Goal: Information Seeking & Learning: Learn about a topic

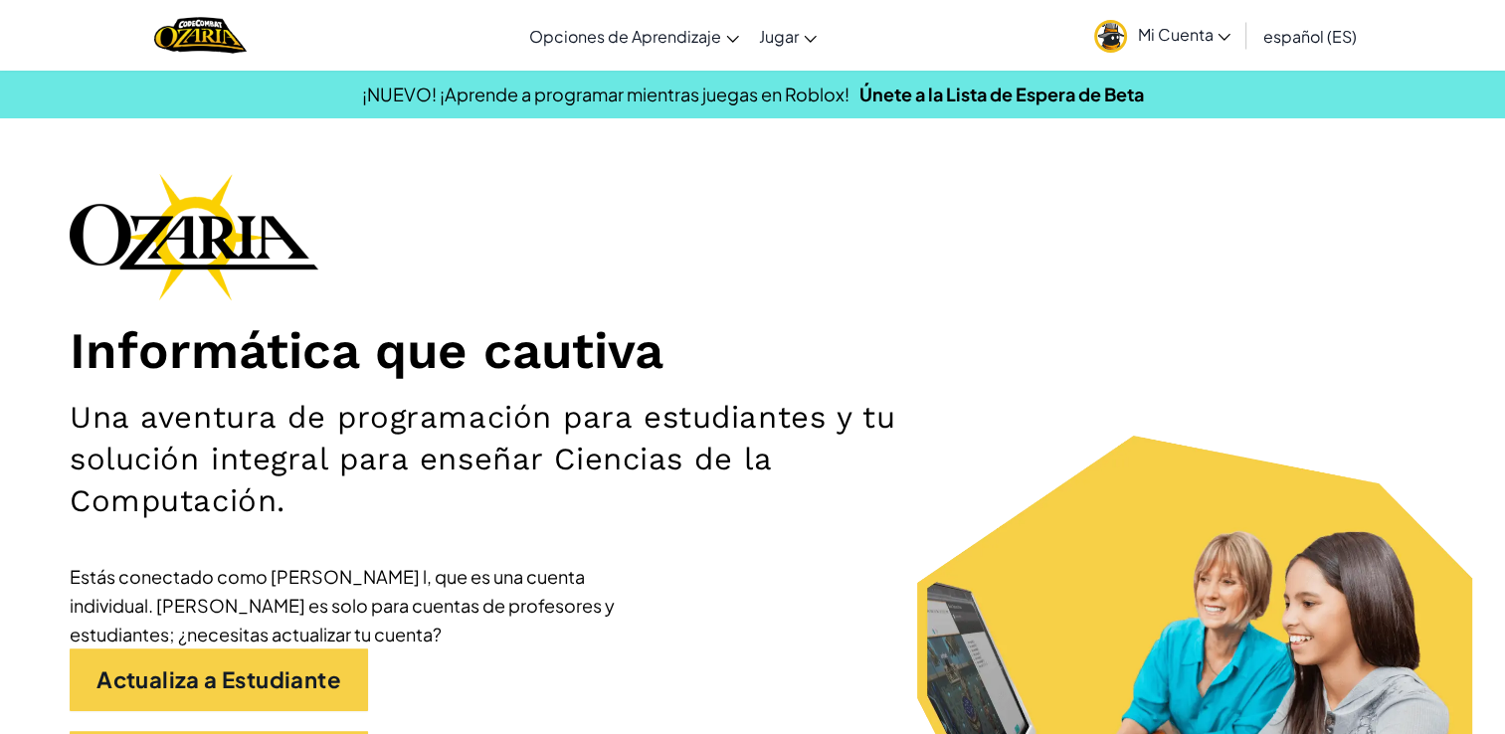
click at [1080, 518] on div "Informática que cautiva Una aventura de programación para estudiantes y tu solu…" at bounding box center [753, 493] width 1366 height 640
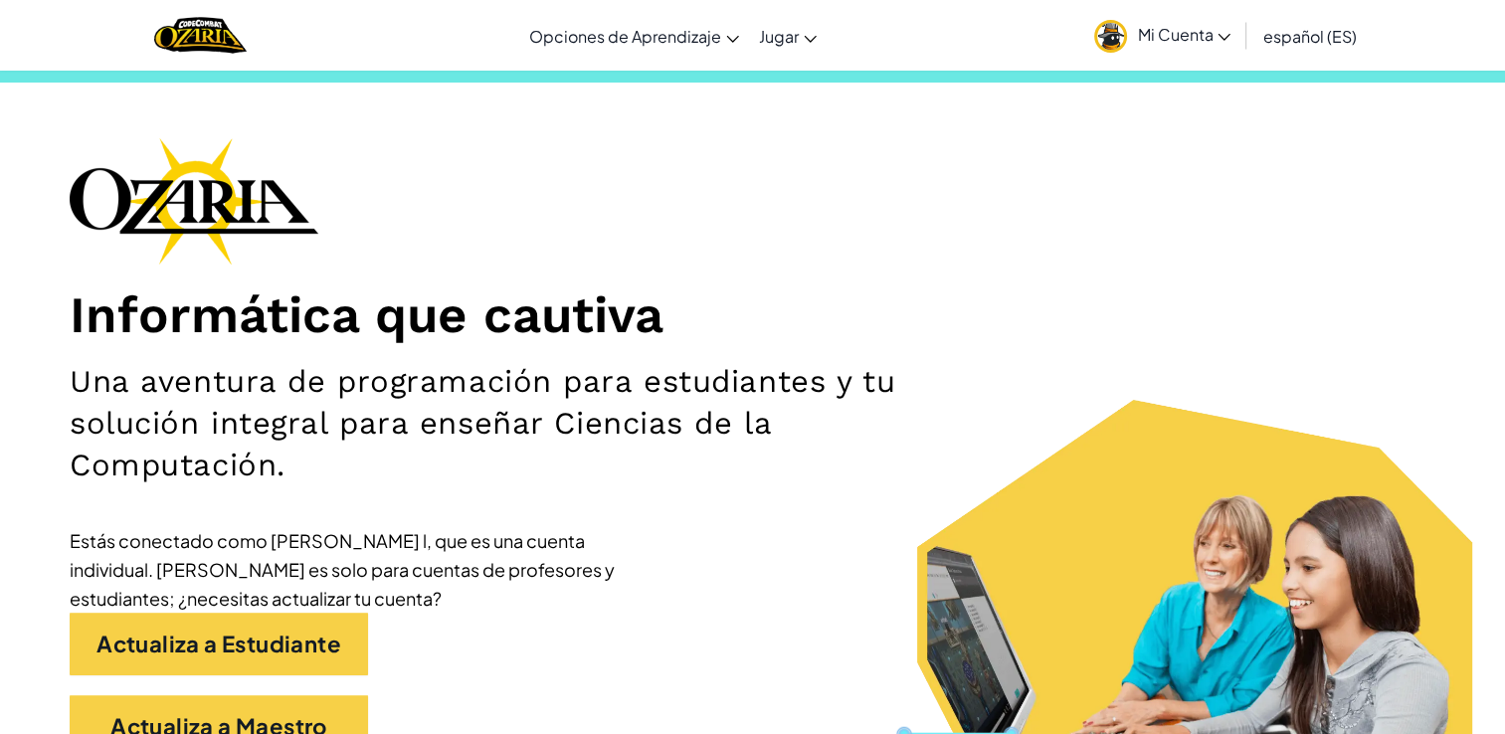
scroll to position [38, 0]
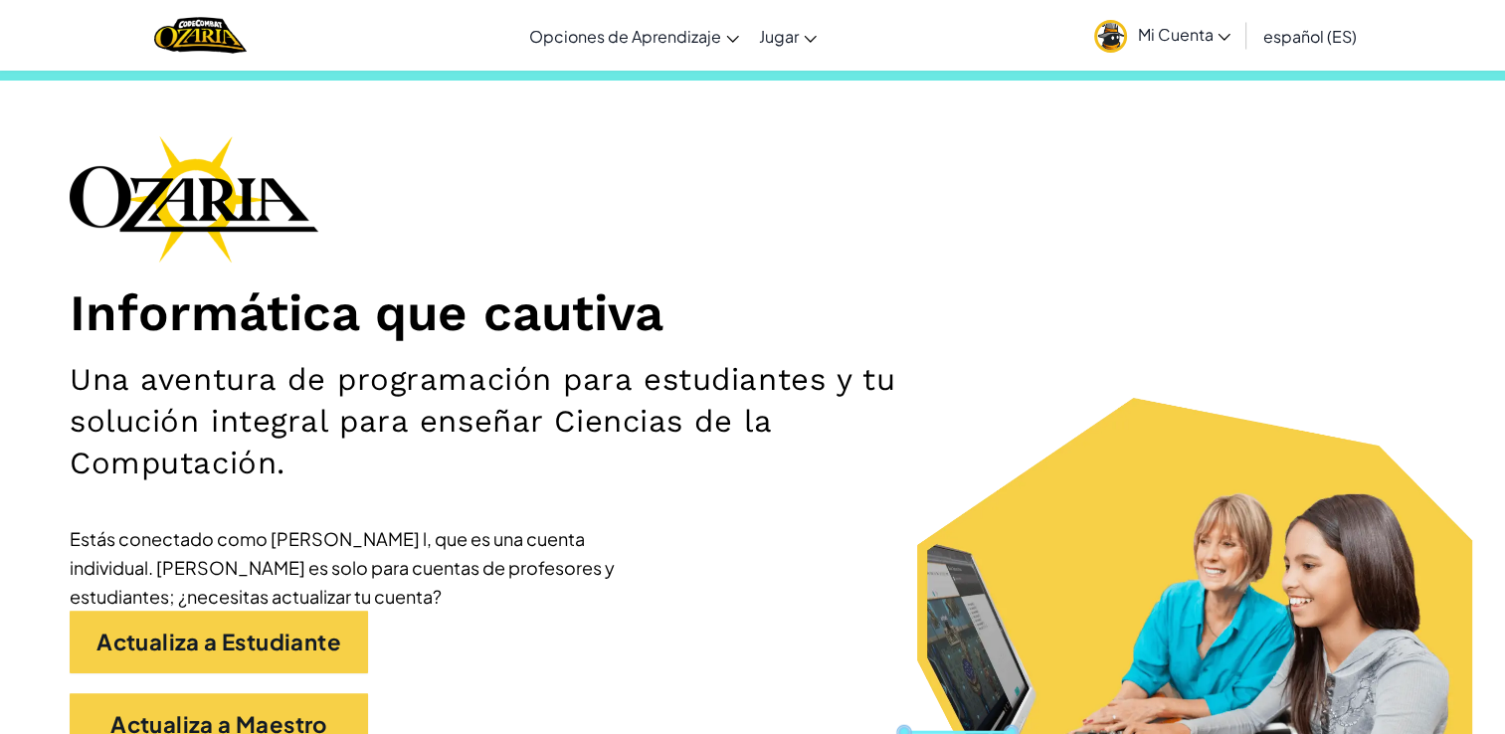
click at [1215, 36] on span "Mi Cuenta" at bounding box center [1183, 34] width 93 height 21
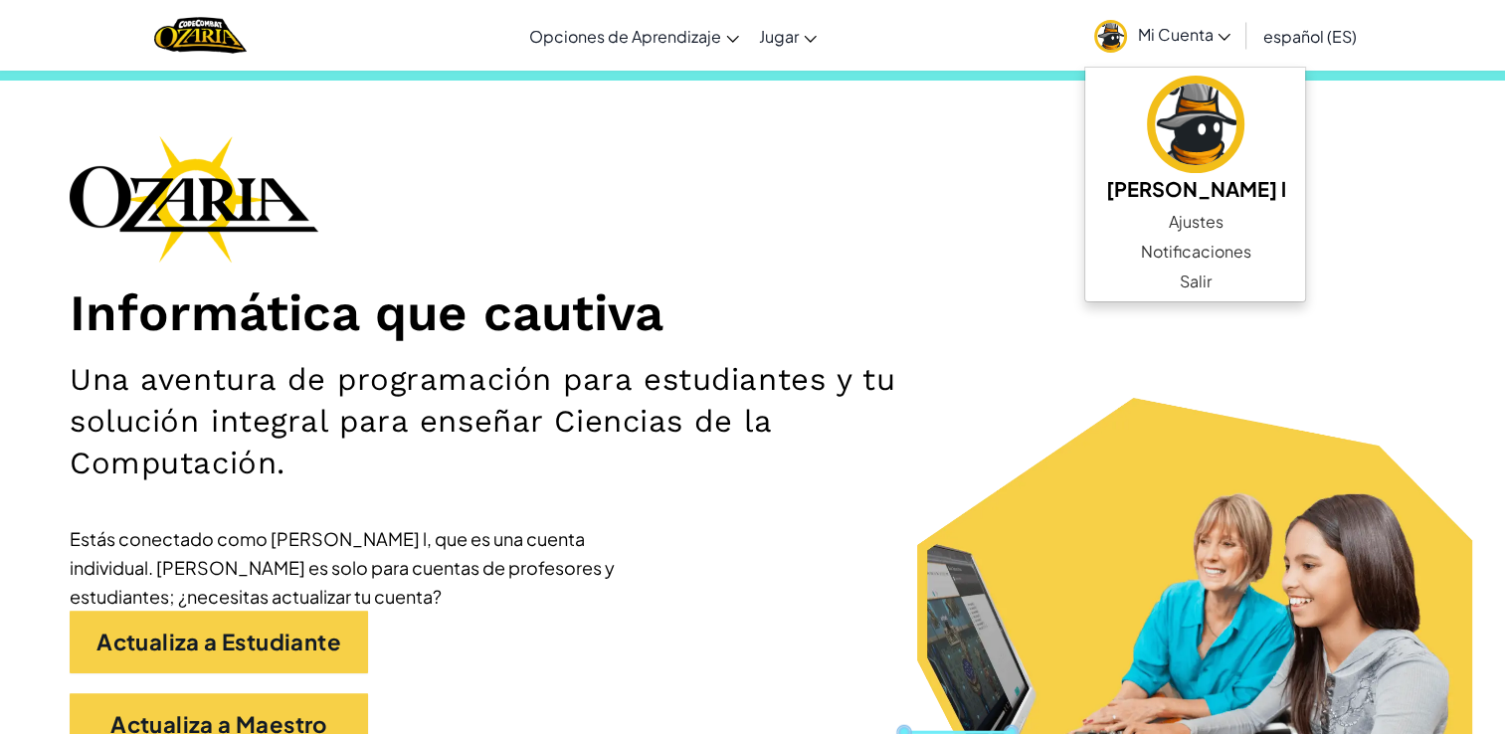
click at [1174, 306] on h1 "Informática que cautiva" at bounding box center [753, 313] width 1366 height 62
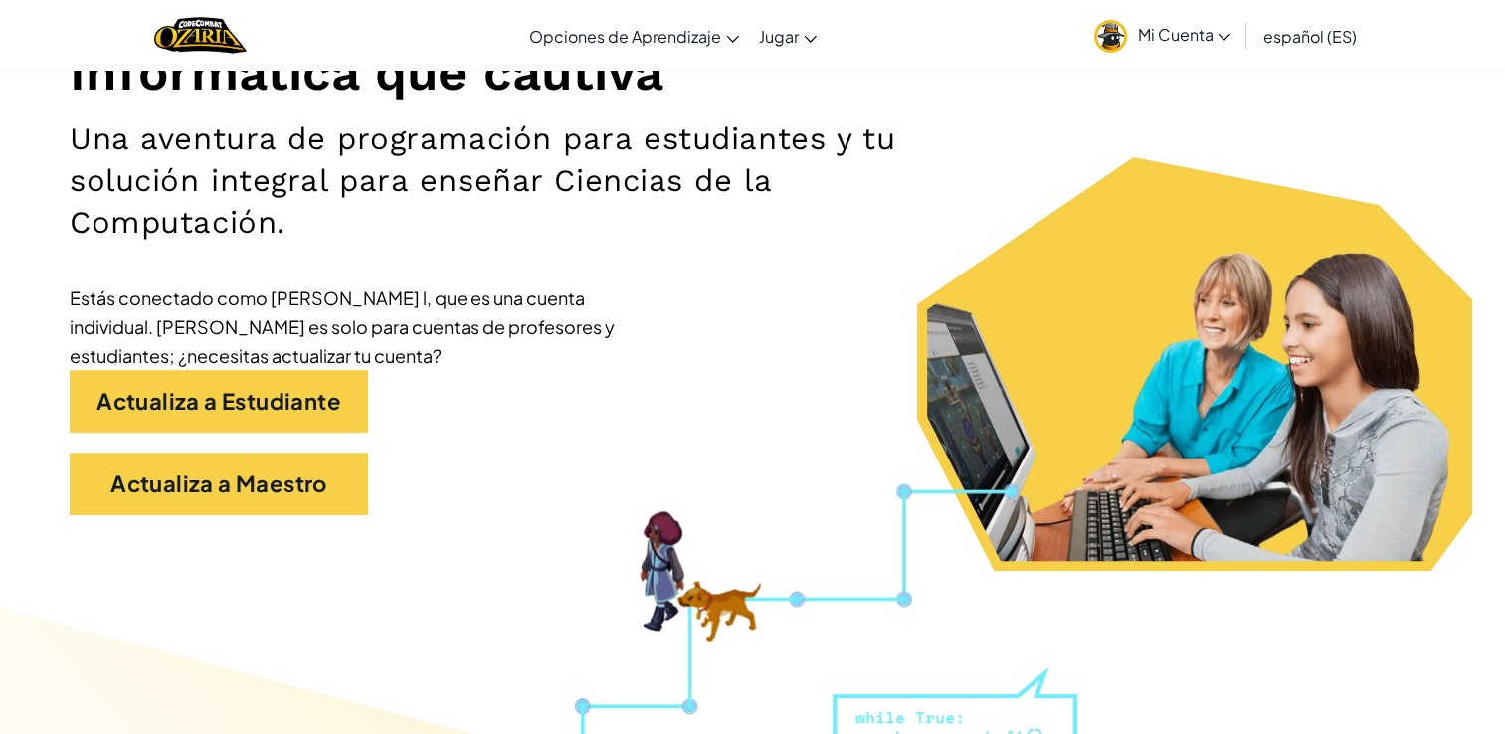
scroll to position [0, 0]
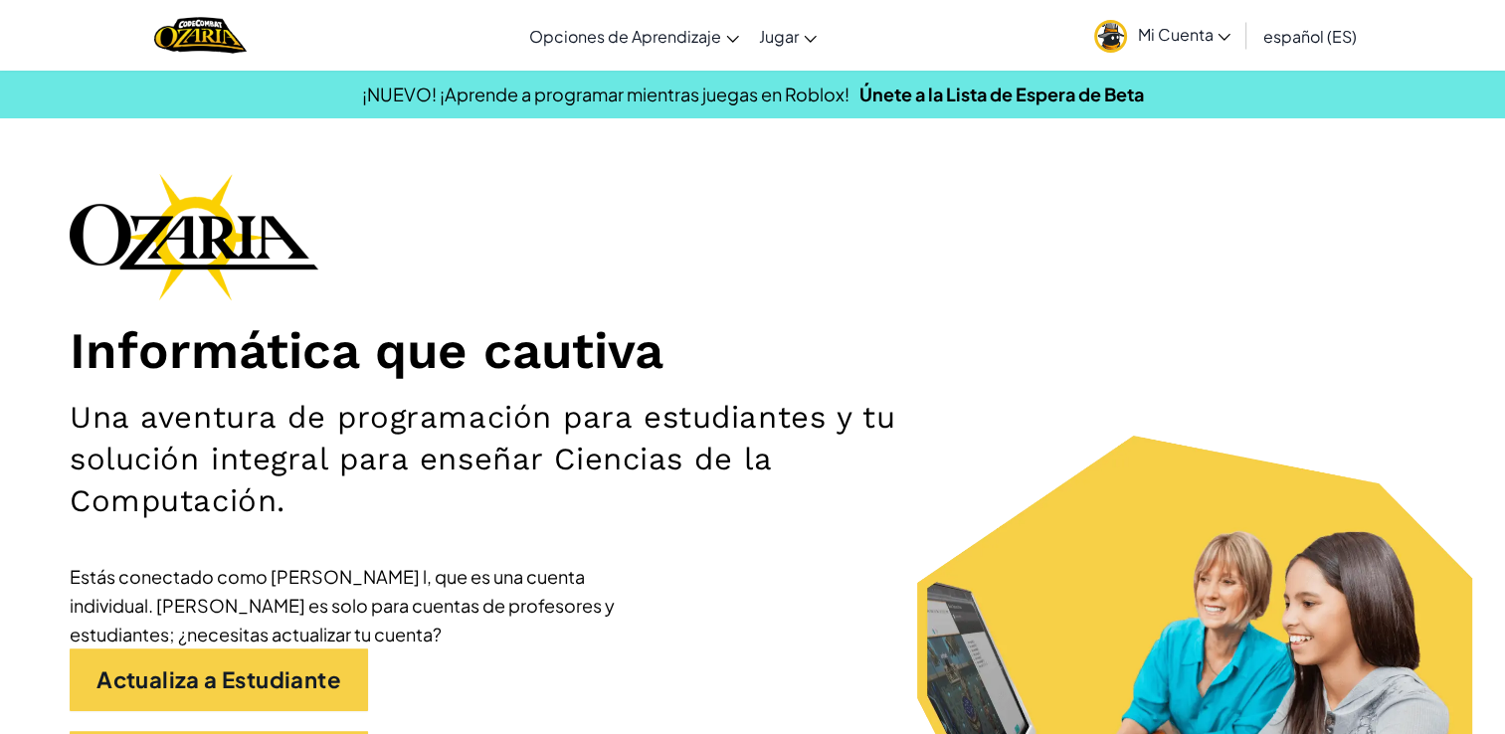
click at [1175, 22] on link "Mi Cuenta" at bounding box center [1162, 35] width 156 height 63
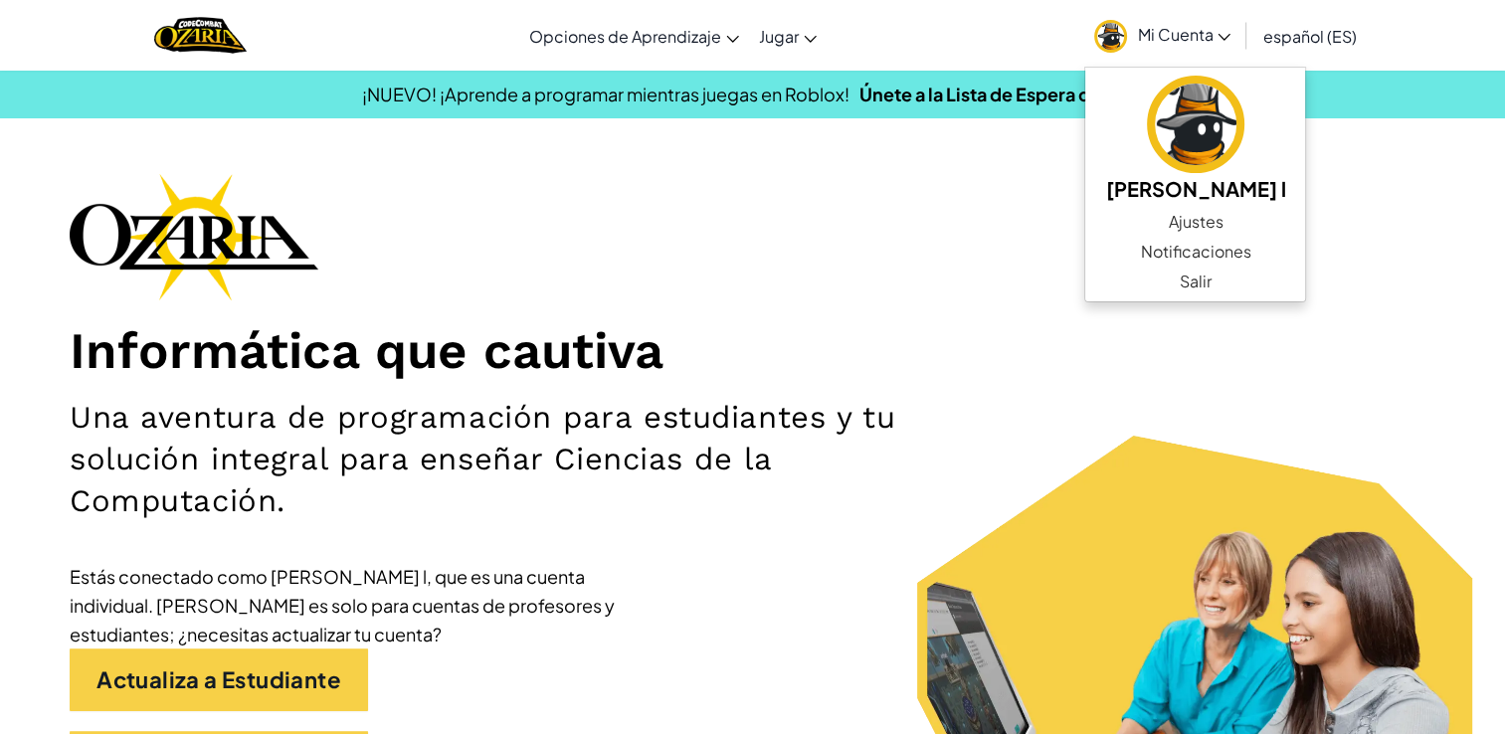
click at [974, 376] on h1 "Informática que cautiva" at bounding box center [753, 351] width 1366 height 62
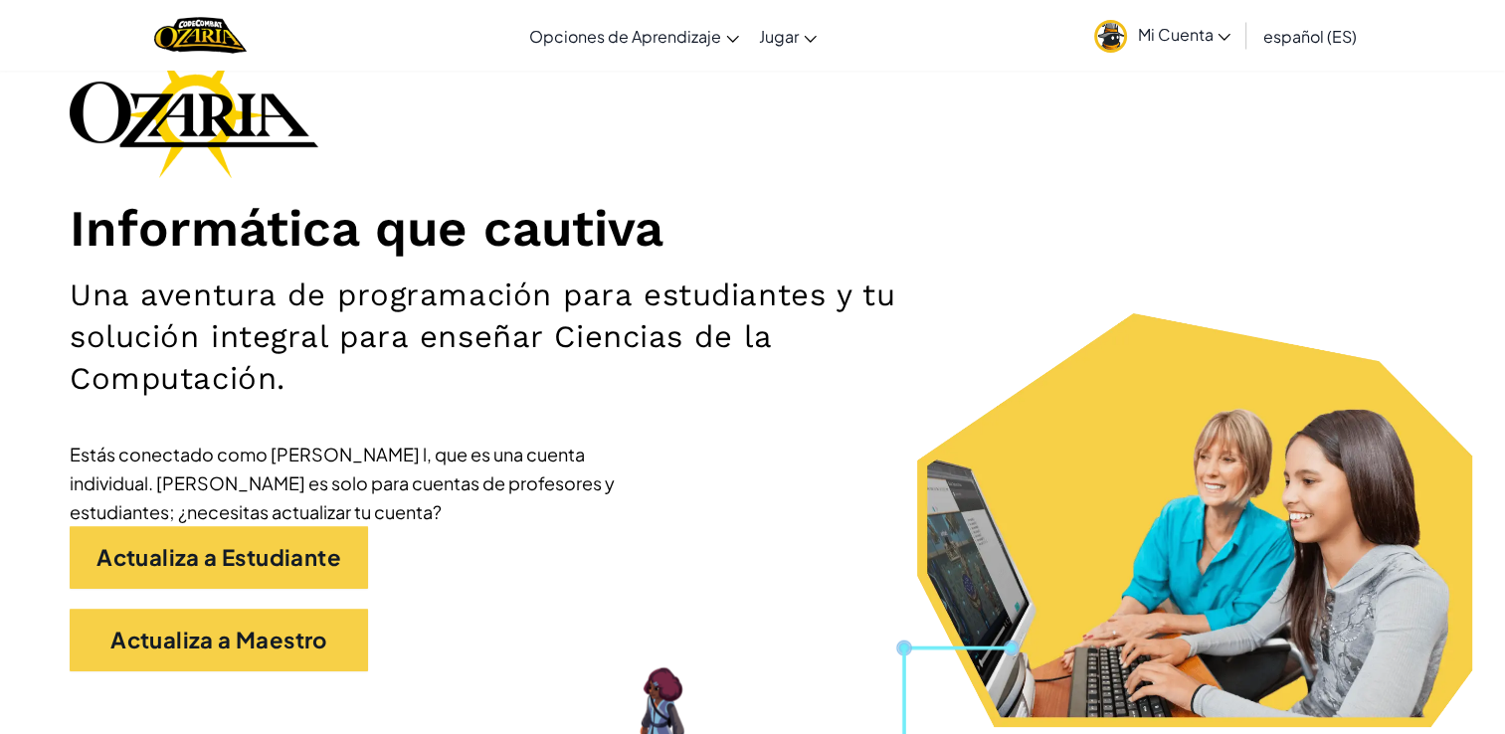
scroll to position [121, 0]
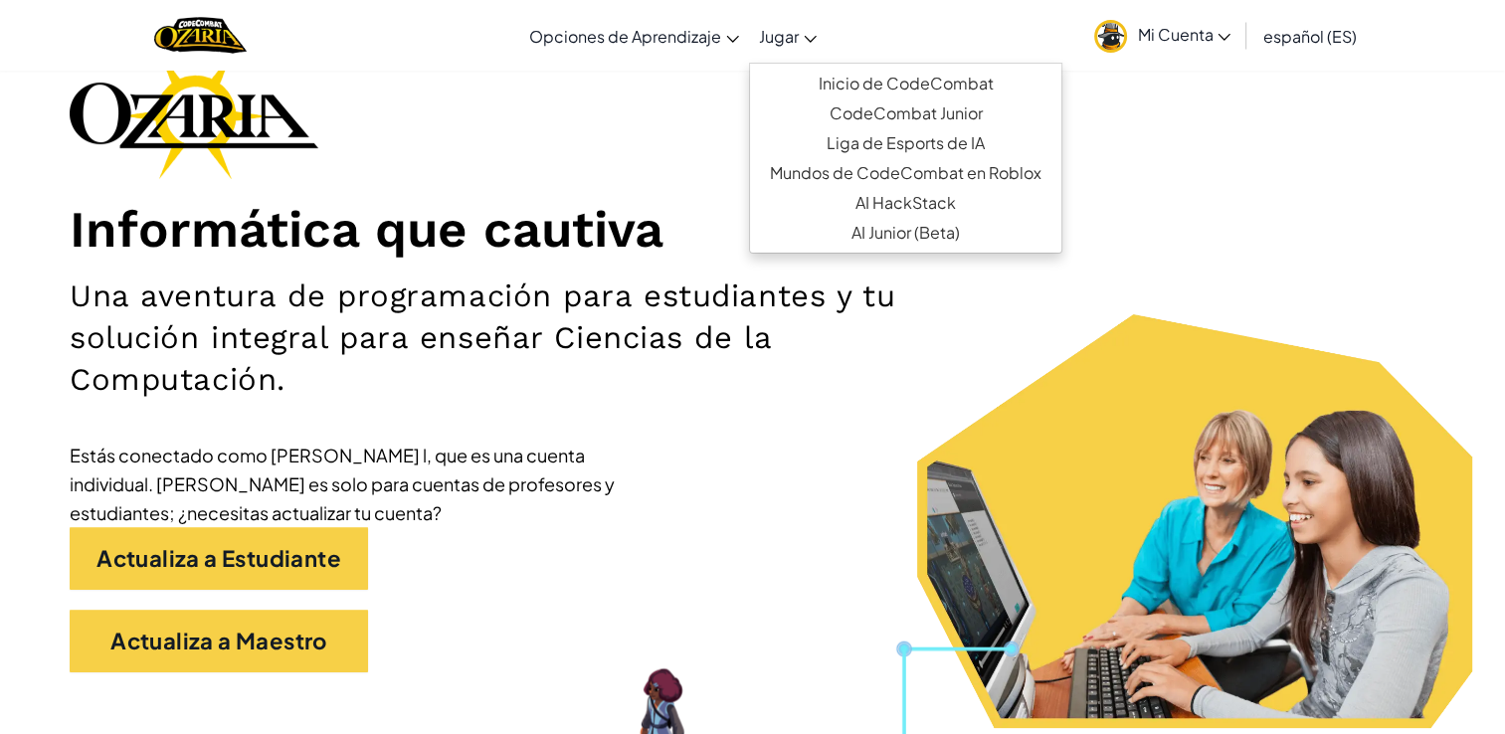
click at [821, 50] on link "Jugar" at bounding box center [788, 36] width 78 height 54
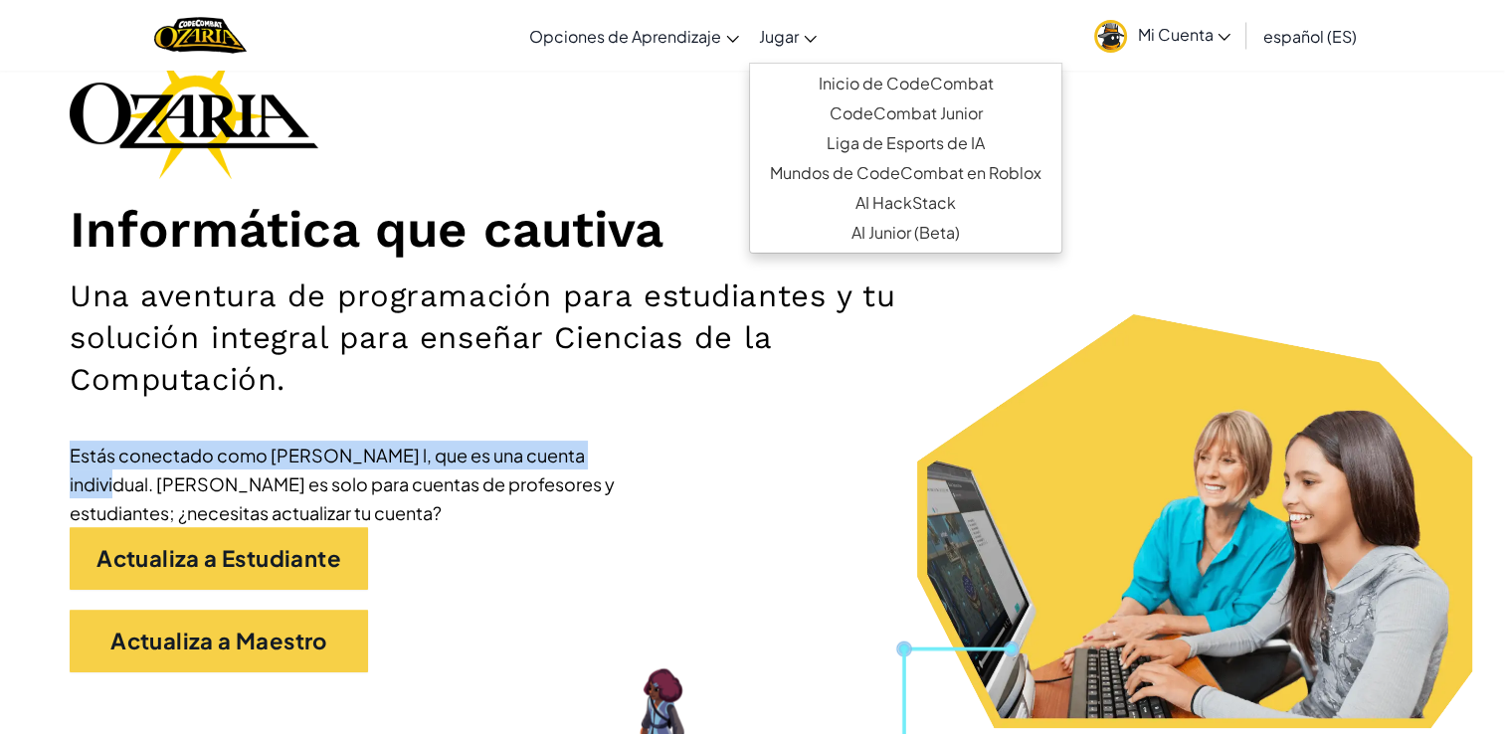
drag, startPoint x: 608, startPoint y: 430, endPoint x: 590, endPoint y: 381, distance: 51.9
click at [590, 381] on div "Informática que cautiva Una aventura de programación para estudiantes y tu solu…" at bounding box center [753, 372] width 1366 height 640
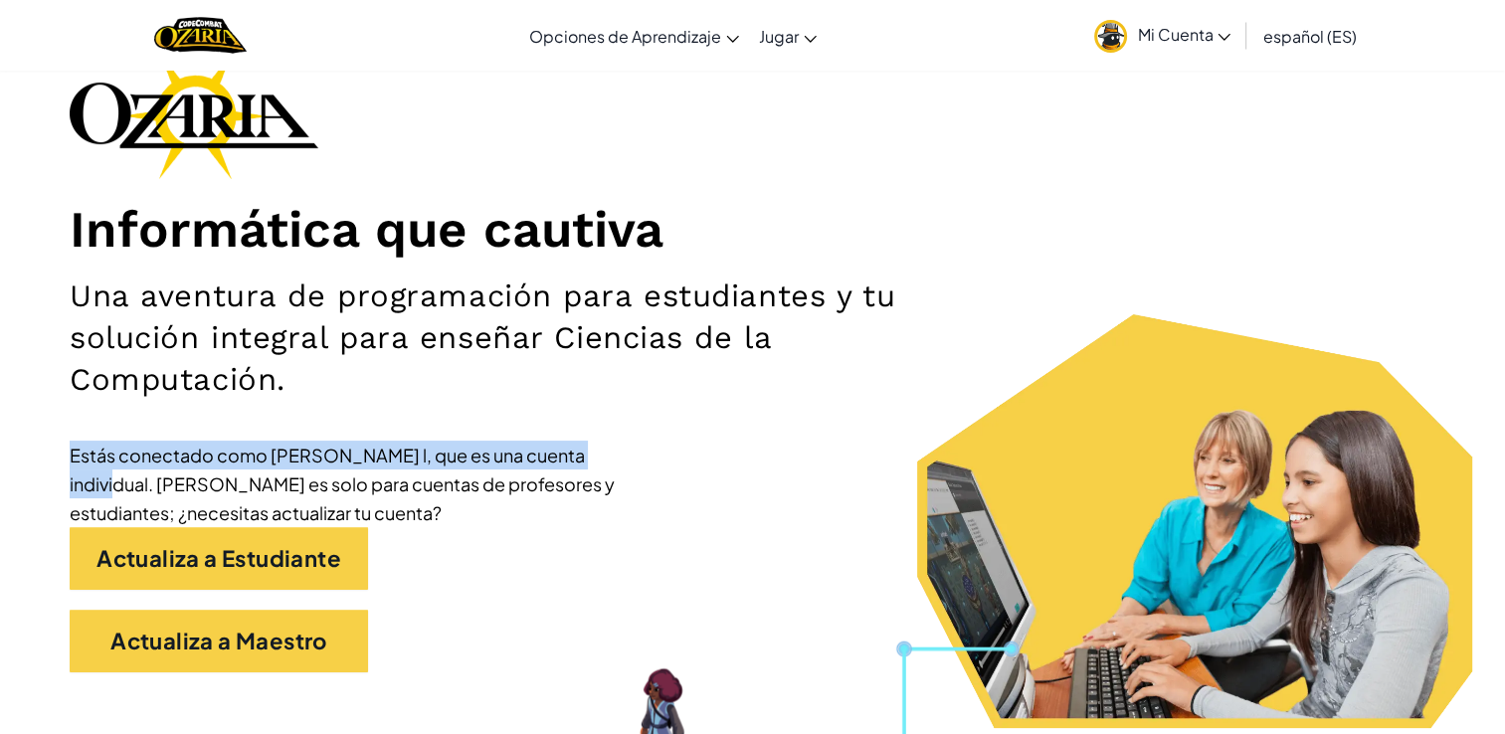
drag, startPoint x: 590, startPoint y: 381, endPoint x: 780, endPoint y: 398, distance: 190.7
click at [780, 398] on h2 "Una aventura de programación para estudiantes y tu solución integral para enseñ…" at bounding box center [527, 337] width 915 height 125
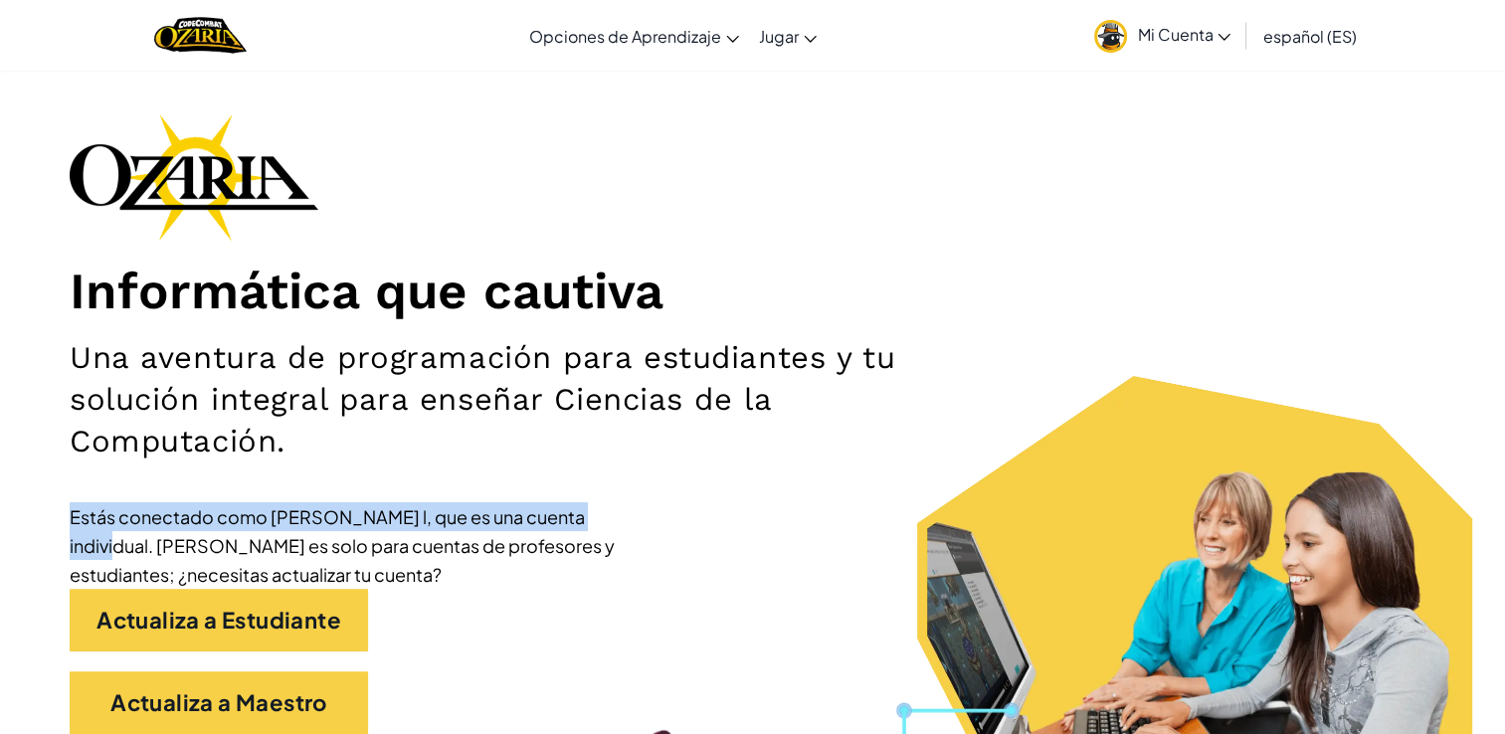
scroll to position [0, 0]
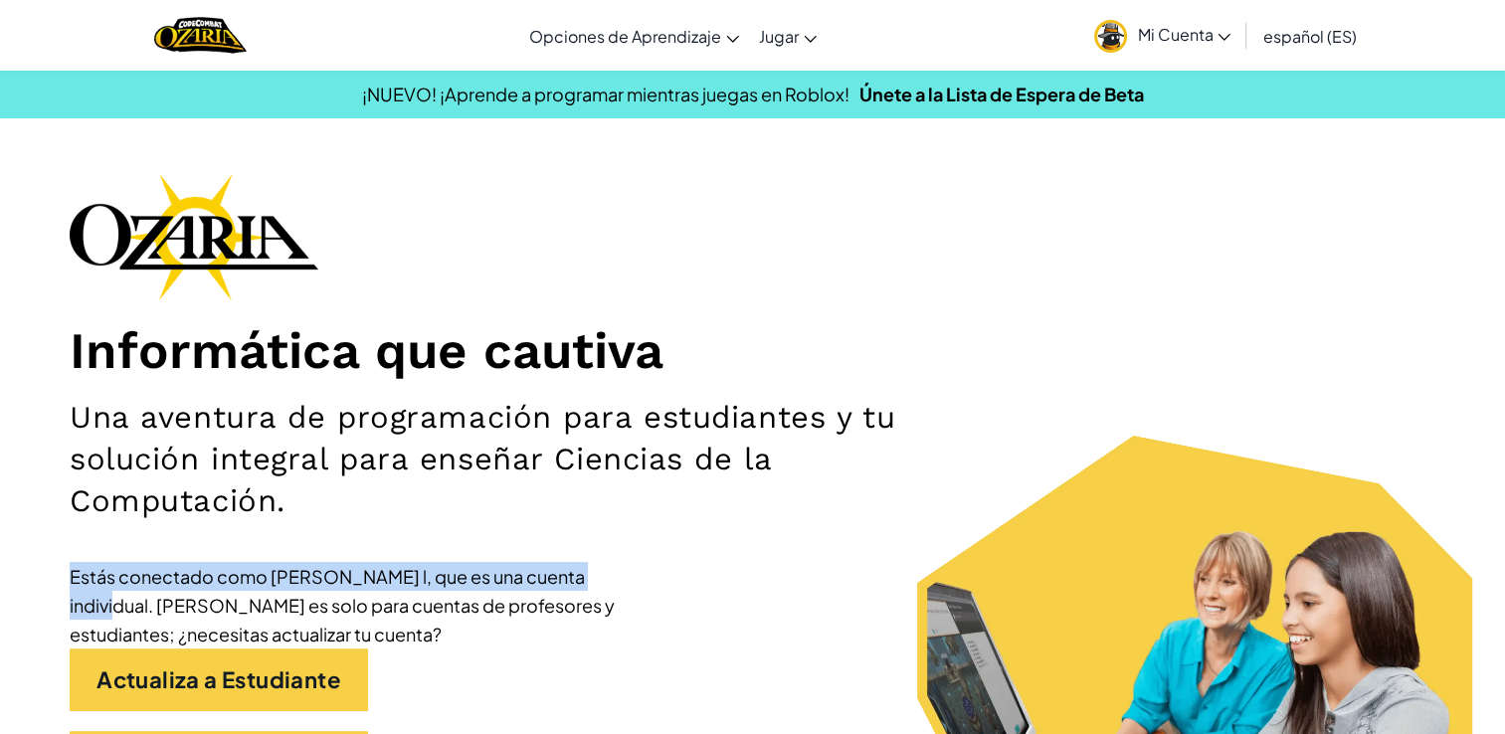
click at [1219, 38] on icon at bounding box center [1223, 37] width 13 height 7
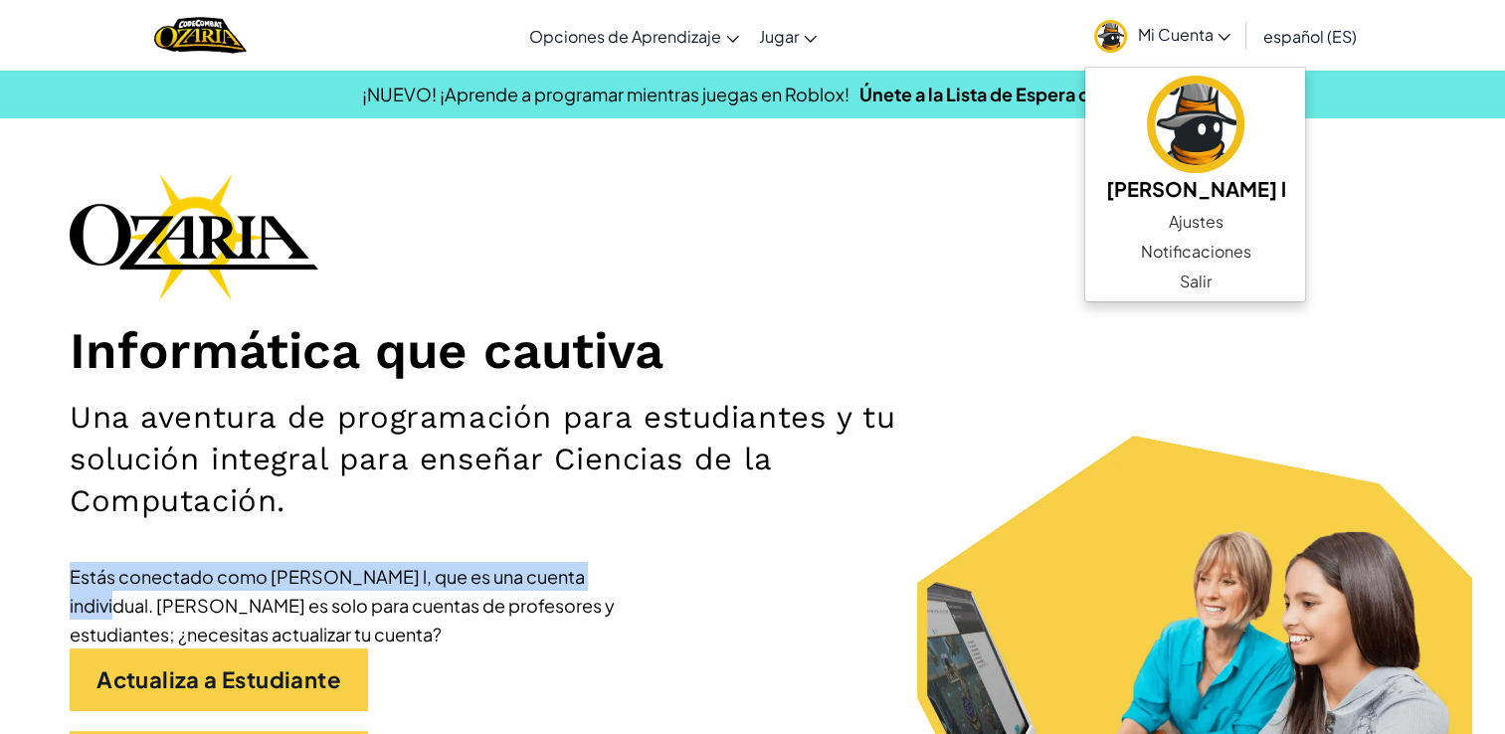
click at [1219, 38] on icon at bounding box center [1223, 37] width 13 height 7
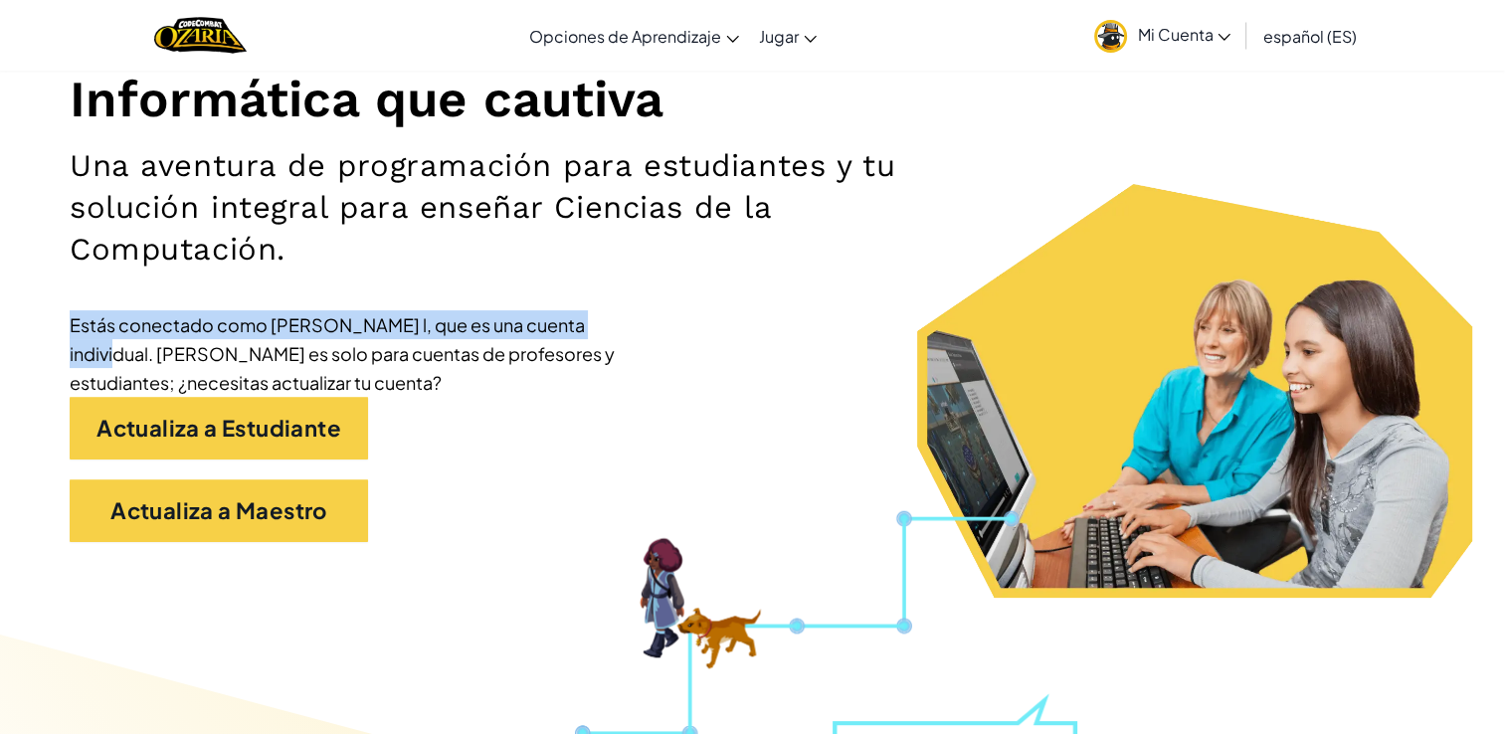
scroll to position [304, 0]
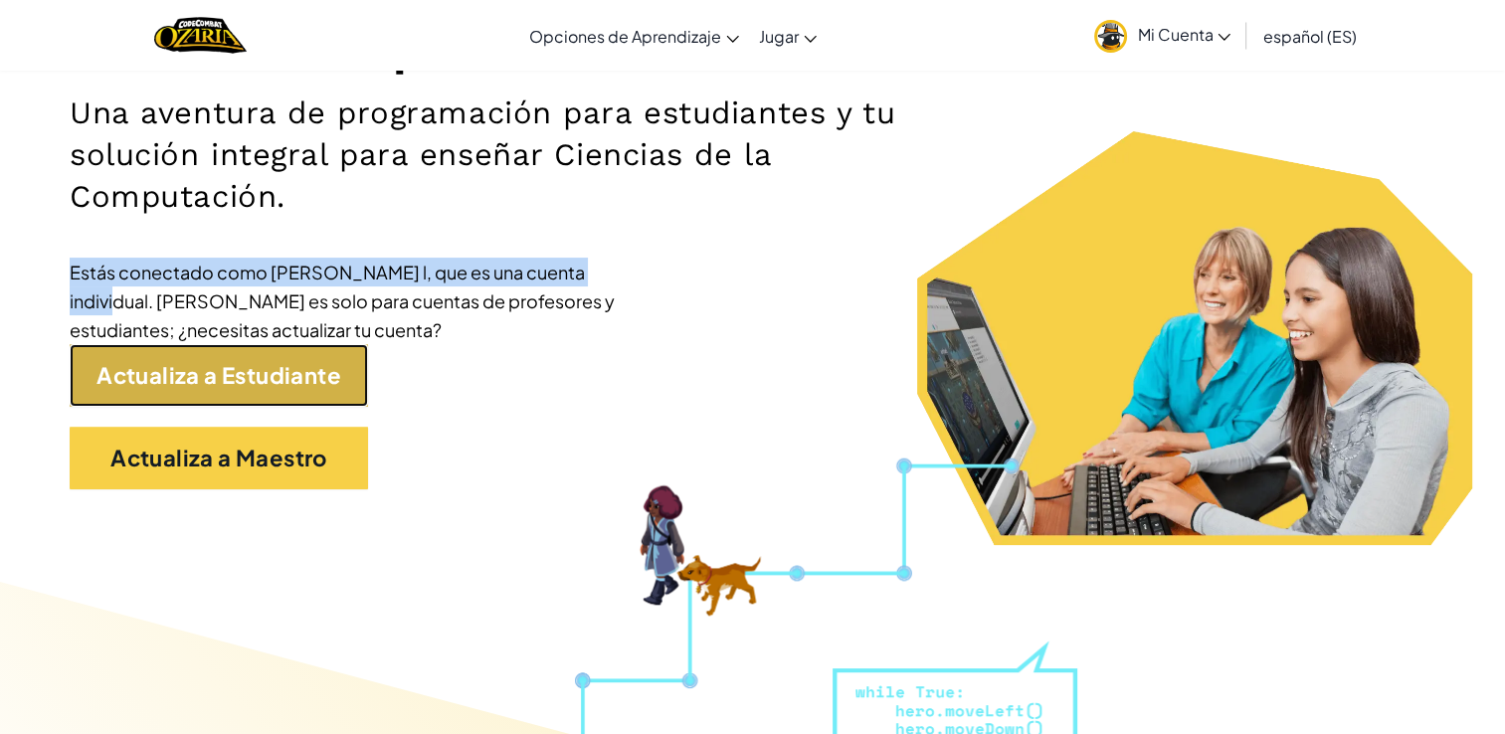
click at [243, 378] on link "Actualiza a Estudiante" at bounding box center [219, 375] width 298 height 63
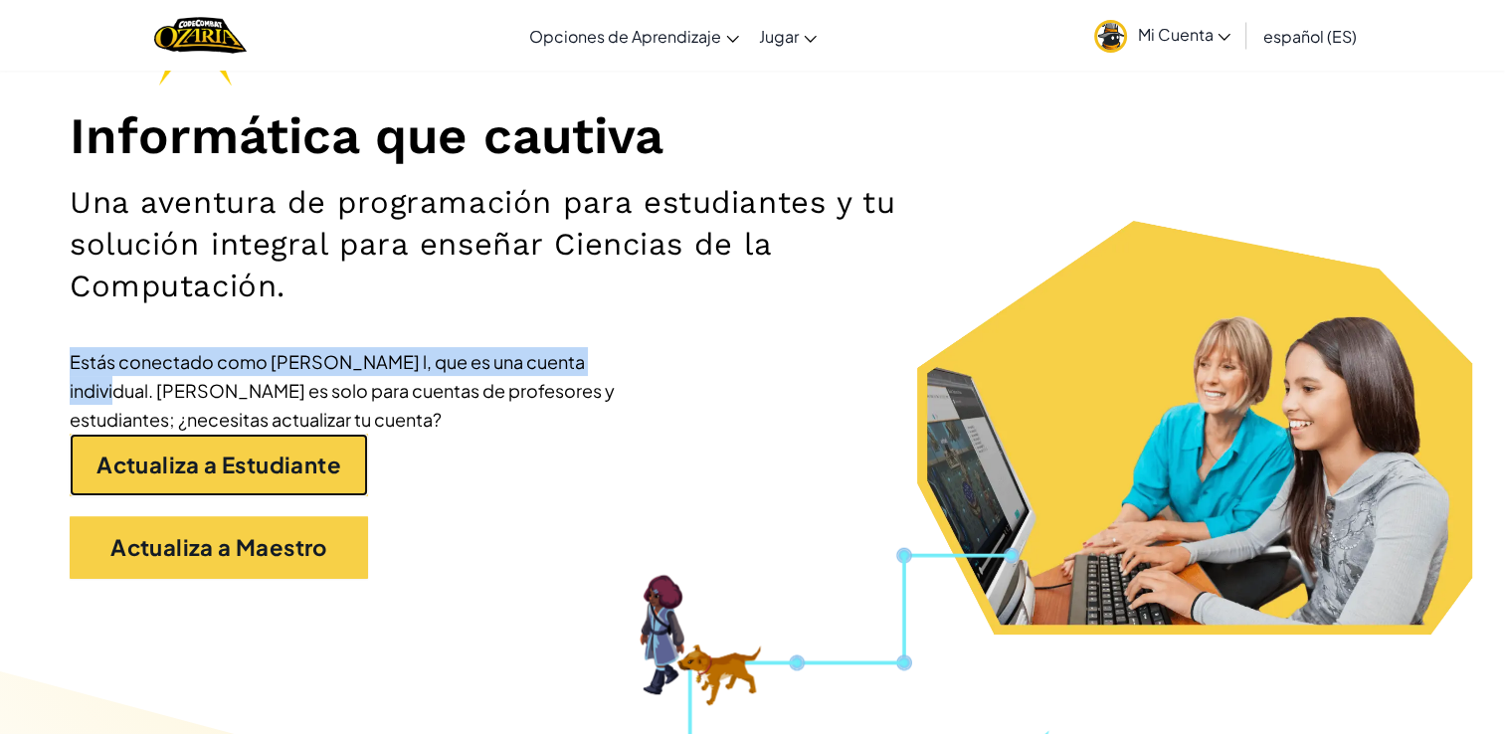
scroll to position [215, 0]
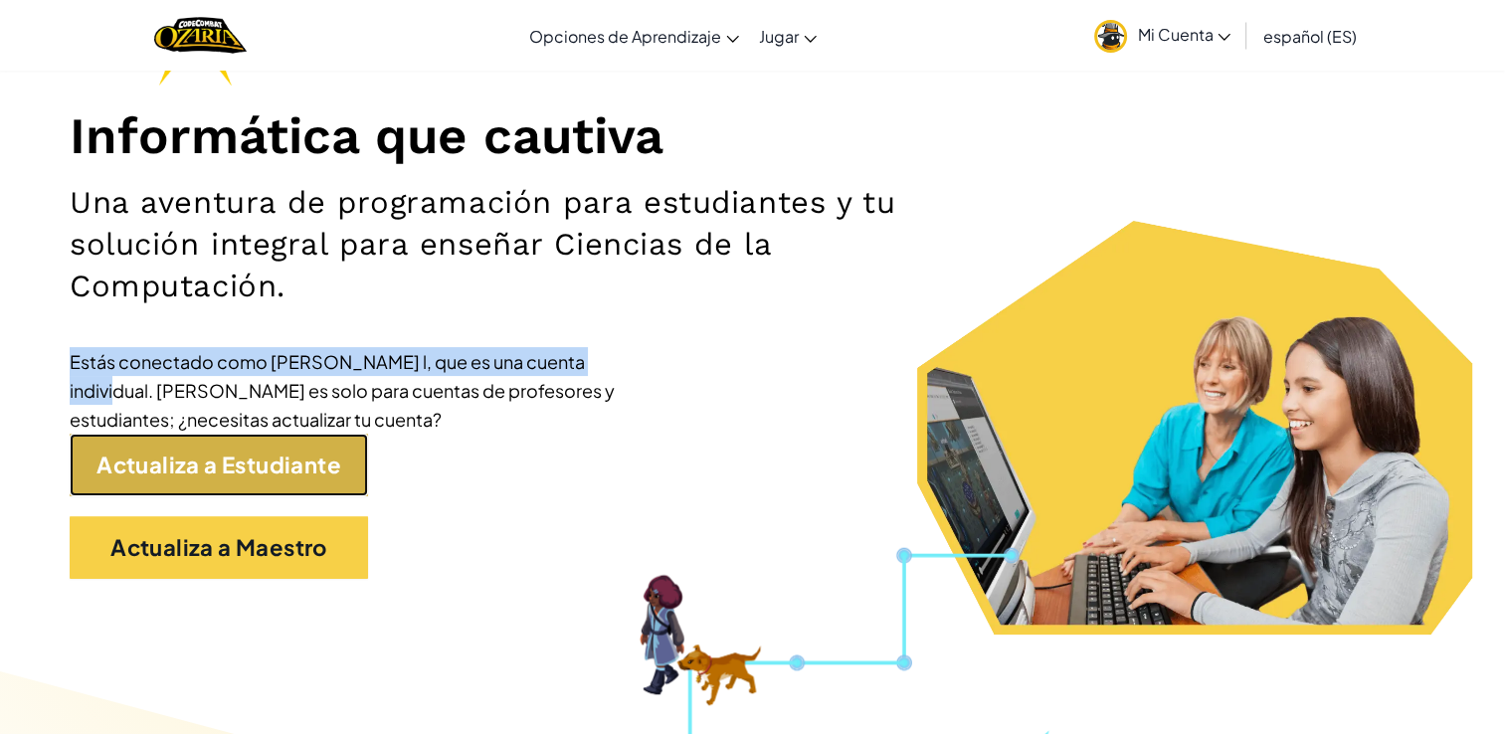
click at [313, 456] on link "Actualiza a Estudiante" at bounding box center [219, 465] width 298 height 63
click at [312, 463] on link "Actualiza a Estudiante" at bounding box center [219, 465] width 298 height 63
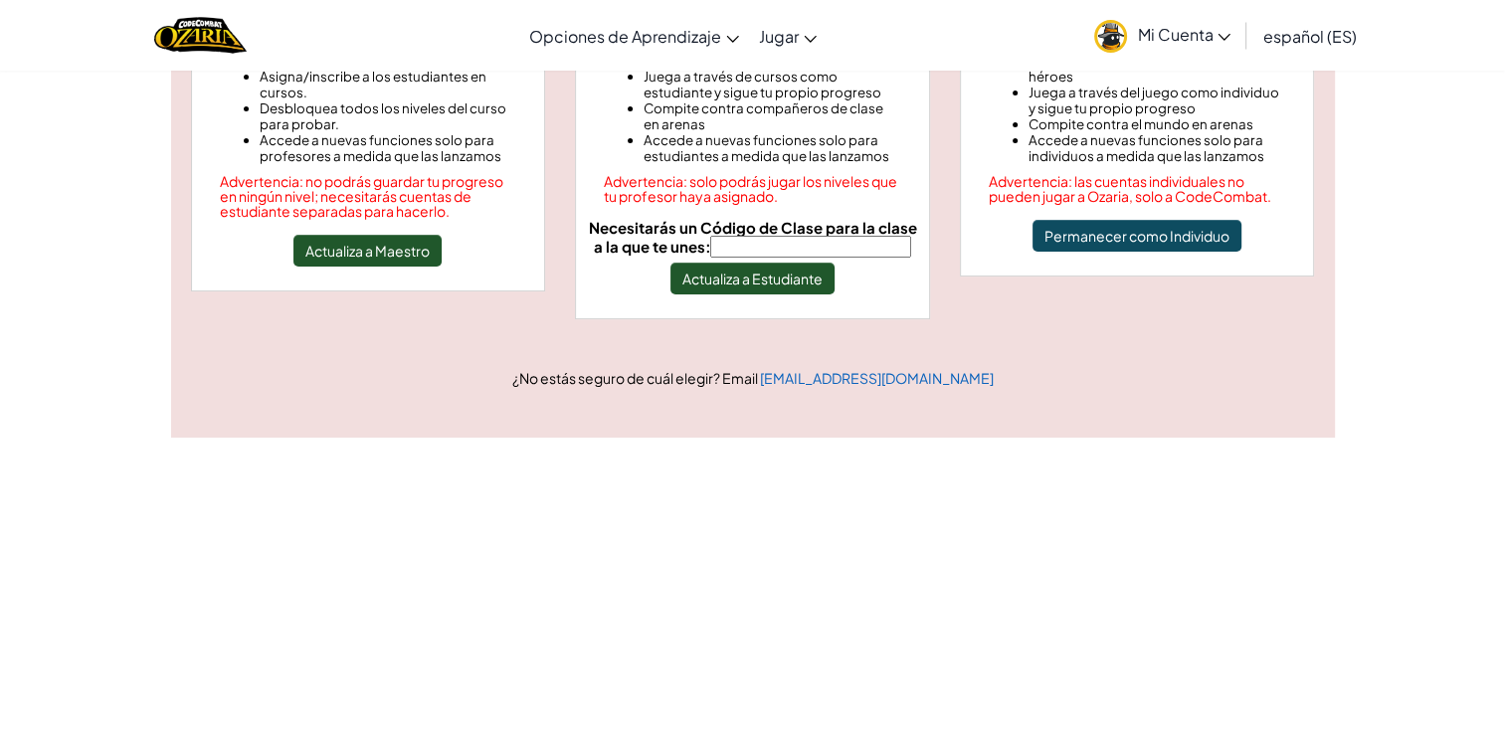
scroll to position [342, 0]
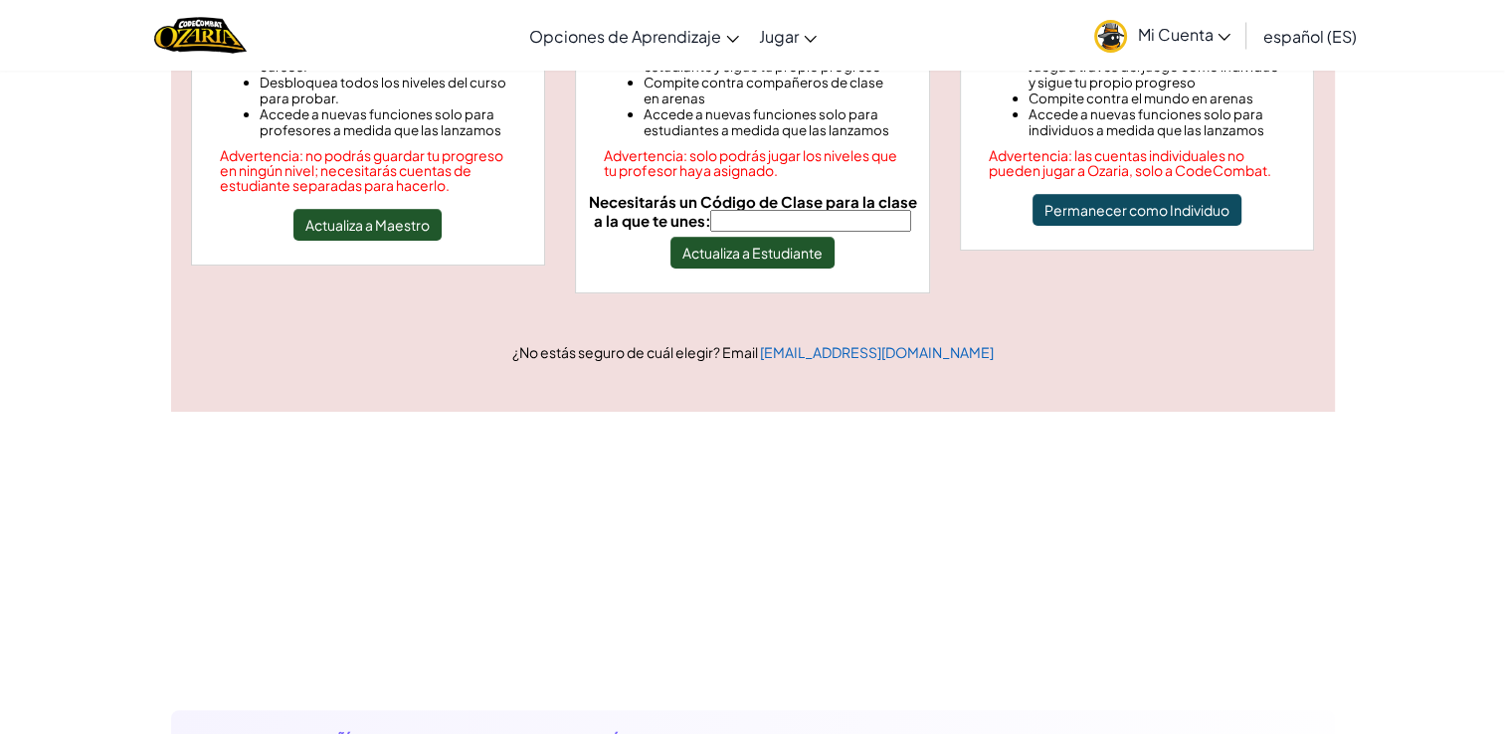
click at [762, 220] on input "Necesitarás un Código de Clase para la clase a la que te unes:" at bounding box center [810, 221] width 201 height 22
click at [629, 250] on div "Necesitarás un Código de Clase para la clase a la que te unes: Actualiza a Estu…" at bounding box center [752, 231] width 337 height 75
click at [737, 214] on input "Necesitarás un Código de Clase para la clase a la que te unes:" at bounding box center [810, 221] width 201 height 22
type input "PullDuckpower"
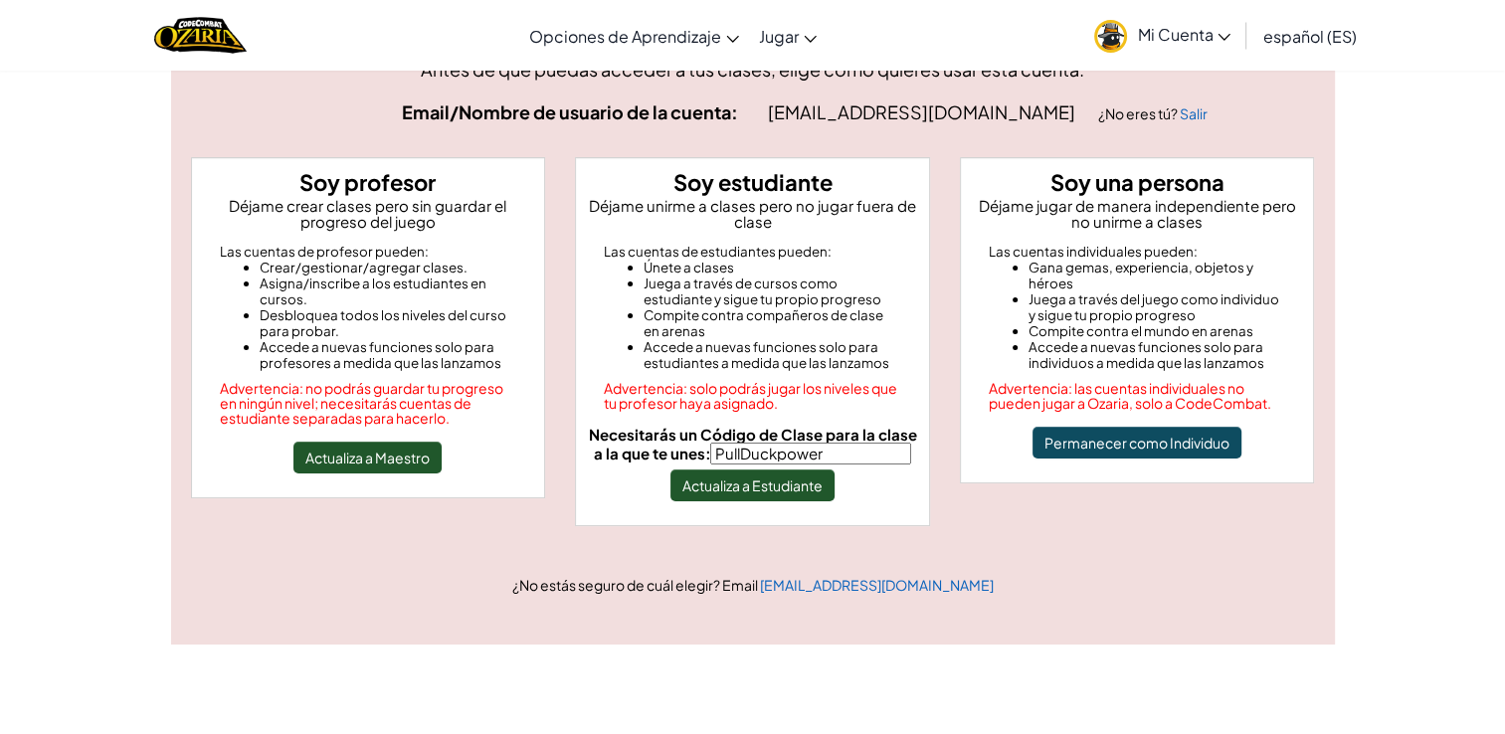
scroll to position [0, 0]
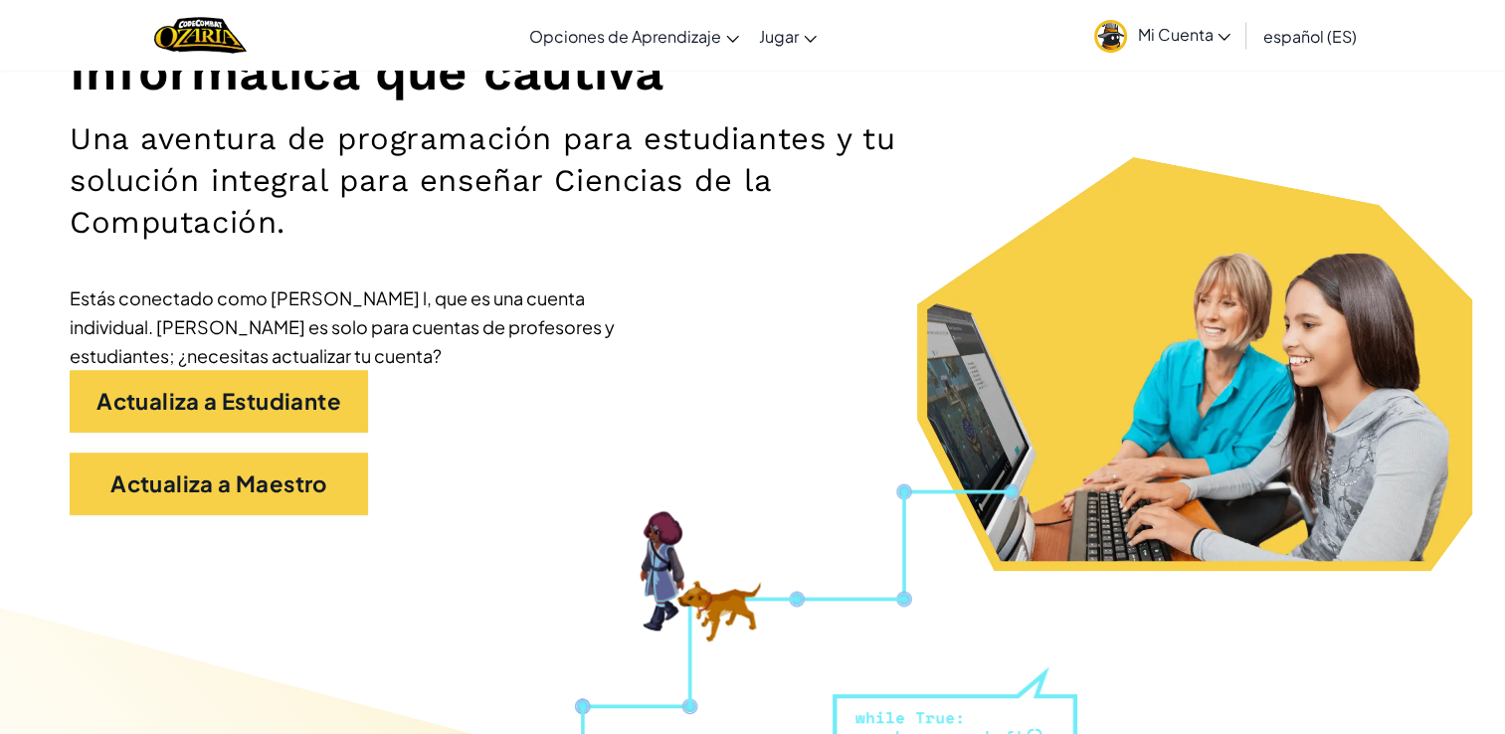
scroll to position [280, 0]
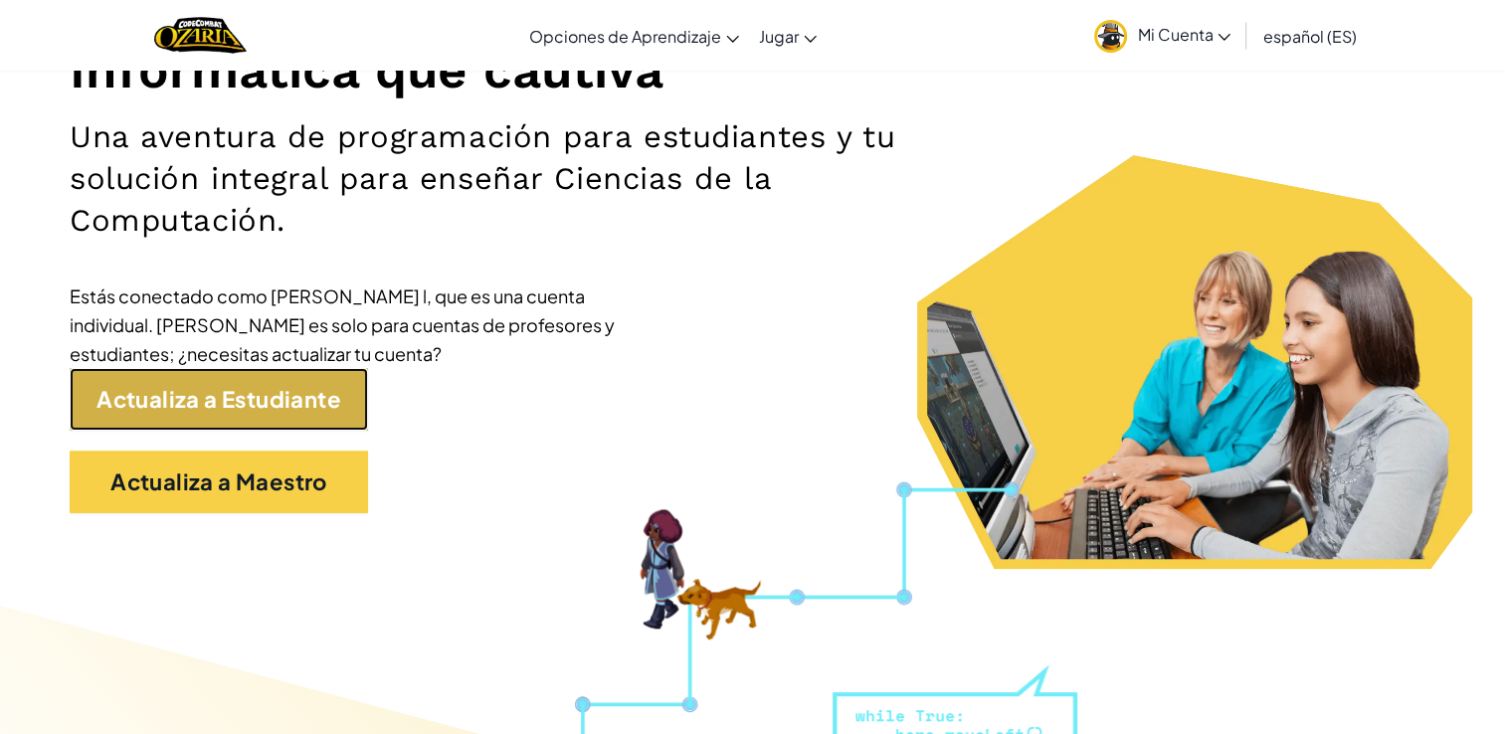
click at [211, 393] on link "Actualiza a Estudiante" at bounding box center [219, 399] width 298 height 63
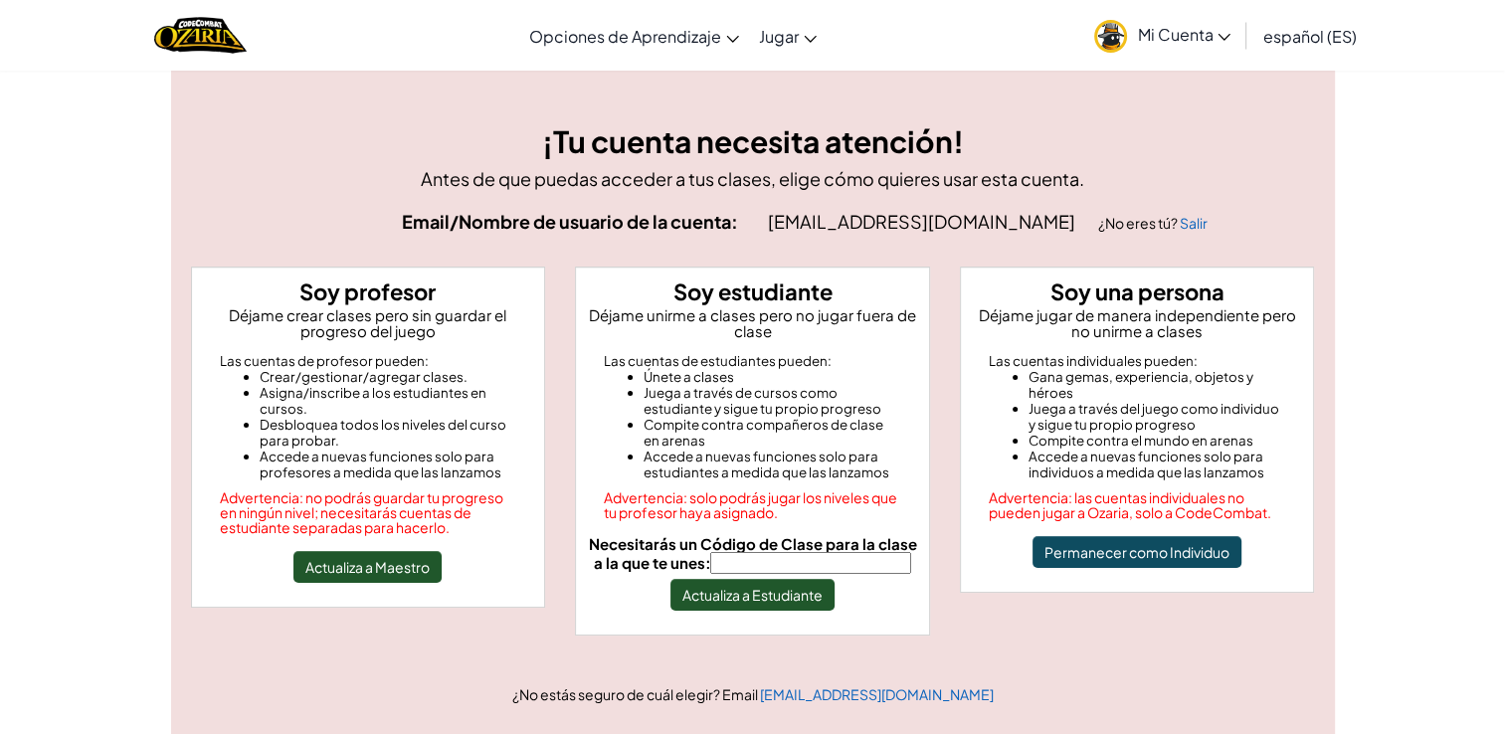
click at [767, 557] on input "Necesitarás un Código de Clase para la clase a la que te unes:" at bounding box center [810, 563] width 201 height 22
type input "PullDuckpower"
click at [783, 591] on button "Actualiza a Estudiante" at bounding box center [752, 595] width 164 height 32
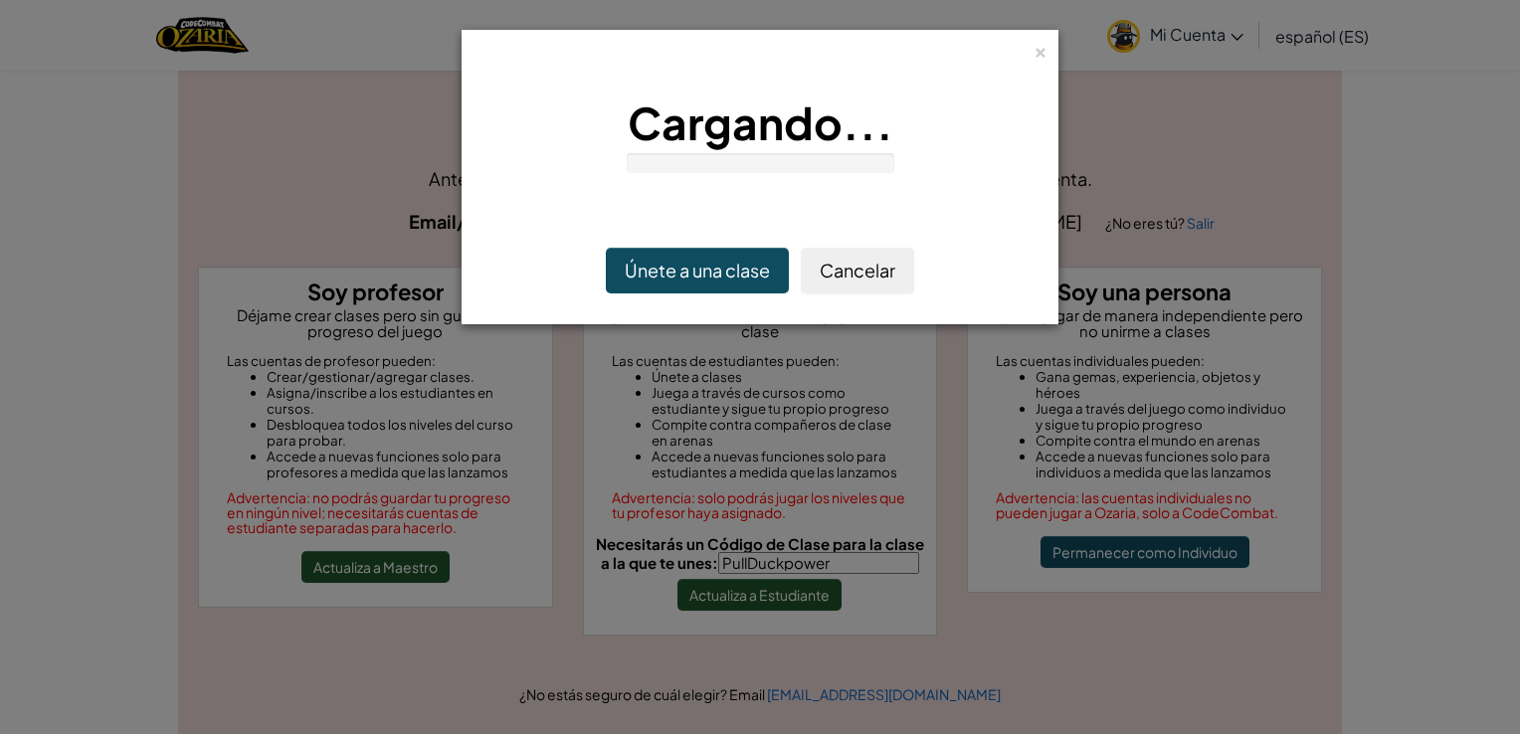
click at [825, 158] on div at bounding box center [761, 163] width 268 height 20
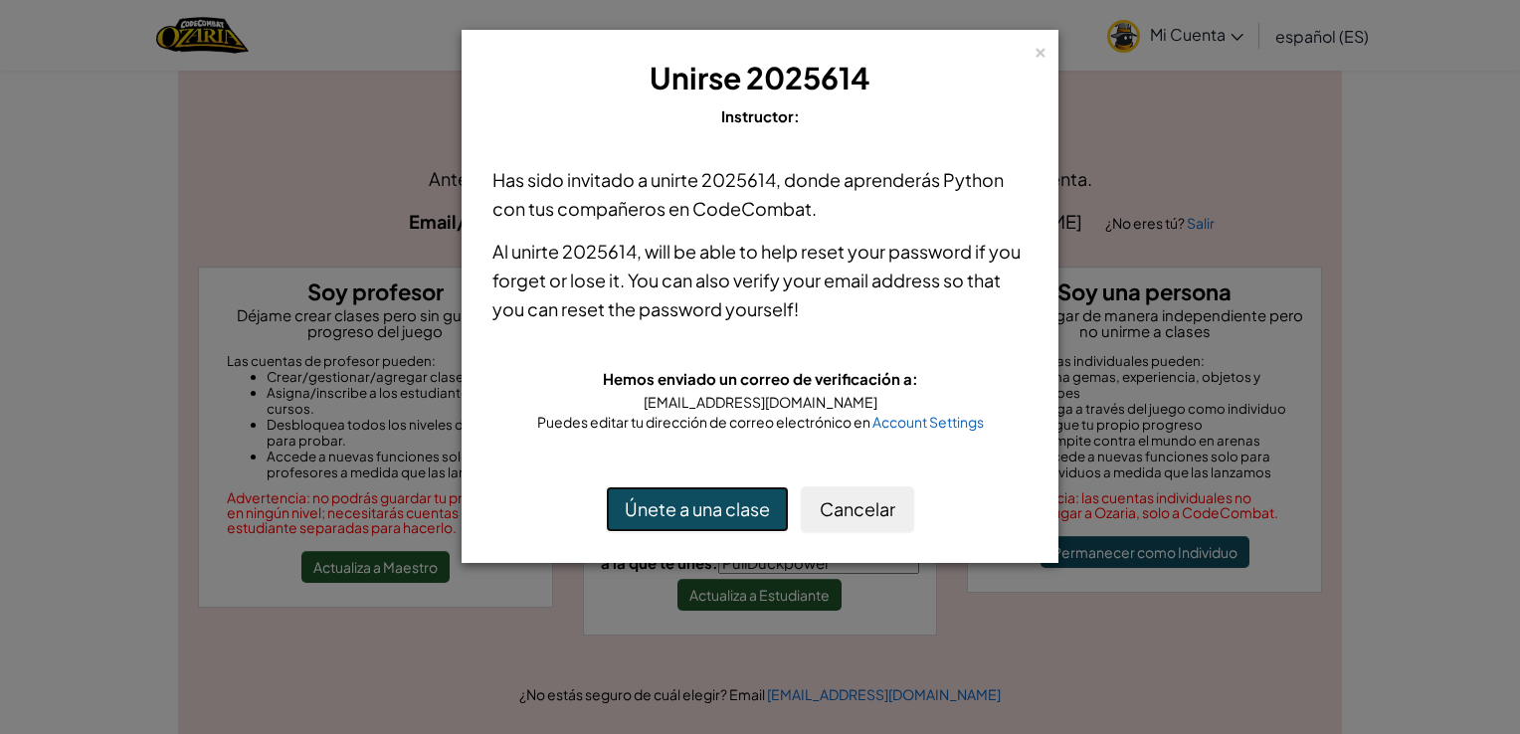
click at [715, 512] on button "Únete a una clase" at bounding box center [697, 509] width 183 height 46
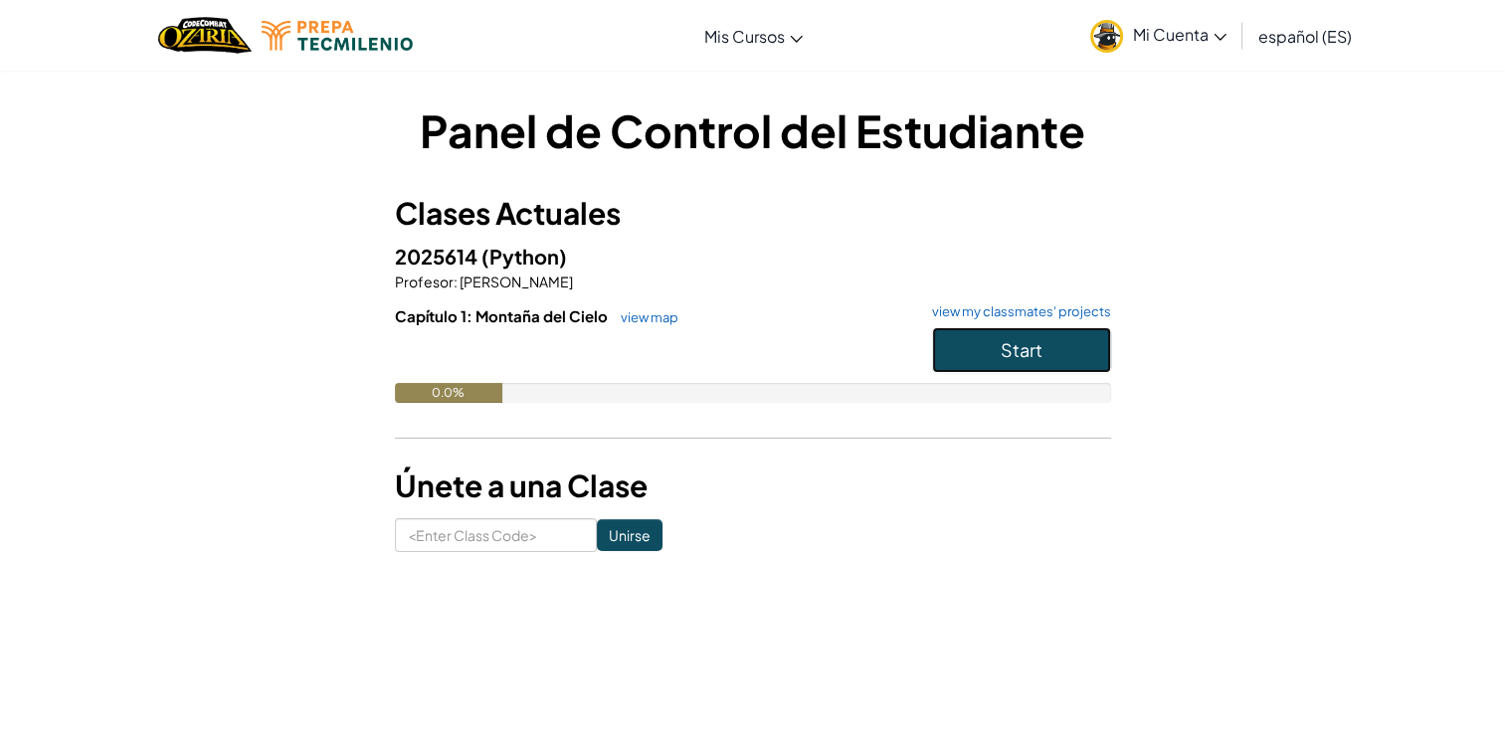
click at [1071, 364] on button "Start" at bounding box center [1021, 350] width 179 height 46
click at [1010, 349] on span "Start" at bounding box center [1022, 349] width 42 height 23
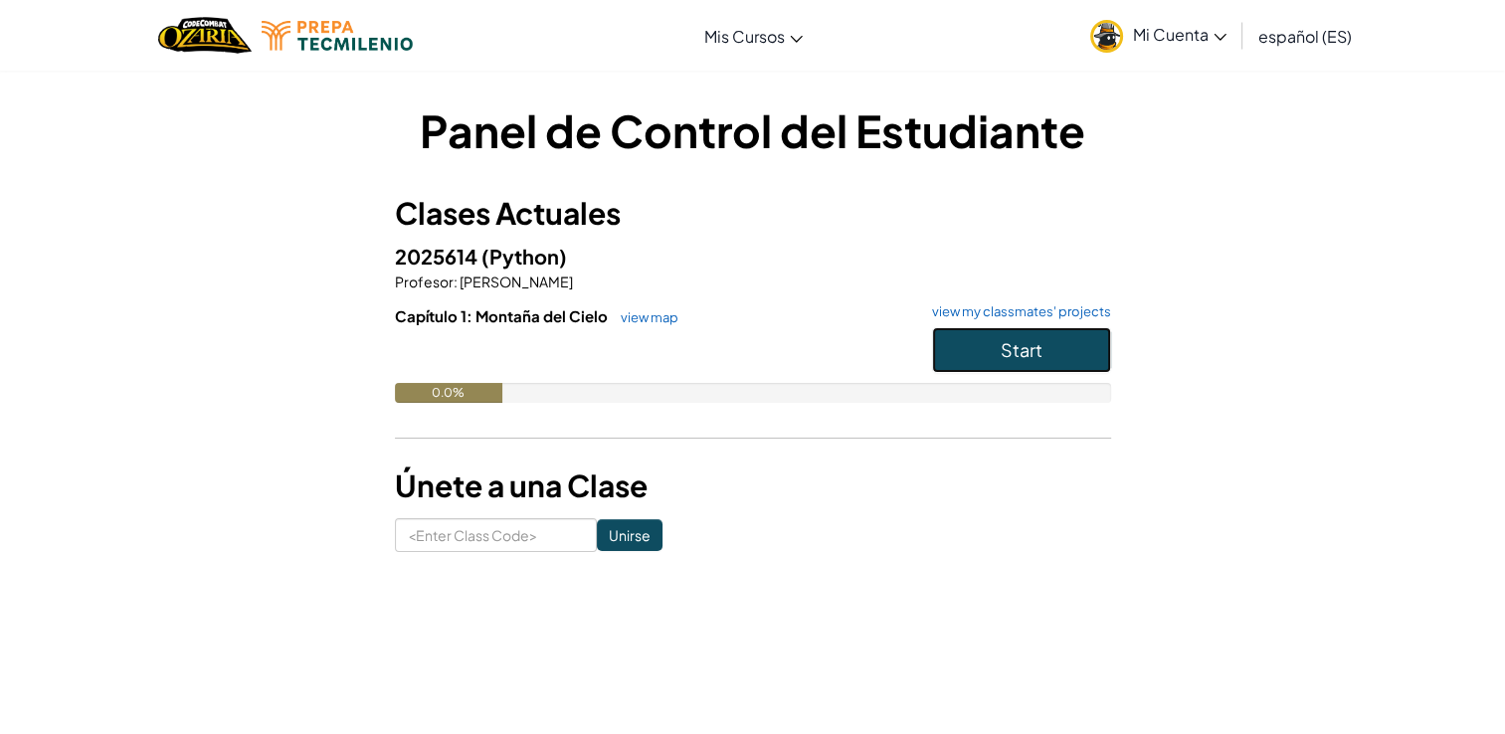
click at [1010, 349] on span "Start" at bounding box center [1022, 349] width 42 height 23
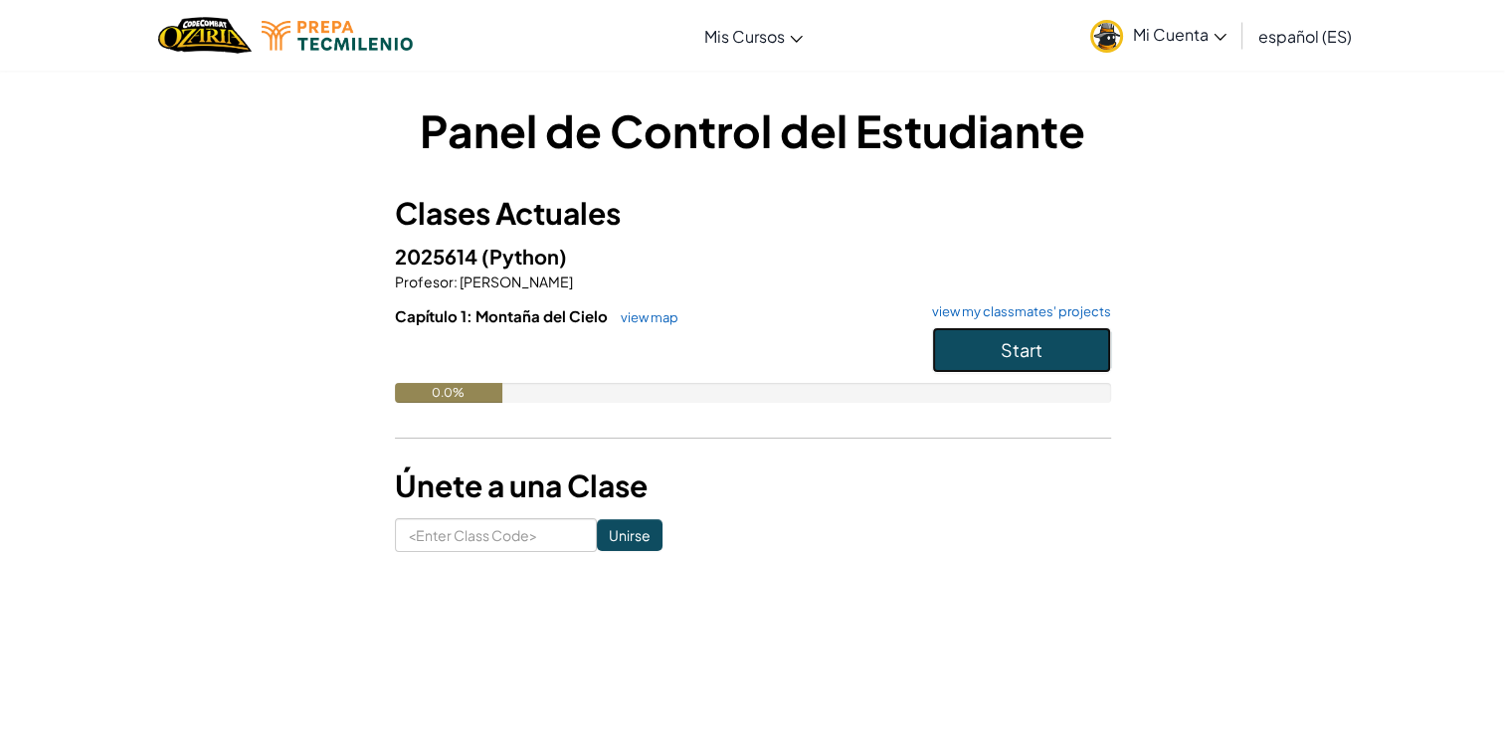
click at [1010, 349] on span "Start" at bounding box center [1022, 349] width 42 height 23
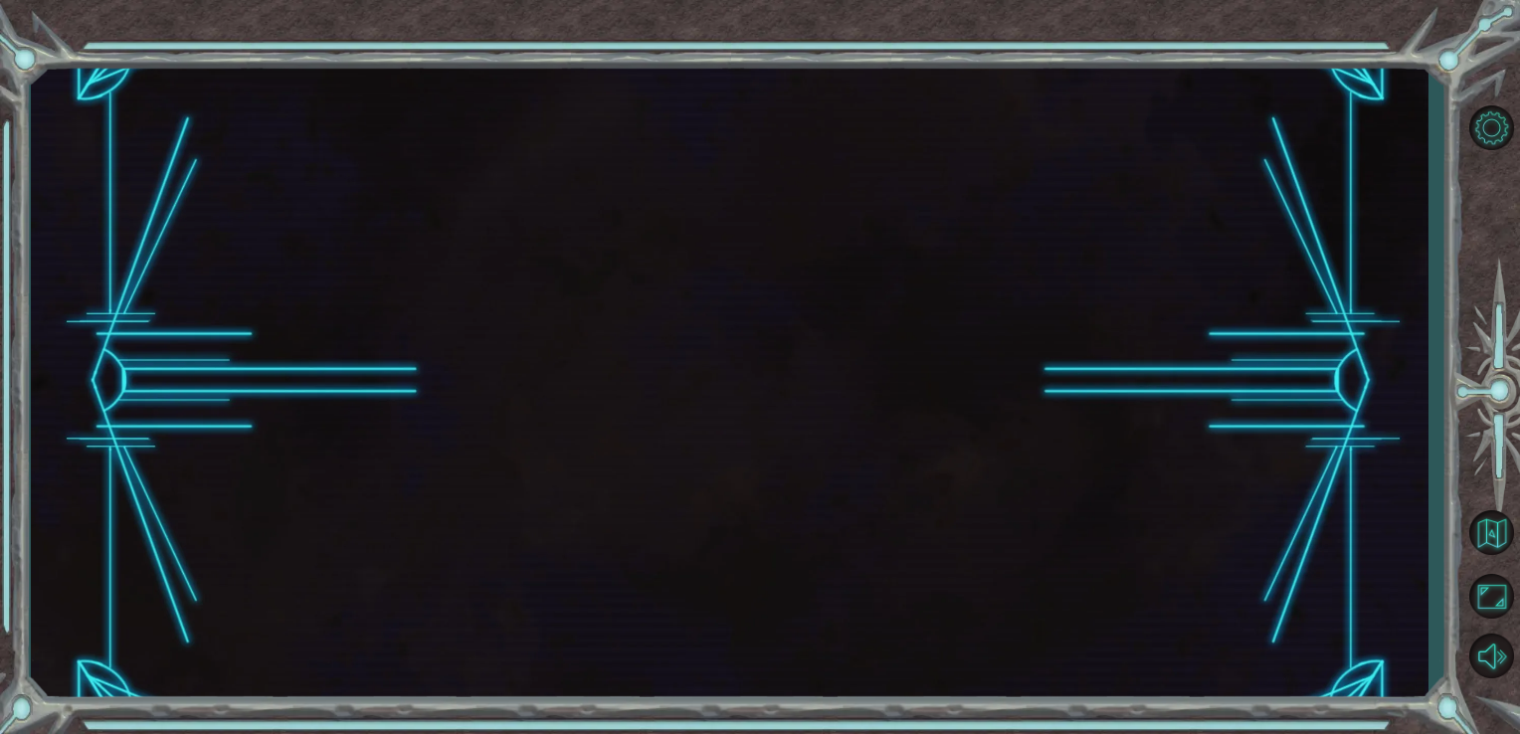
click at [1048, 331] on div at bounding box center [730, 381] width 1398 height 645
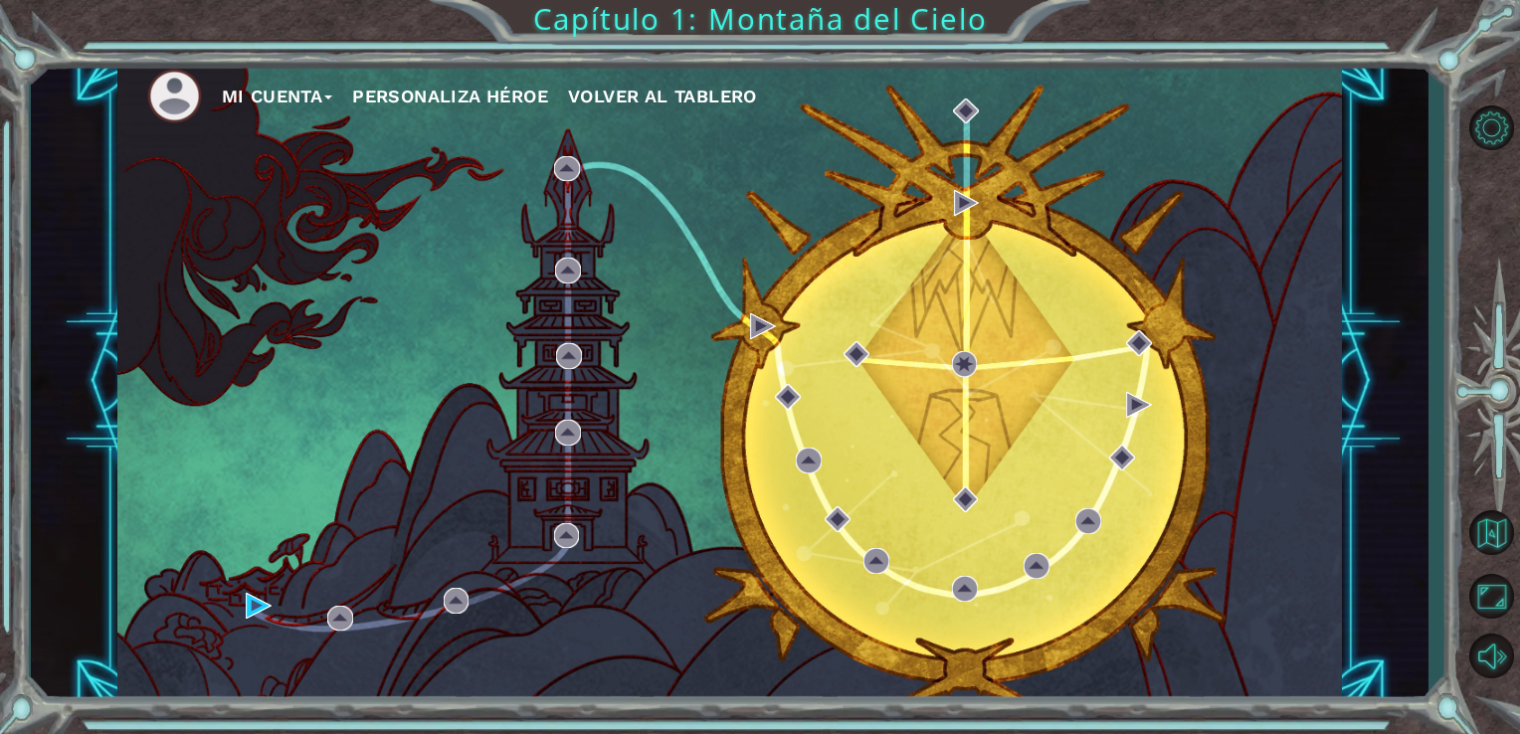
click at [329, 93] on button "Mi Cuenta" at bounding box center [277, 97] width 111 height 30
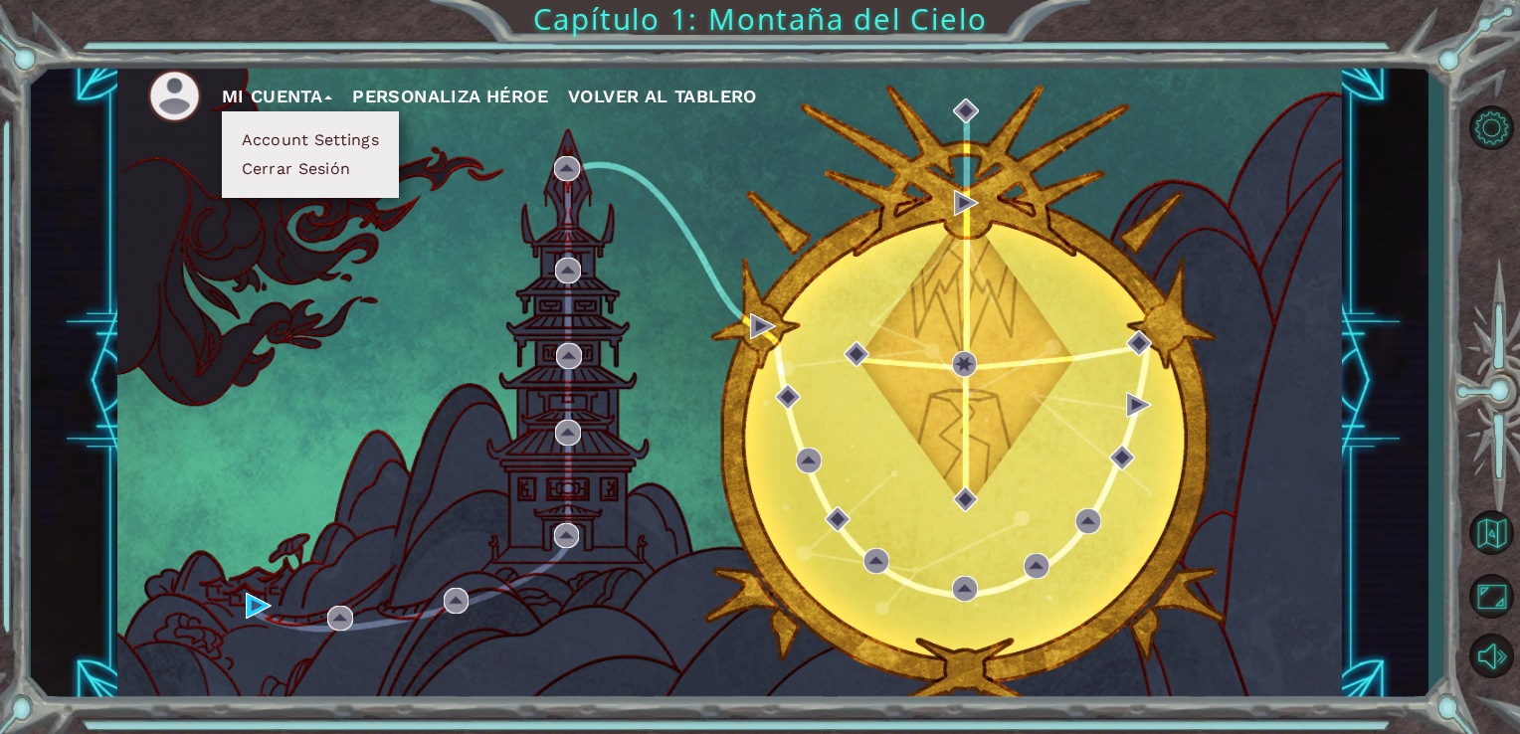
click at [336, 290] on div "Mi Cuenta Account Settings Cerrar Sesión Personaliza Héroe Volver al Tablero" at bounding box center [729, 381] width 1225 height 645
click at [700, 141] on div "Mi Cuenta Account Settings Cerrar Sesión Personaliza Héroe Volver al Tablero" at bounding box center [729, 381] width 1225 height 645
click at [639, 105] on span "Volver al Tablero" at bounding box center [662, 96] width 189 height 21
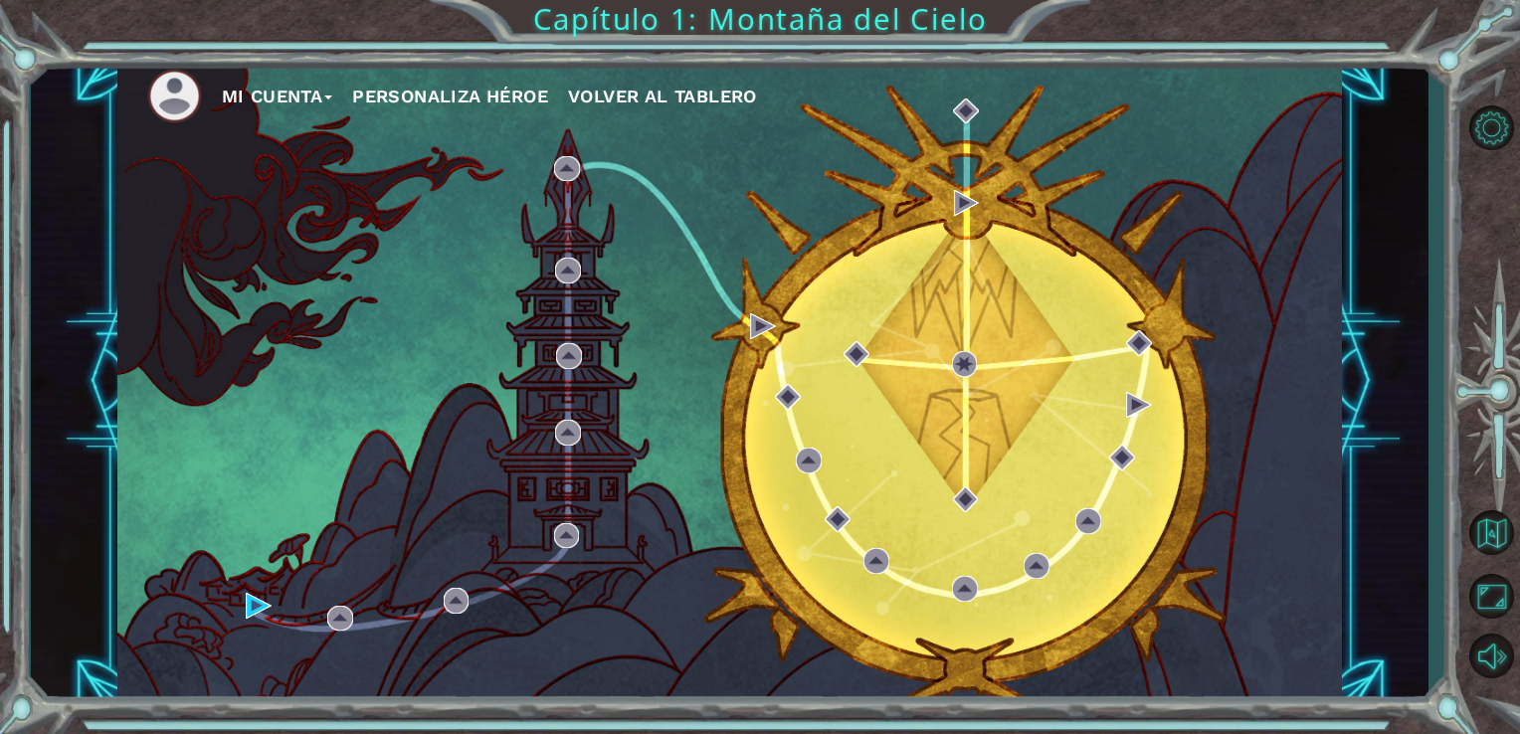
click at [757, 489] on div "Mi Cuenta Personaliza Héroe Volver al Tablero" at bounding box center [729, 381] width 1225 height 645
click at [757, 321] on img at bounding box center [763, 326] width 26 height 26
click at [751, 247] on div "Mi Cuenta Personaliza Héroe Volver al Tablero" at bounding box center [729, 381] width 1225 height 645
click at [247, 607] on img at bounding box center [259, 606] width 26 height 26
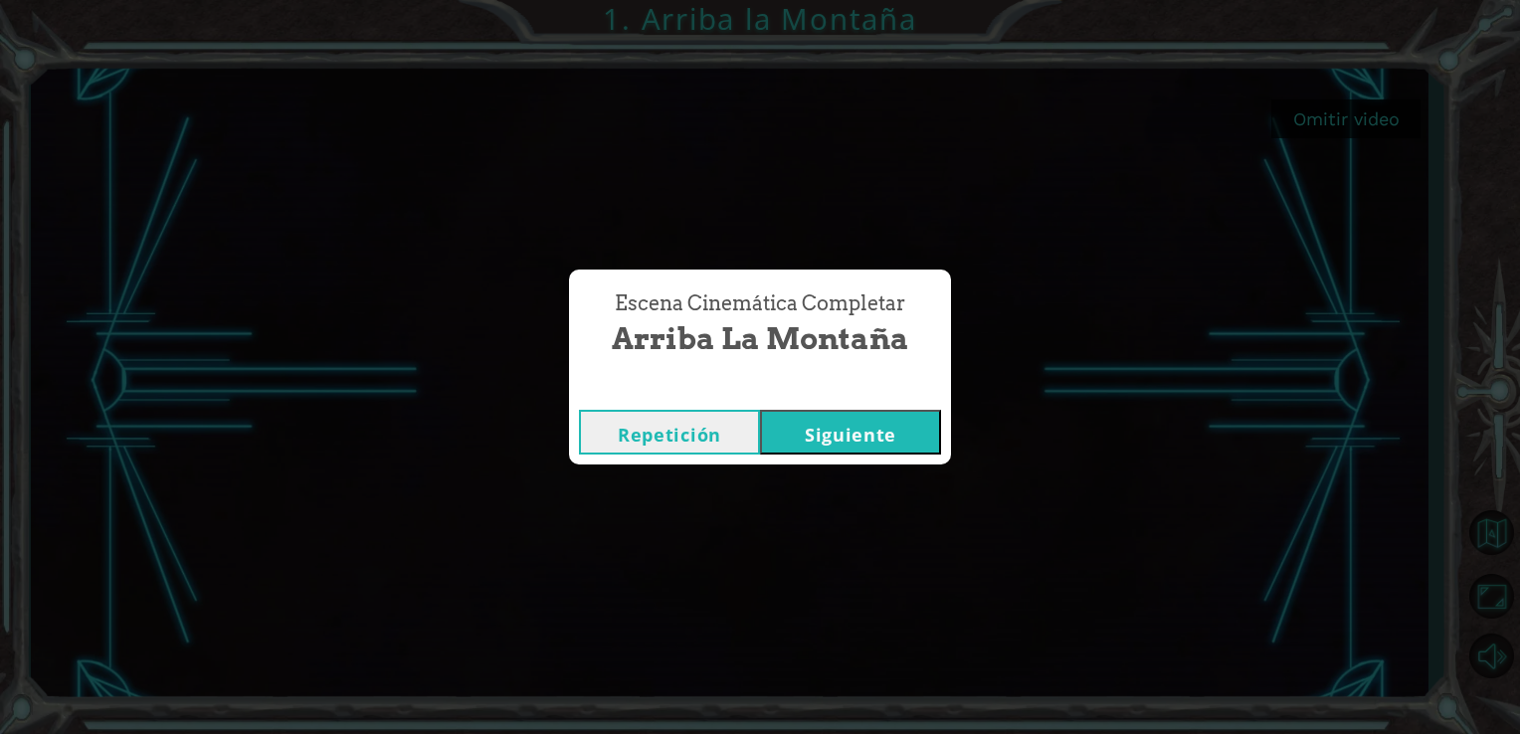
click at [720, 433] on button "Repetición" at bounding box center [669, 432] width 181 height 45
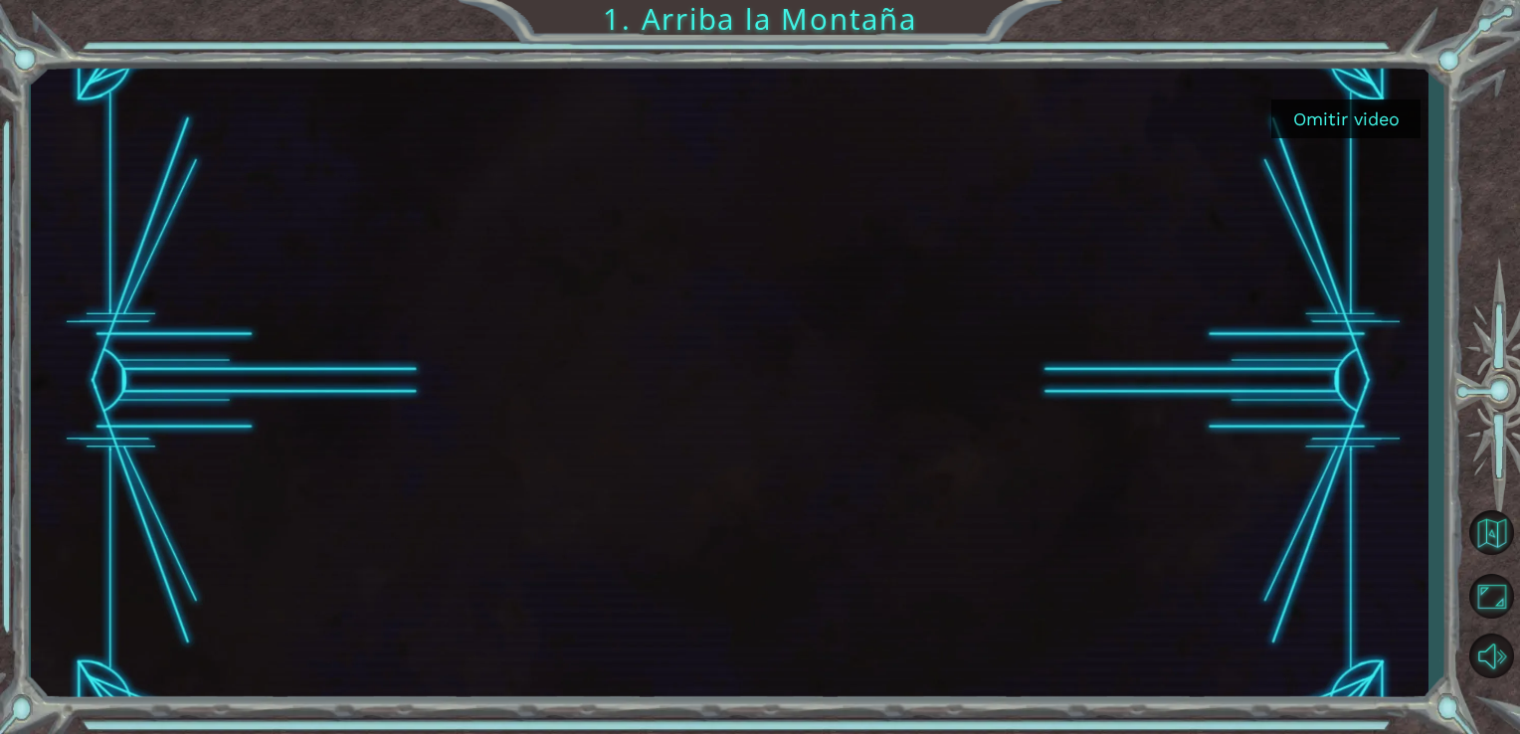
click at [15, 571] on div "Omitir video 1. Arriba la Montaña" at bounding box center [760, 367] width 1520 height 734
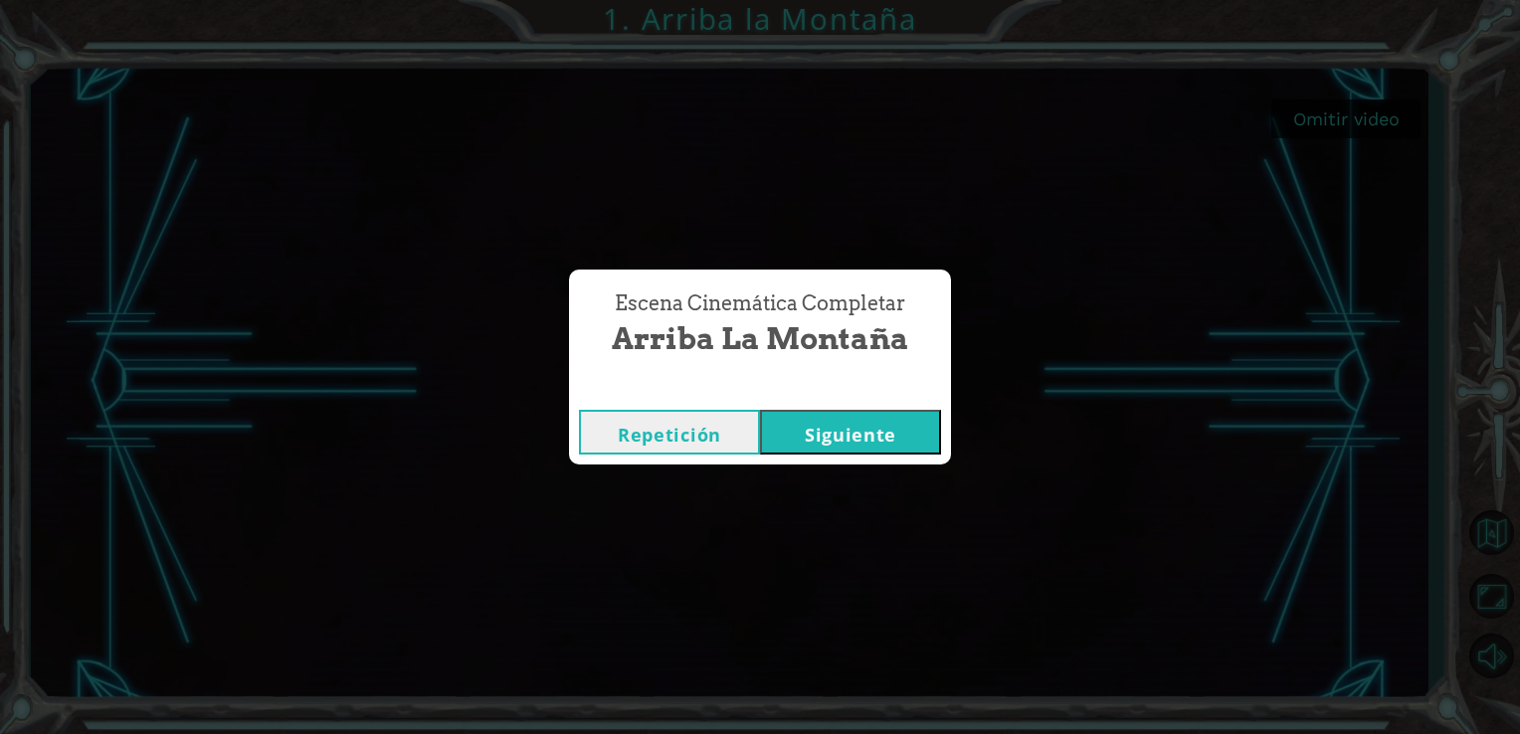
click at [657, 424] on button "Repetición" at bounding box center [669, 432] width 181 height 45
click at [736, 416] on button "Repetición" at bounding box center [669, 432] width 181 height 45
click at [883, 422] on button "Siguiente" at bounding box center [850, 432] width 181 height 45
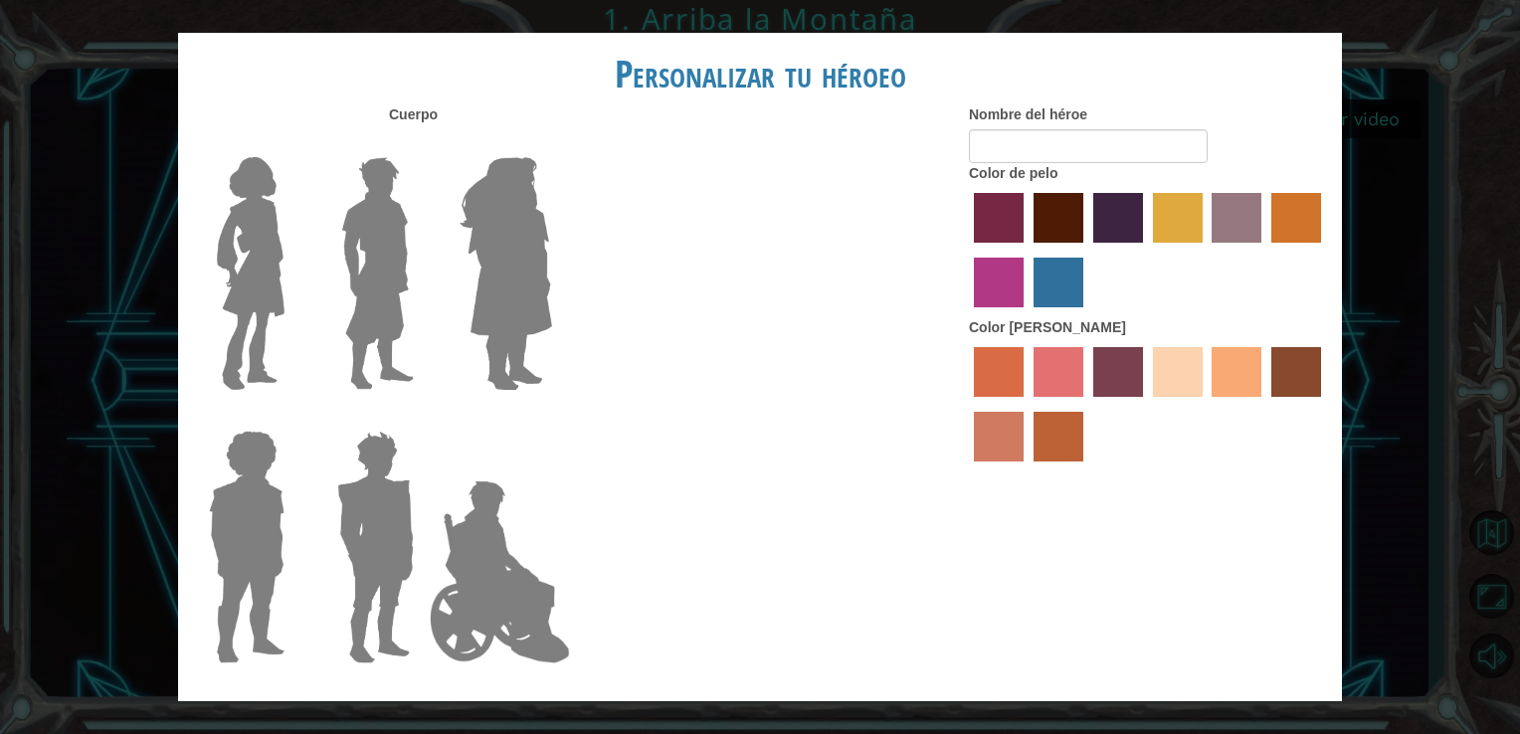
click at [1176, 369] on label "sandy beach skin color" at bounding box center [1178, 372] width 50 height 50
click at [1146, 404] on input "sandy beach skin color" at bounding box center [1146, 404] width 0 height 0
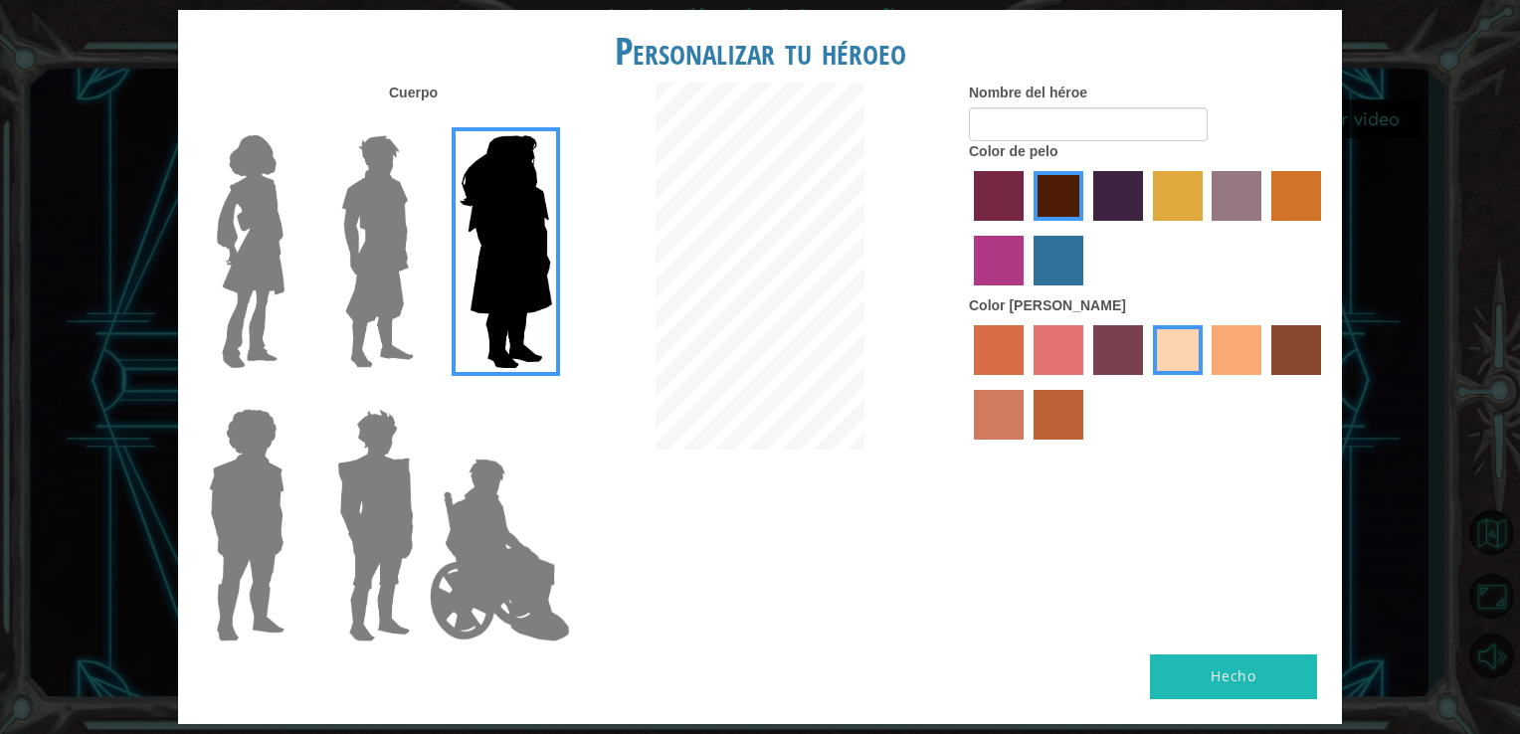
click at [1067, 358] on label "froly skin color" at bounding box center [1058, 350] width 50 height 50
click at [1026, 382] on input "froly skin color" at bounding box center [1026, 382] width 0 height 0
click at [1005, 287] on div at bounding box center [1148, 230] width 358 height 129
click at [997, 261] on label "medium red violet hair color" at bounding box center [999, 261] width 50 height 50
click at [1324, 228] on input "medium red violet hair color" at bounding box center [1324, 228] width 0 height 0
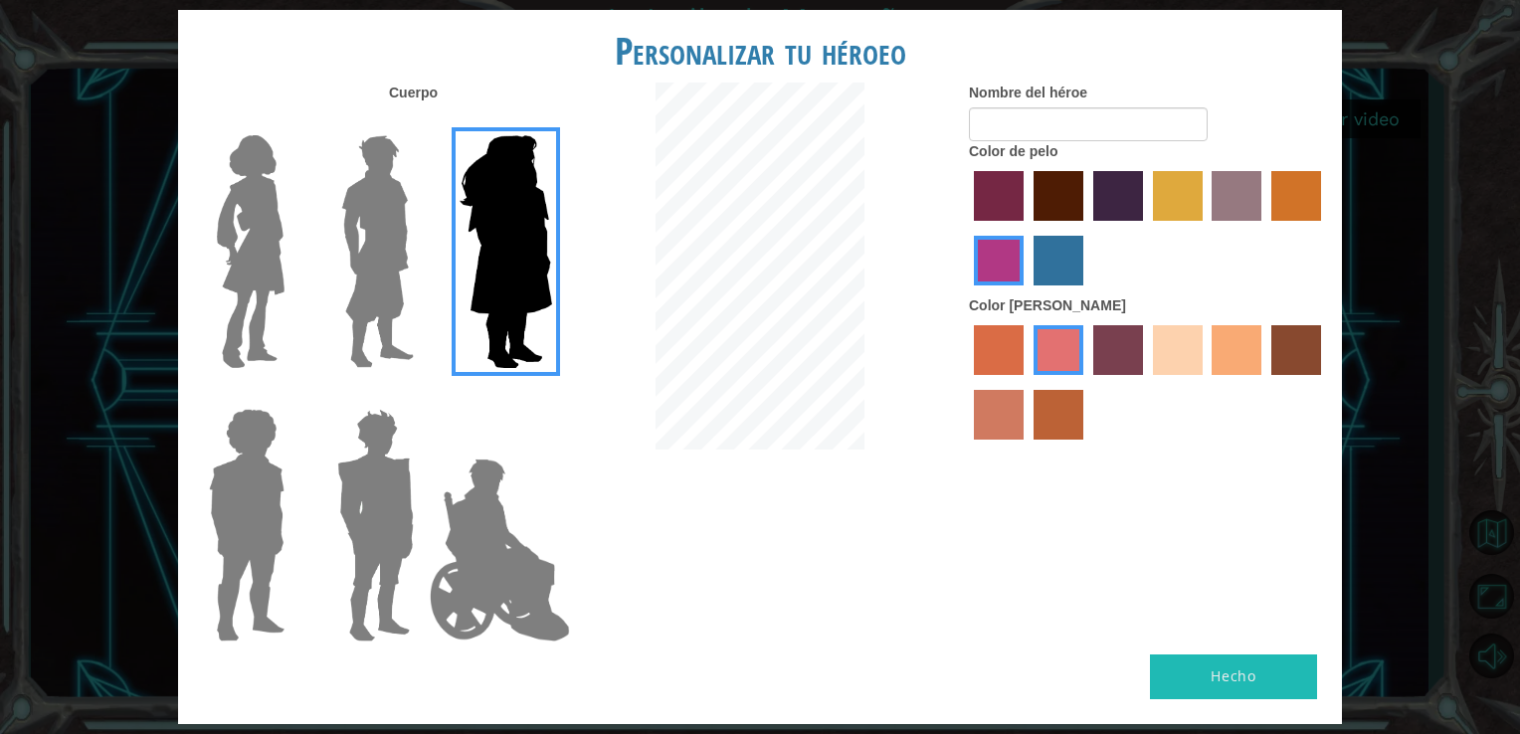
click at [1181, 350] on label "sandy beach skin color" at bounding box center [1178, 350] width 50 height 50
click at [1146, 382] on input "sandy beach skin color" at bounding box center [1146, 382] width 0 height 0
click at [218, 185] on img at bounding box center [251, 251] width 84 height 249
click at [292, 122] on input "Hero Connie" at bounding box center [292, 122] width 0 height 0
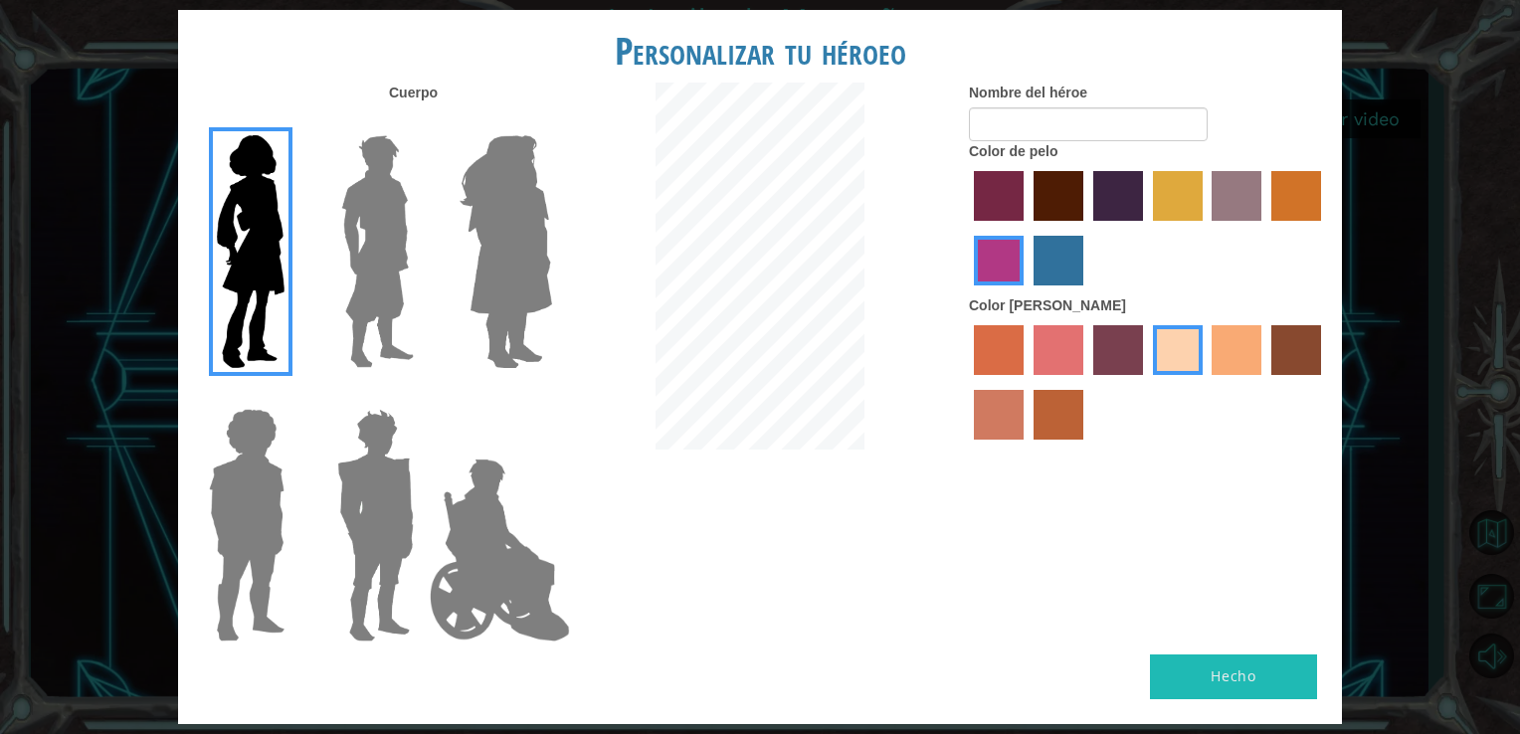
click at [1050, 256] on label "lachmara hair color" at bounding box center [1058, 261] width 50 height 50
click at [1026, 292] on input "lachmara hair color" at bounding box center [1026, 292] width 0 height 0
click at [1003, 191] on label "paprika hair color" at bounding box center [999, 196] width 50 height 50
click at [967, 228] on input "paprika hair color" at bounding box center [967, 228] width 0 height 0
click at [1050, 186] on label "maroon hair color" at bounding box center [1058, 196] width 50 height 50
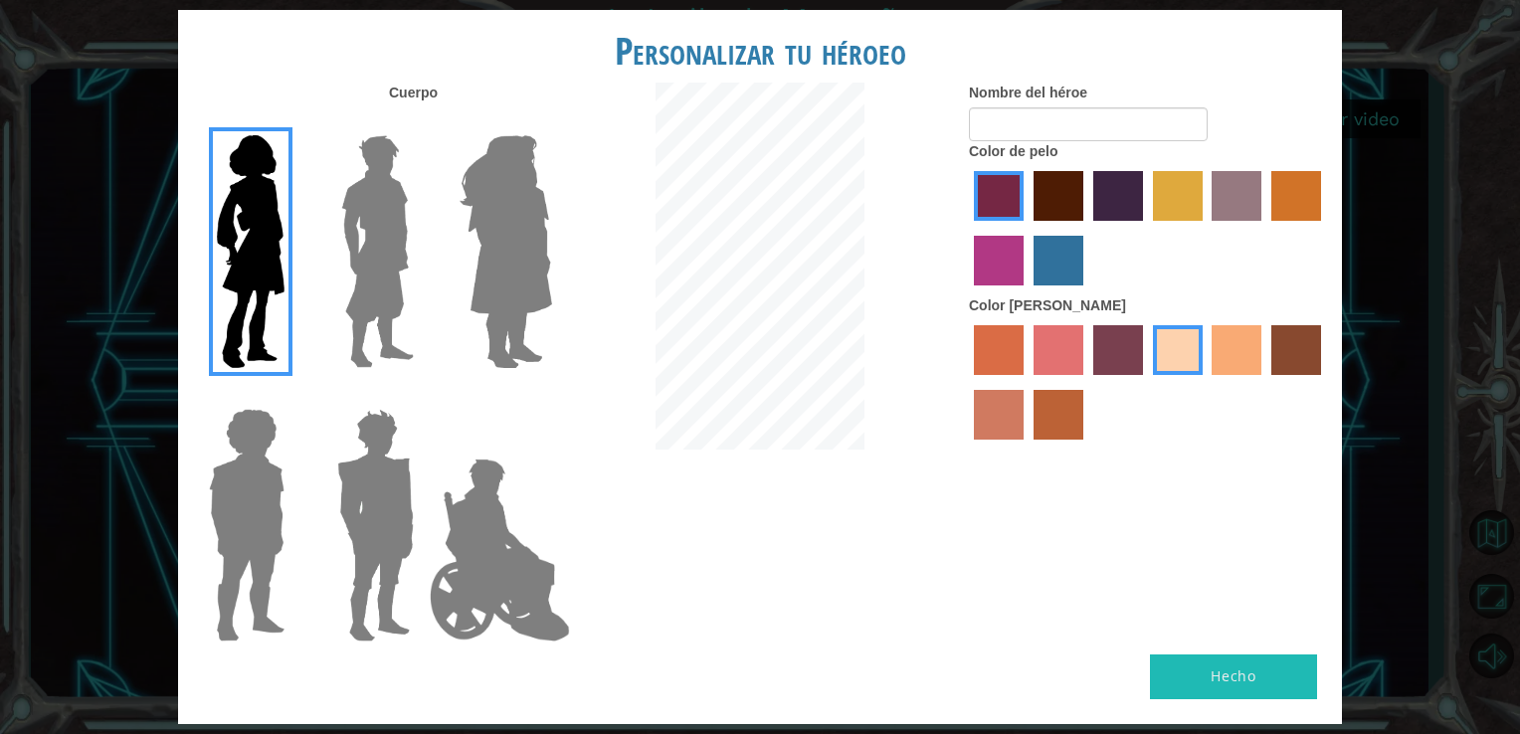
click at [1026, 228] on input "maroon hair color" at bounding box center [1026, 228] width 0 height 0
click at [1190, 185] on label "tulip tree hair color" at bounding box center [1178, 196] width 50 height 50
click at [1146, 228] on input "tulip tree hair color" at bounding box center [1146, 228] width 0 height 0
click at [1311, 173] on label "gold drop hair color" at bounding box center [1296, 196] width 50 height 50
click at [1264, 228] on input "gold drop hair color" at bounding box center [1264, 228] width 0 height 0
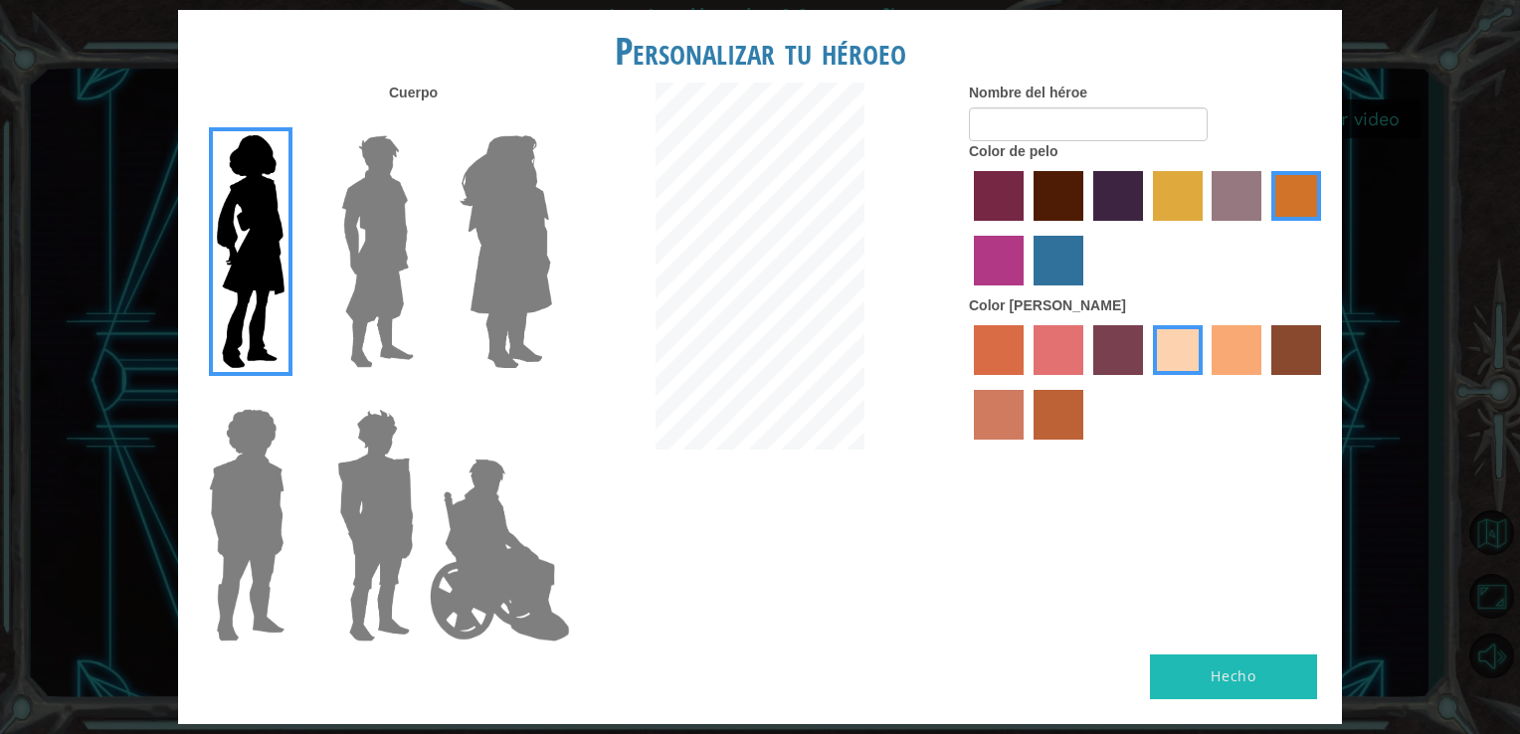
click at [1073, 177] on label "maroon hair color" at bounding box center [1058, 196] width 50 height 50
click at [1026, 228] on input "maroon hair color" at bounding box center [1026, 228] width 0 height 0
click at [1054, 339] on label "froly skin color" at bounding box center [1058, 350] width 50 height 50
click at [1026, 382] on input "froly skin color" at bounding box center [1026, 382] width 0 height 0
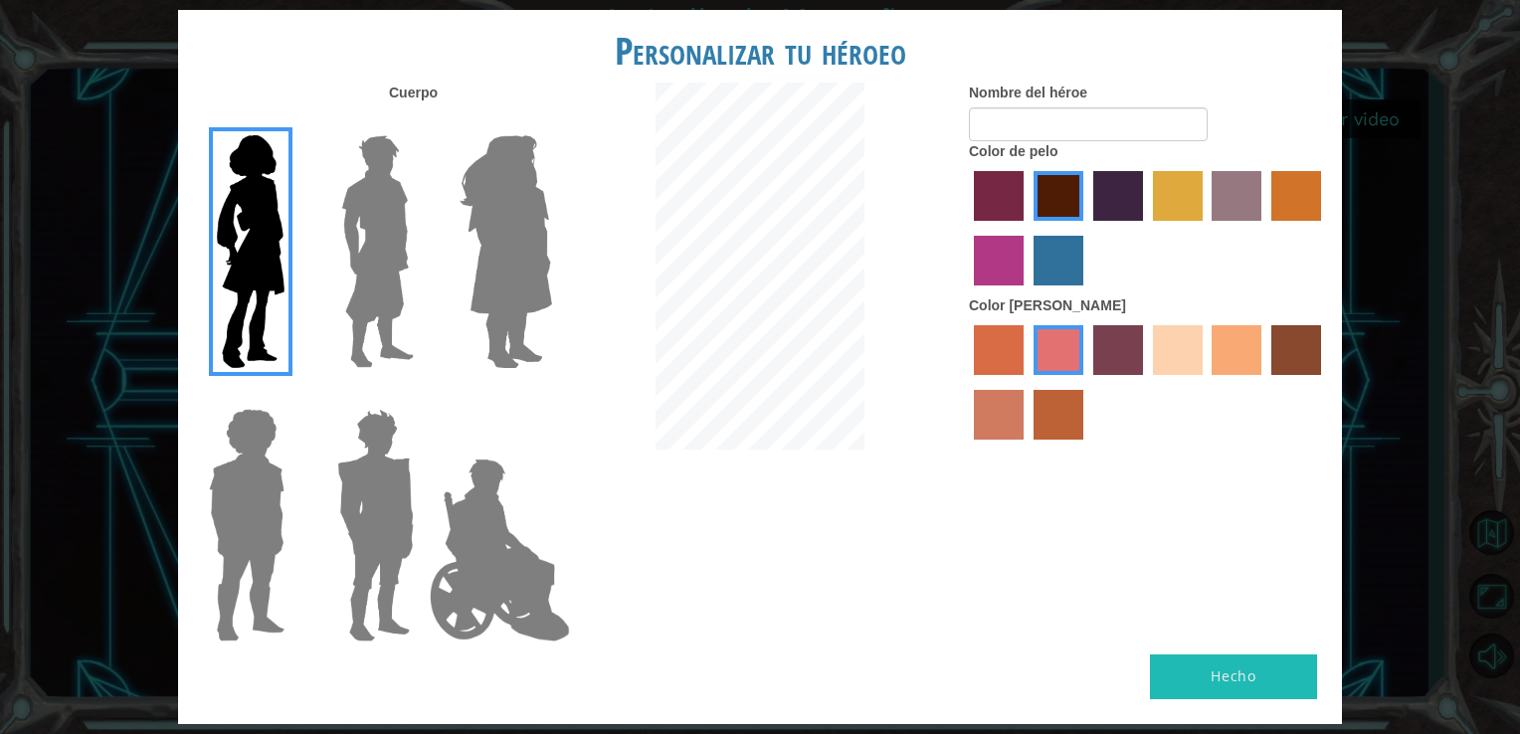
click at [1007, 341] on label "sorbus skin color" at bounding box center [999, 350] width 50 height 50
click at [967, 382] on input "sorbus skin color" at bounding box center [967, 382] width 0 height 0
click at [1175, 348] on label "sandy beach skin color" at bounding box center [1178, 350] width 50 height 50
click at [1146, 382] on input "sandy beach skin color" at bounding box center [1146, 382] width 0 height 0
click at [1239, 362] on label "tacao skin color" at bounding box center [1236, 350] width 50 height 50
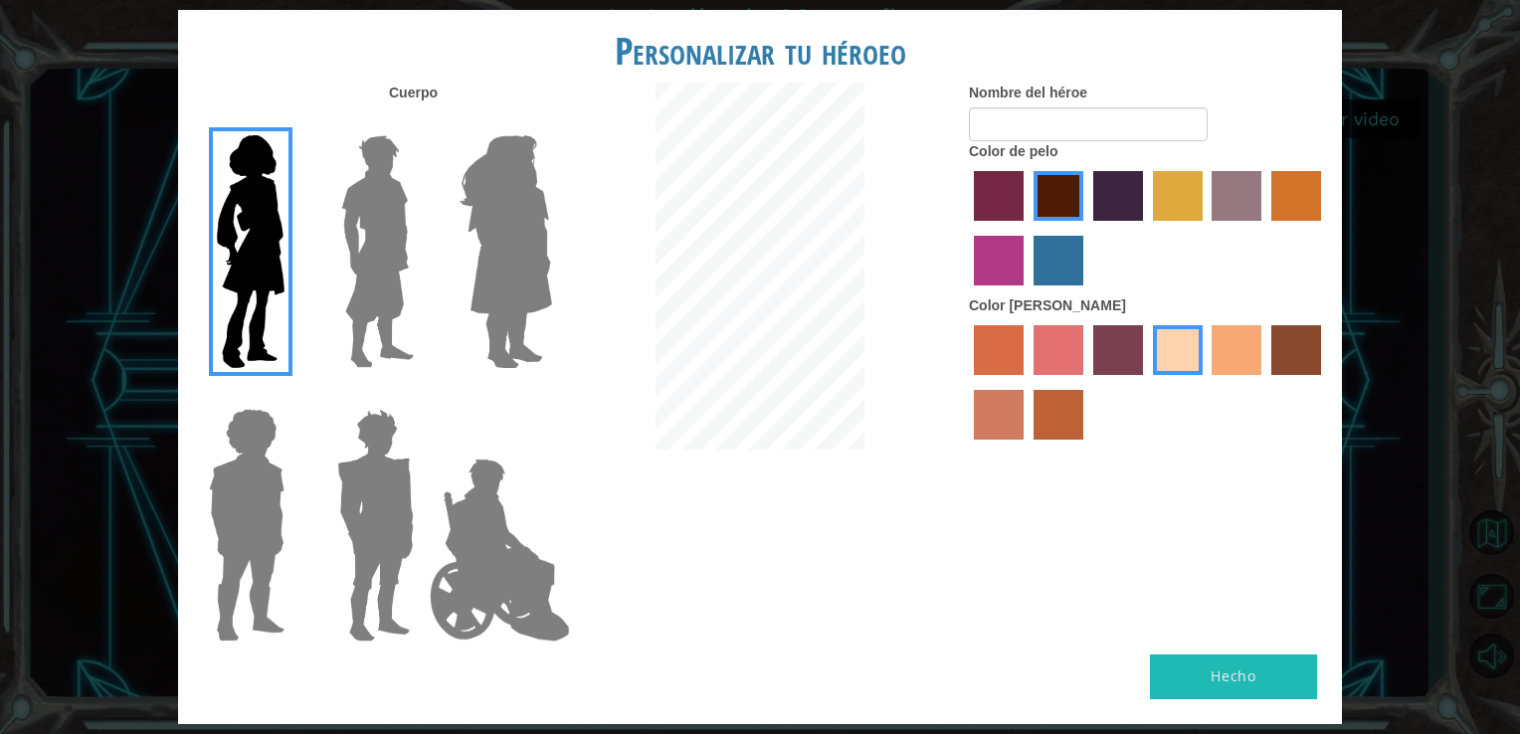
click at [1205, 382] on input "tacao skin color" at bounding box center [1205, 382] width 0 height 0
click at [1265, 353] on div at bounding box center [1148, 384] width 358 height 129
click at [1269, 352] on div at bounding box center [1148, 384] width 358 height 129
click at [1291, 346] on label "karma skin color" at bounding box center [1296, 350] width 50 height 50
click at [1264, 382] on input "karma skin color" at bounding box center [1264, 382] width 0 height 0
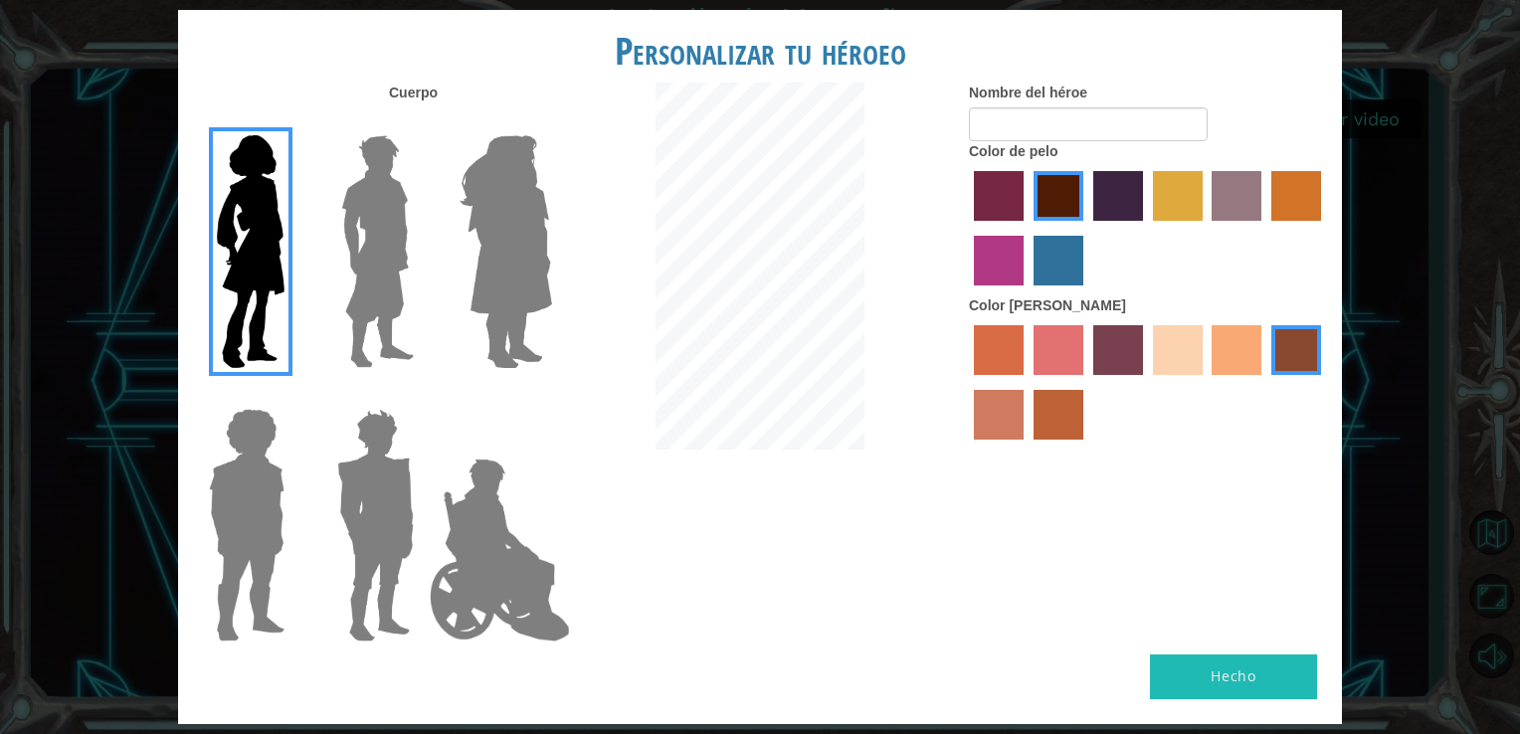
click at [991, 412] on label "burning sand skin color" at bounding box center [999, 415] width 50 height 50
click at [1324, 382] on input "burning sand skin color" at bounding box center [1324, 382] width 0 height 0
click at [1035, 420] on label "smoke tree skin color" at bounding box center [1058, 415] width 50 height 50
click at [1026, 447] on input "smoke tree skin color" at bounding box center [1026, 447] width 0 height 0
click at [1174, 345] on label "sandy beach skin color" at bounding box center [1178, 350] width 50 height 50
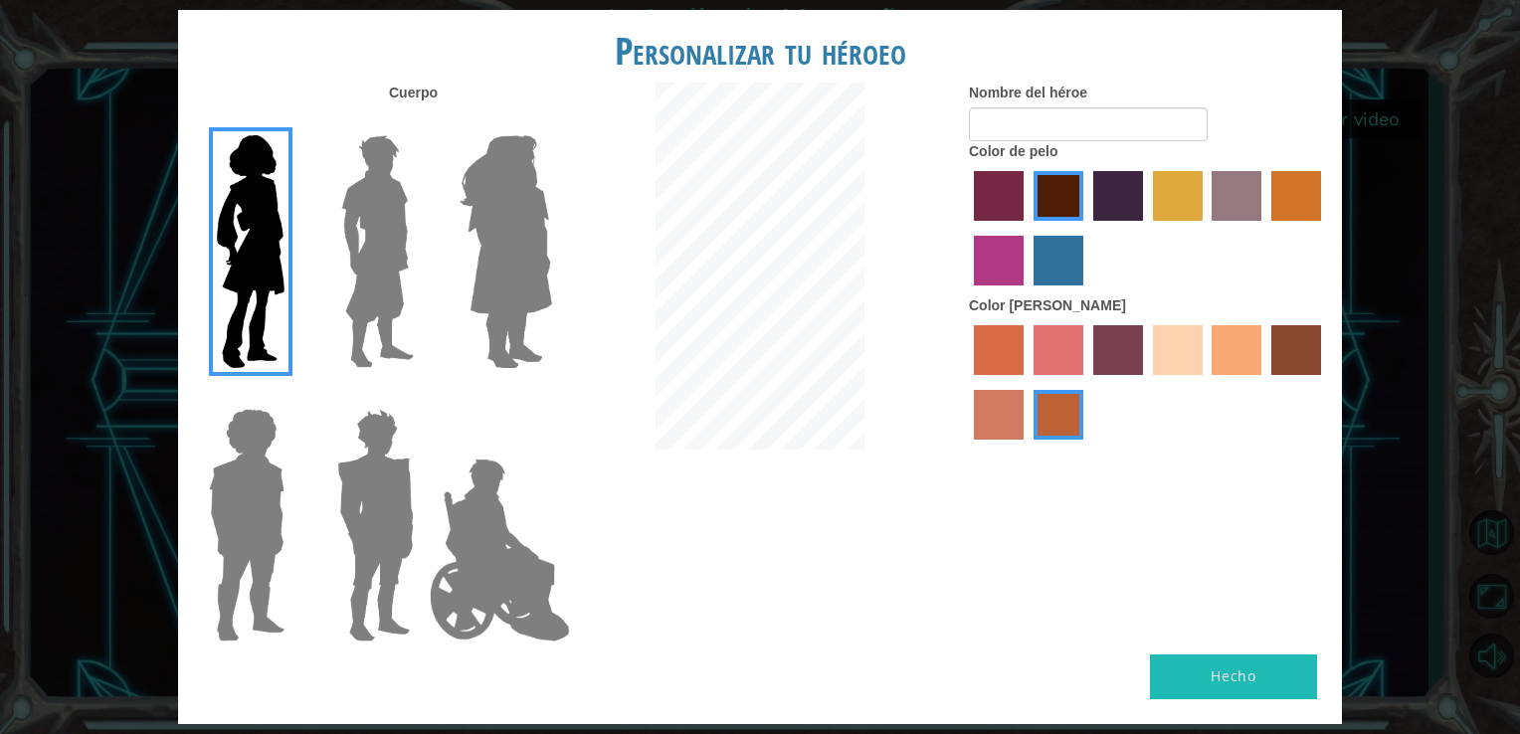
click at [1146, 382] on input "sandy beach skin color" at bounding box center [1146, 382] width 0 height 0
click at [1106, 360] on label "tosca skin color" at bounding box center [1118, 350] width 50 height 50
click at [1086, 382] on input "tosca skin color" at bounding box center [1086, 382] width 0 height 0
click at [1186, 353] on label "sandy beach skin color" at bounding box center [1178, 350] width 50 height 50
click at [1146, 382] on input "sandy beach skin color" at bounding box center [1146, 382] width 0 height 0
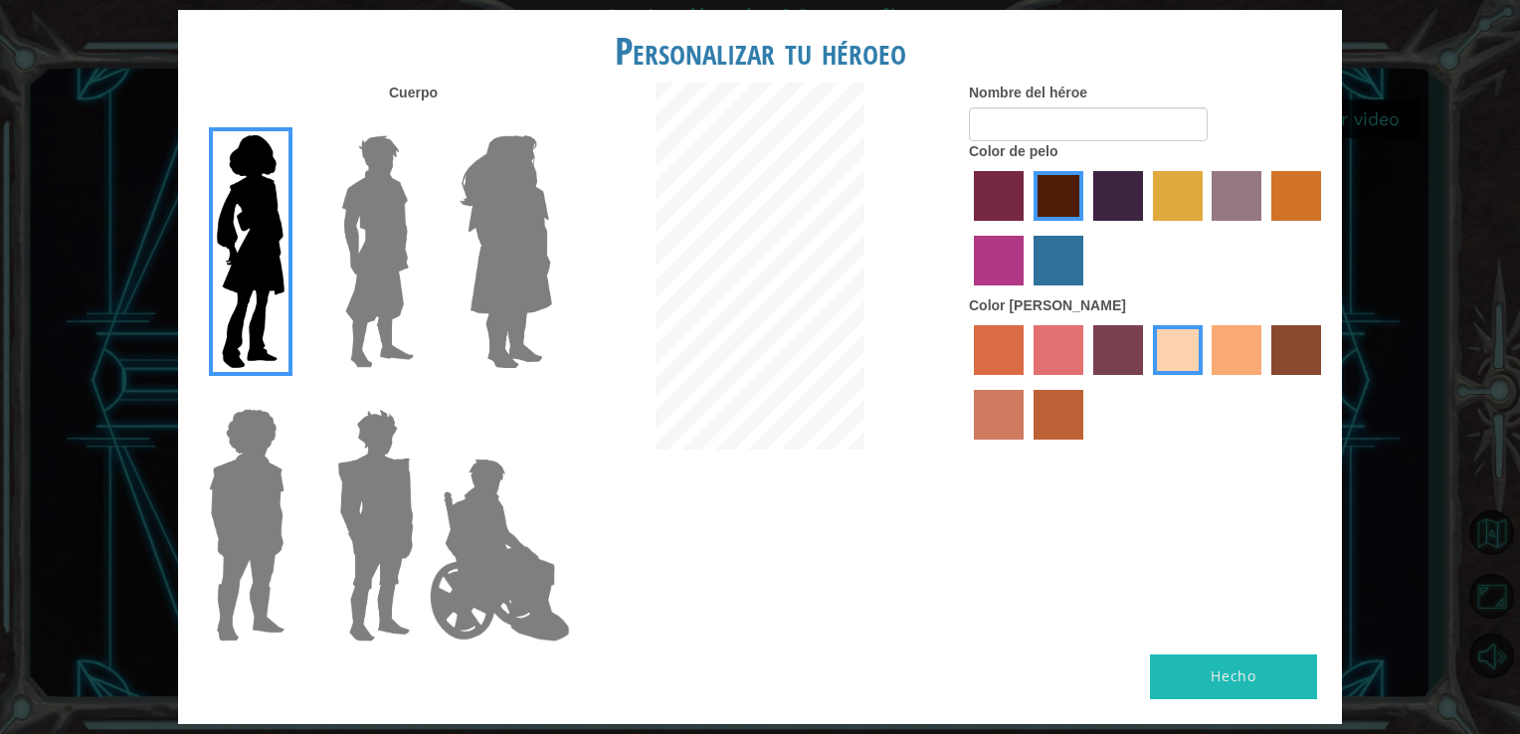
click at [1271, 650] on div "Cuerpo Nombre del héroe Color de pelo Color [PERSON_NAME]" at bounding box center [760, 369] width 1164 height 572
click at [1271, 655] on button "Hecho" at bounding box center [1233, 676] width 167 height 45
click at [1209, 665] on button "Hecho" at bounding box center [1233, 676] width 167 height 45
click at [1118, 119] on input "Nombre del héroe" at bounding box center [1088, 124] width 239 height 34
type input "[PERSON_NAME]"
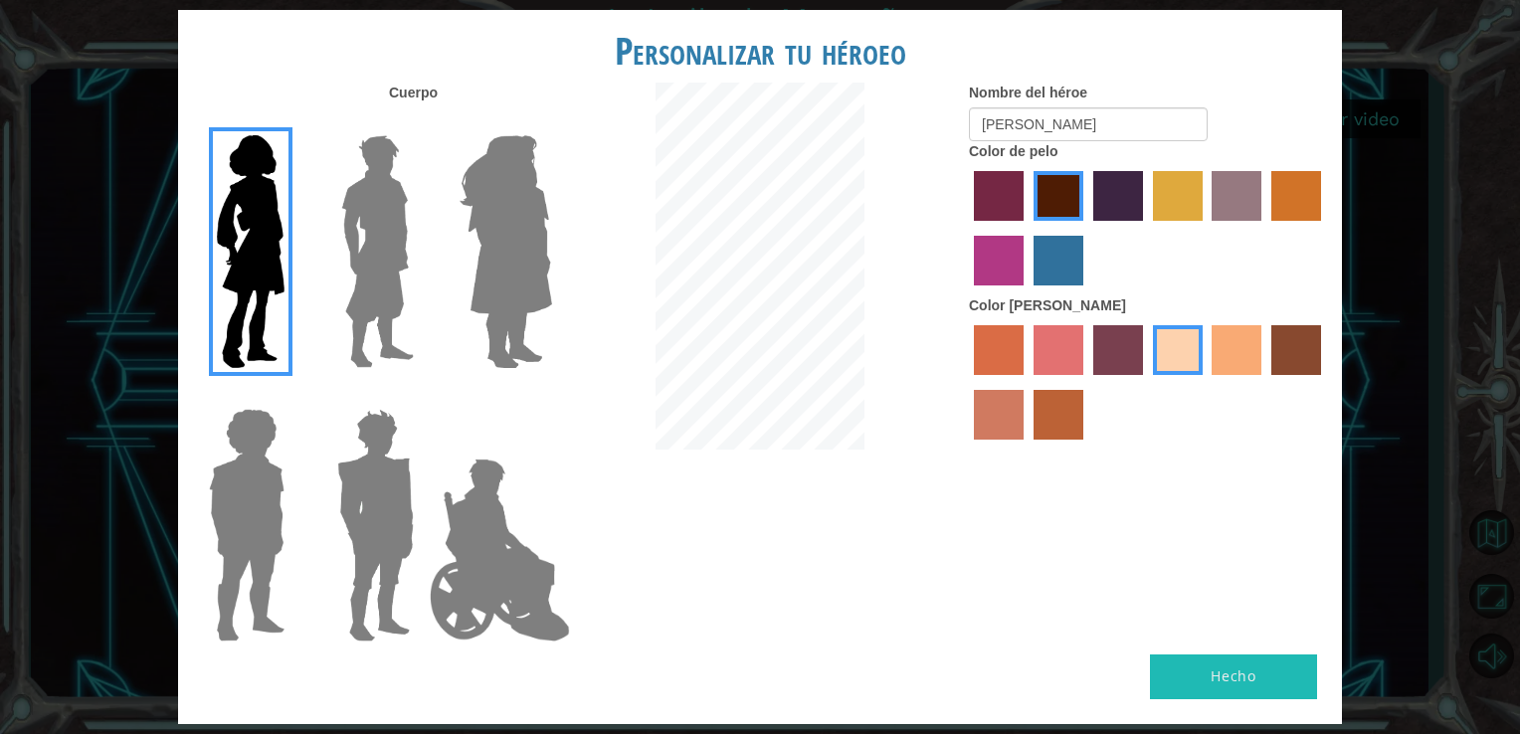
click at [1213, 669] on button "Hecho" at bounding box center [1233, 676] width 167 height 45
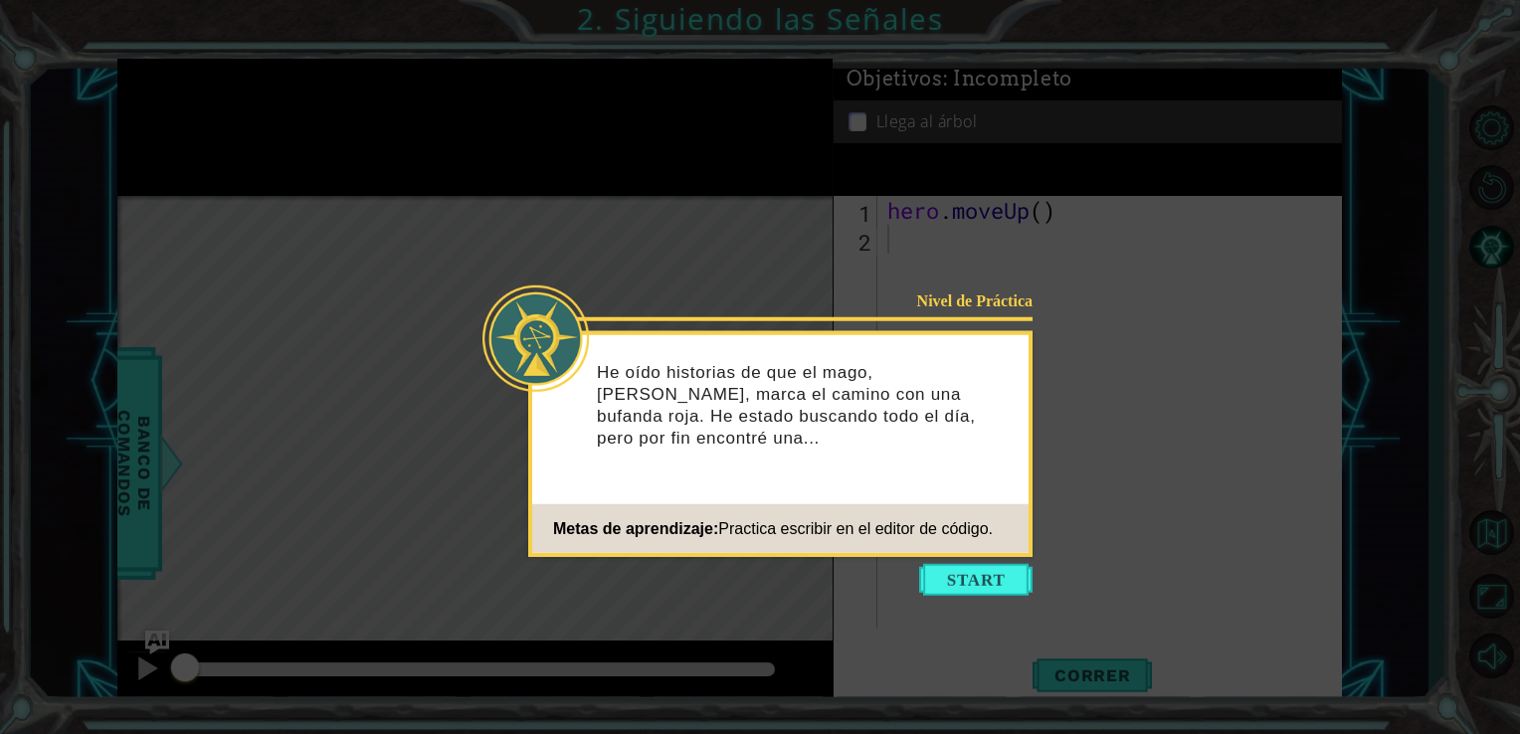
click at [953, 533] on span "Practica escribir en el editor de código." at bounding box center [855, 527] width 274 height 17
click at [924, 574] on button "Start" at bounding box center [975, 580] width 113 height 32
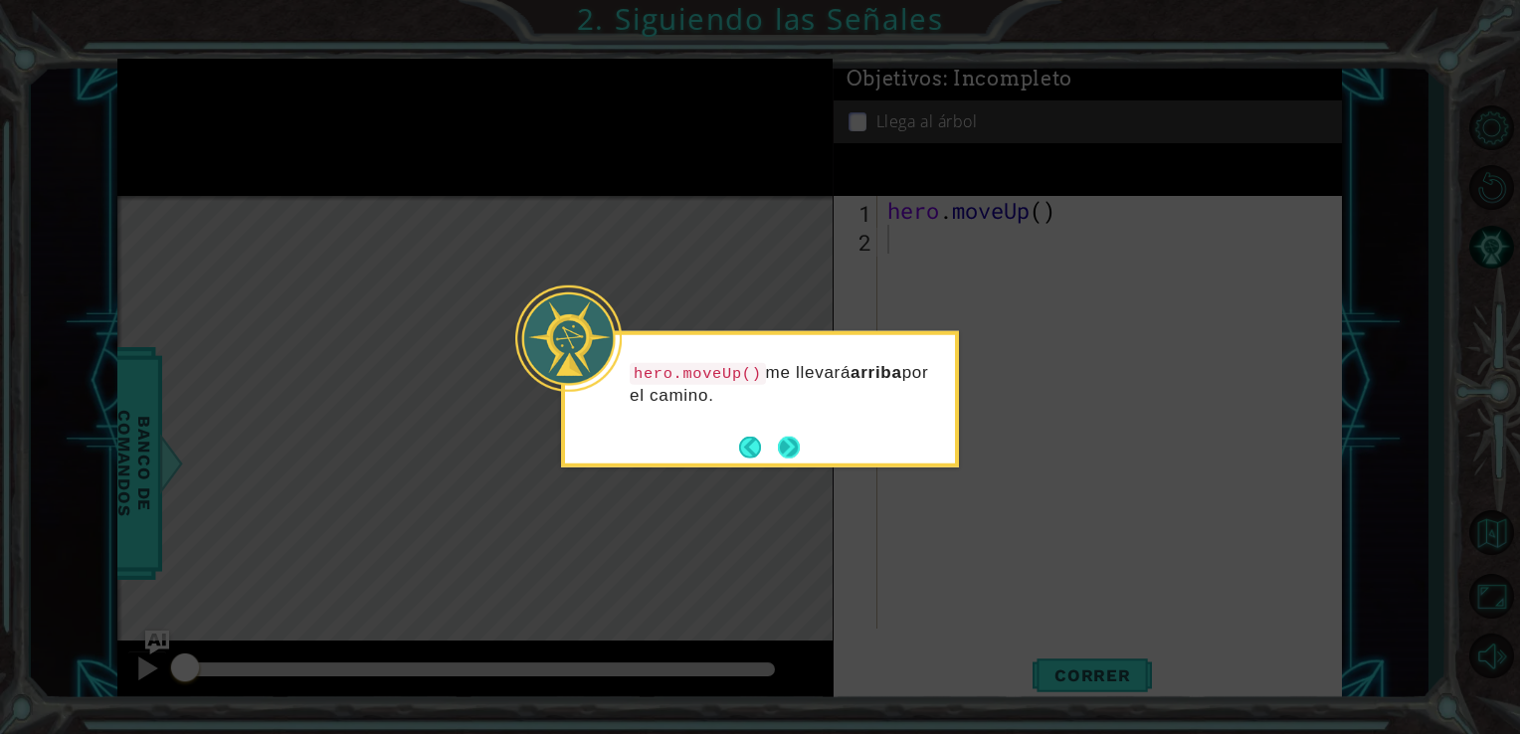
click at [783, 444] on button "Next" at bounding box center [788, 447] width 37 height 37
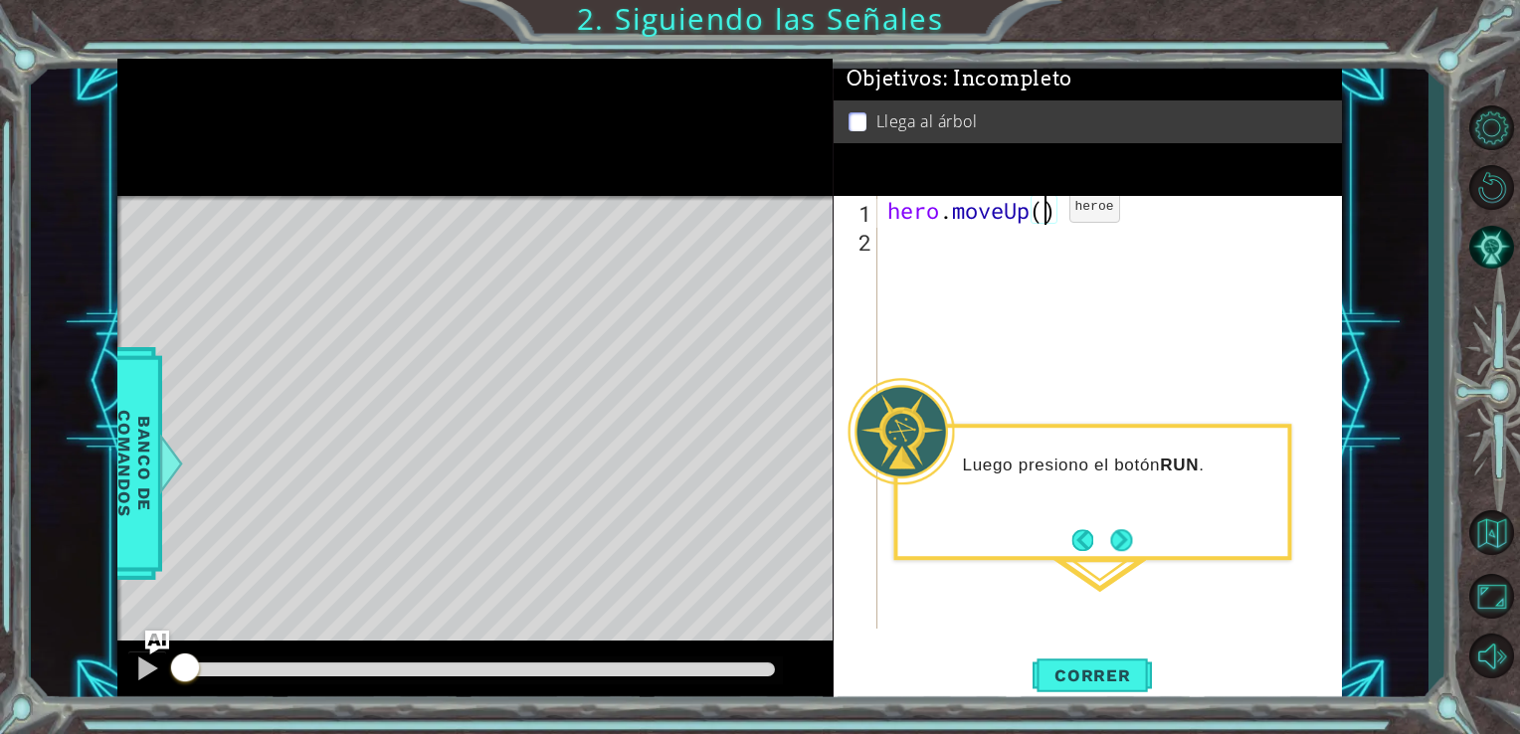
click at [1038, 212] on div "hero . moveUp ( )" at bounding box center [1115, 441] width 464 height 490
type textarea "hero.moveUp()"
click at [890, 246] on div "hero . moveUp ( )" at bounding box center [1115, 441] width 464 height 490
click at [1042, 220] on div "hero . moveUp ( )" at bounding box center [1115, 441] width 464 height 490
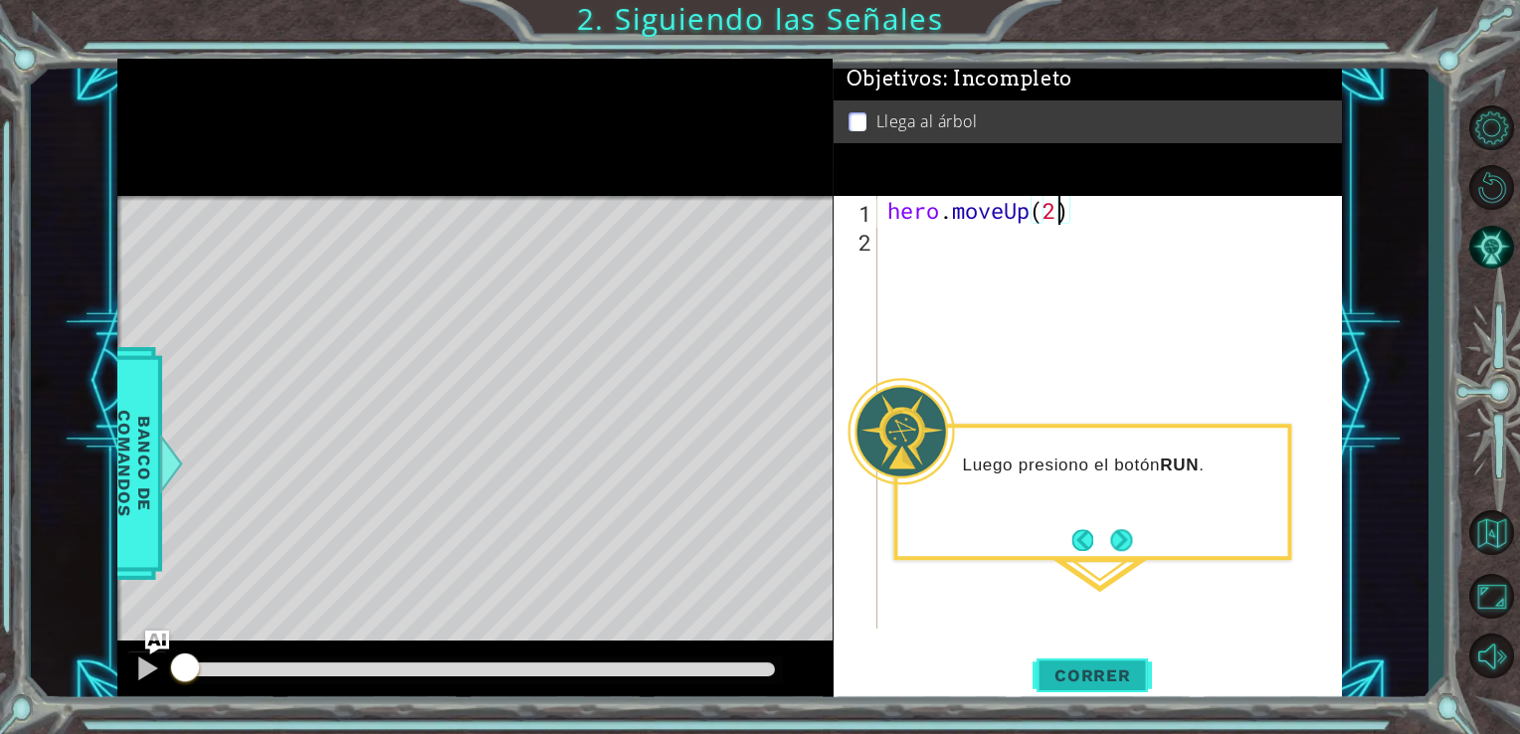
type textarea "hero.moveUp(2)"
click at [1074, 672] on span "Correr" at bounding box center [1092, 675] width 116 height 20
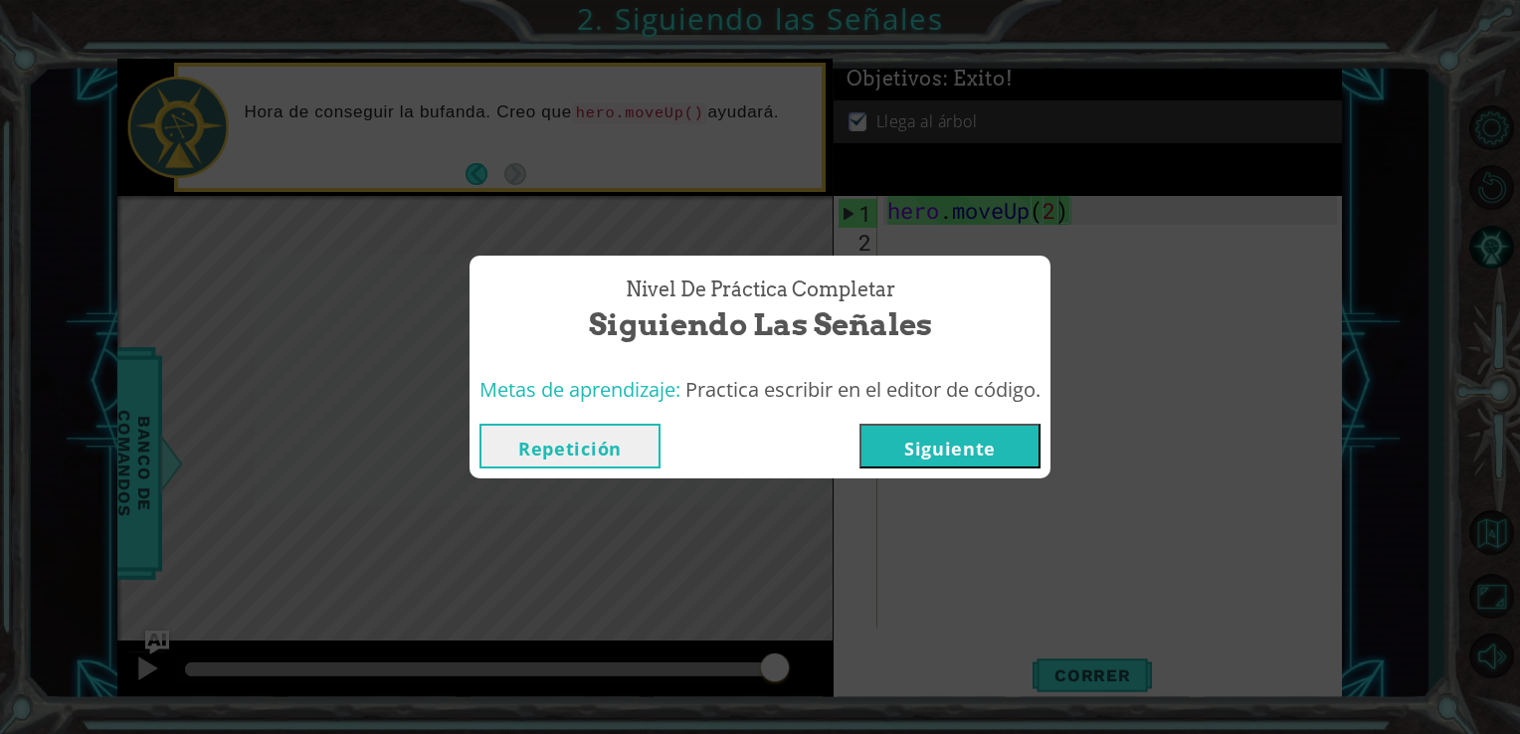
click at [948, 453] on button "Siguiente" at bounding box center [949, 446] width 181 height 45
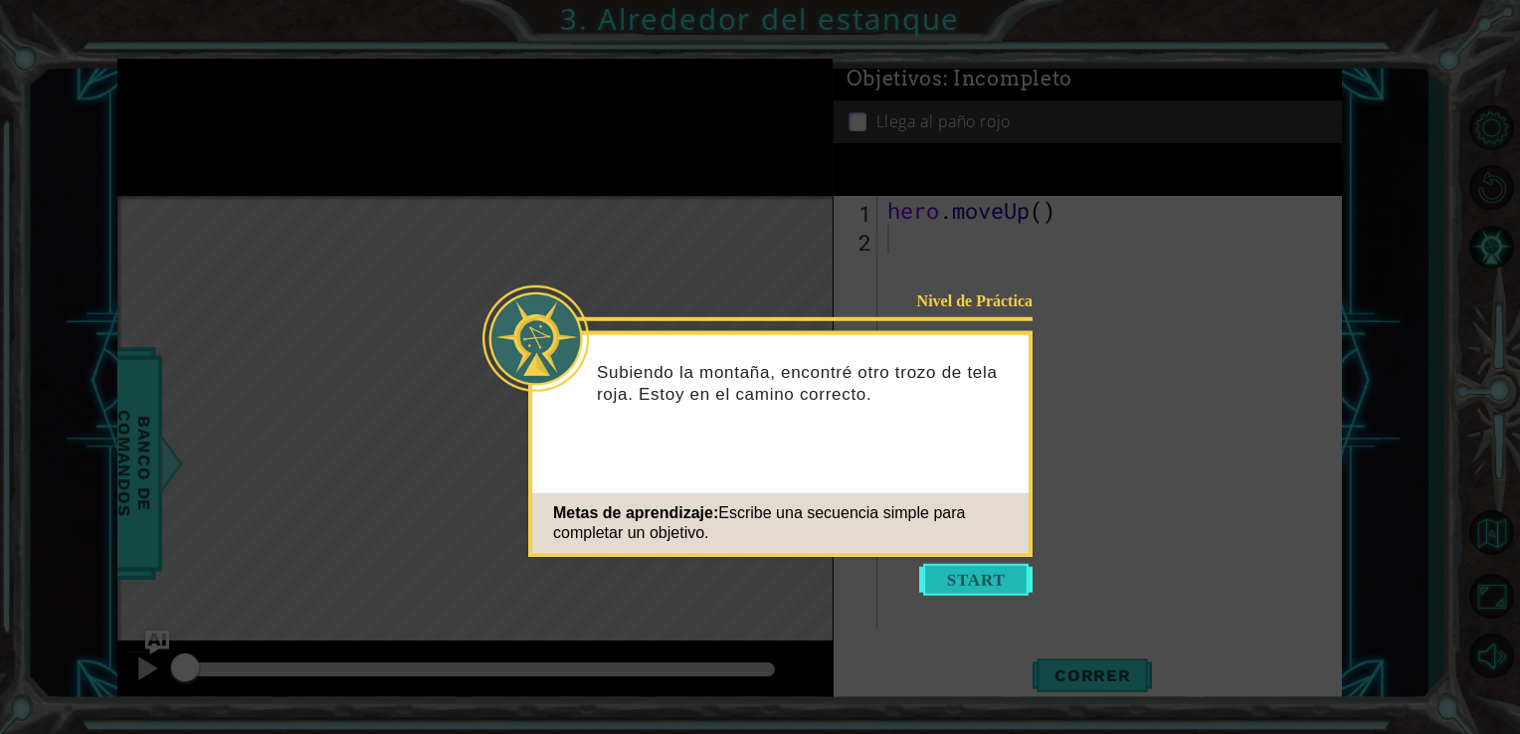
click at [977, 582] on button "Start" at bounding box center [975, 580] width 113 height 32
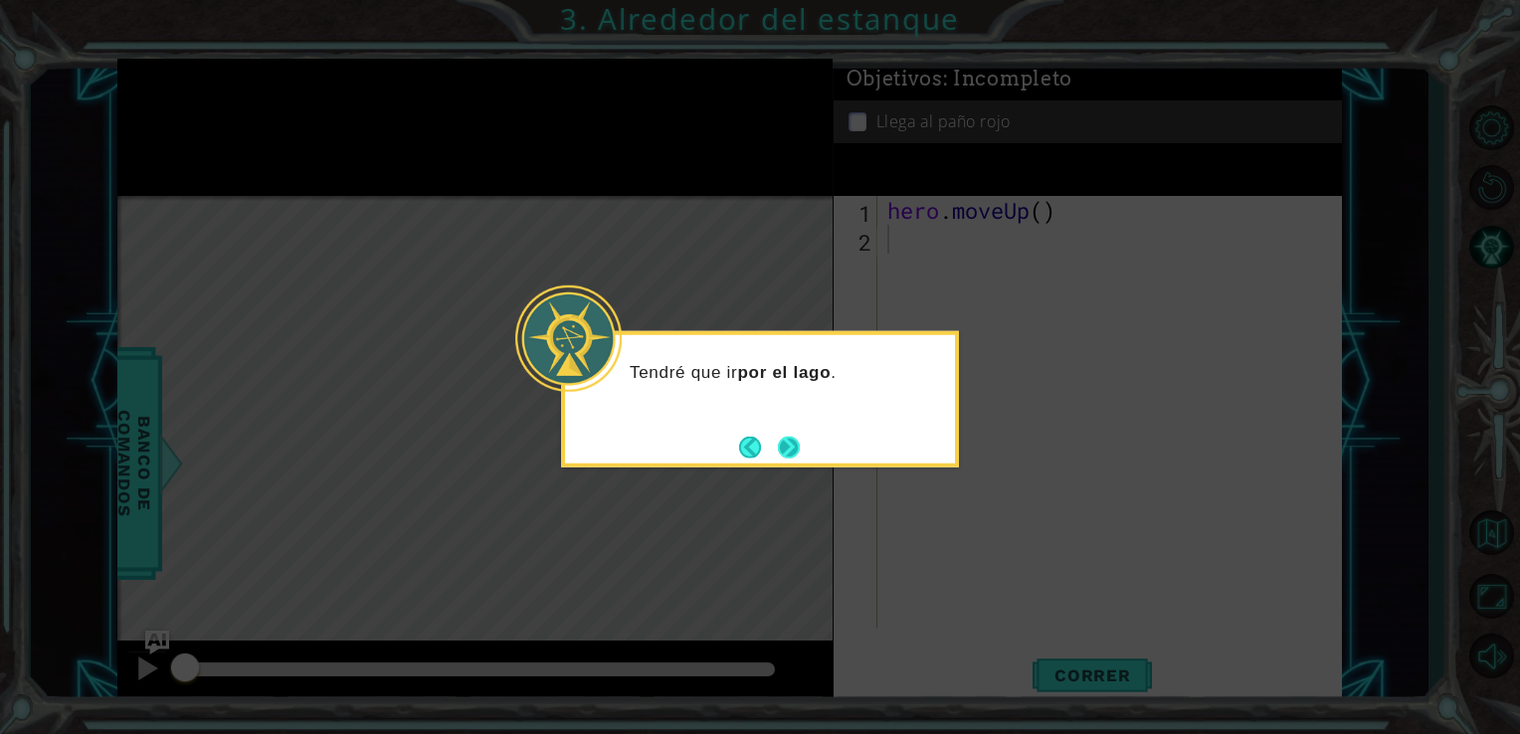
click at [802, 447] on div "Tendré que ir por el lago ." at bounding box center [760, 399] width 398 height 136
click at [786, 447] on button "Next" at bounding box center [789, 447] width 26 height 26
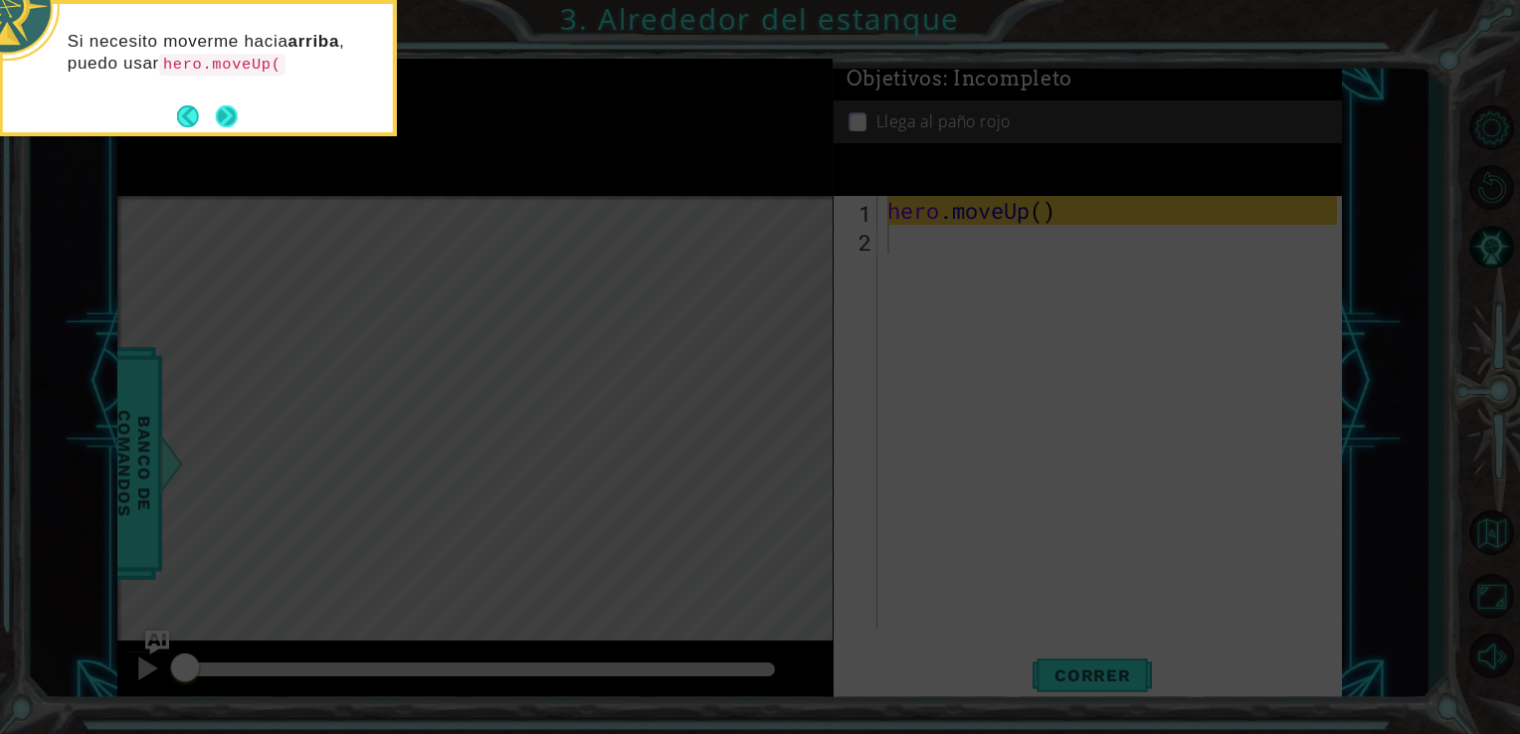
click at [220, 125] on button "Next" at bounding box center [226, 115] width 37 height 37
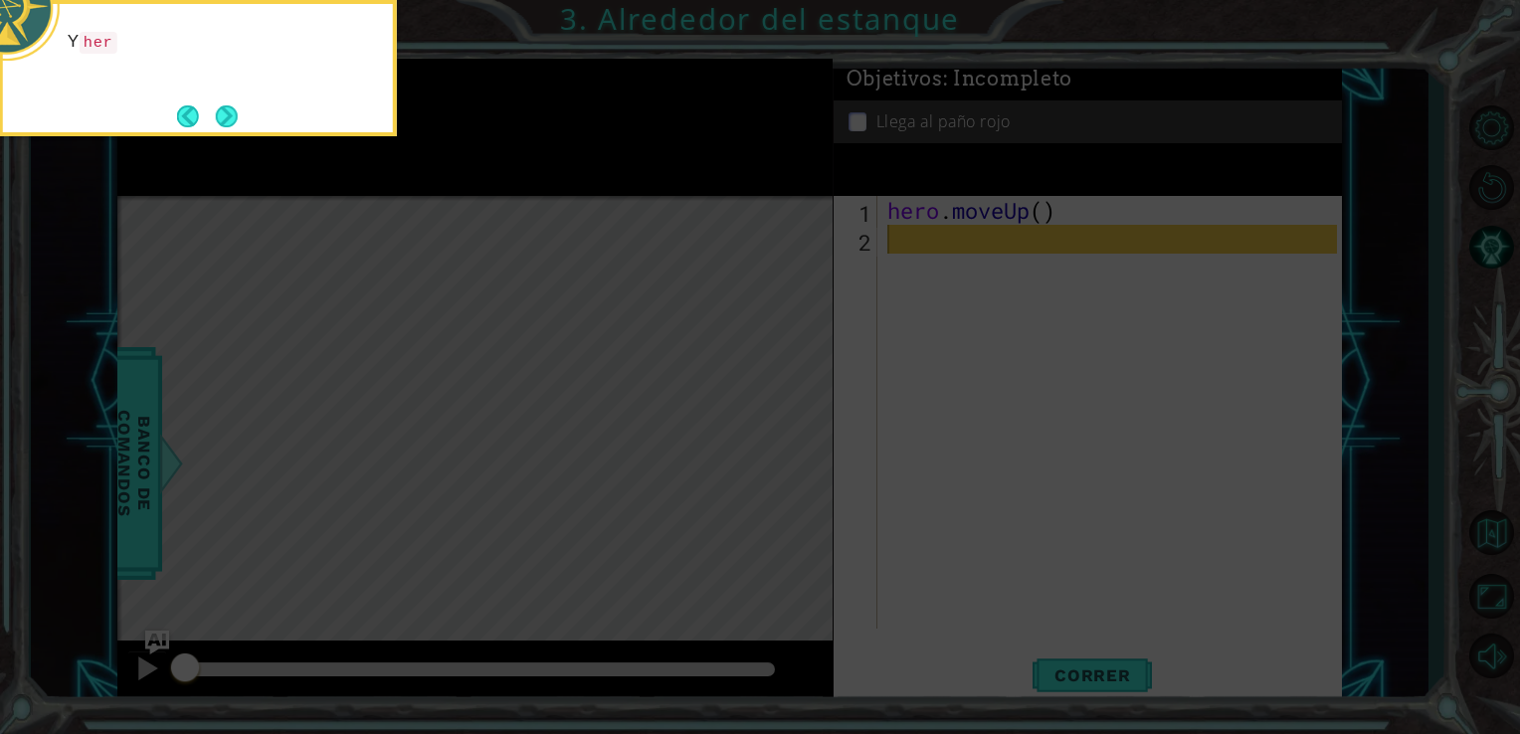
click at [220, 125] on button "Next" at bounding box center [227, 116] width 36 height 36
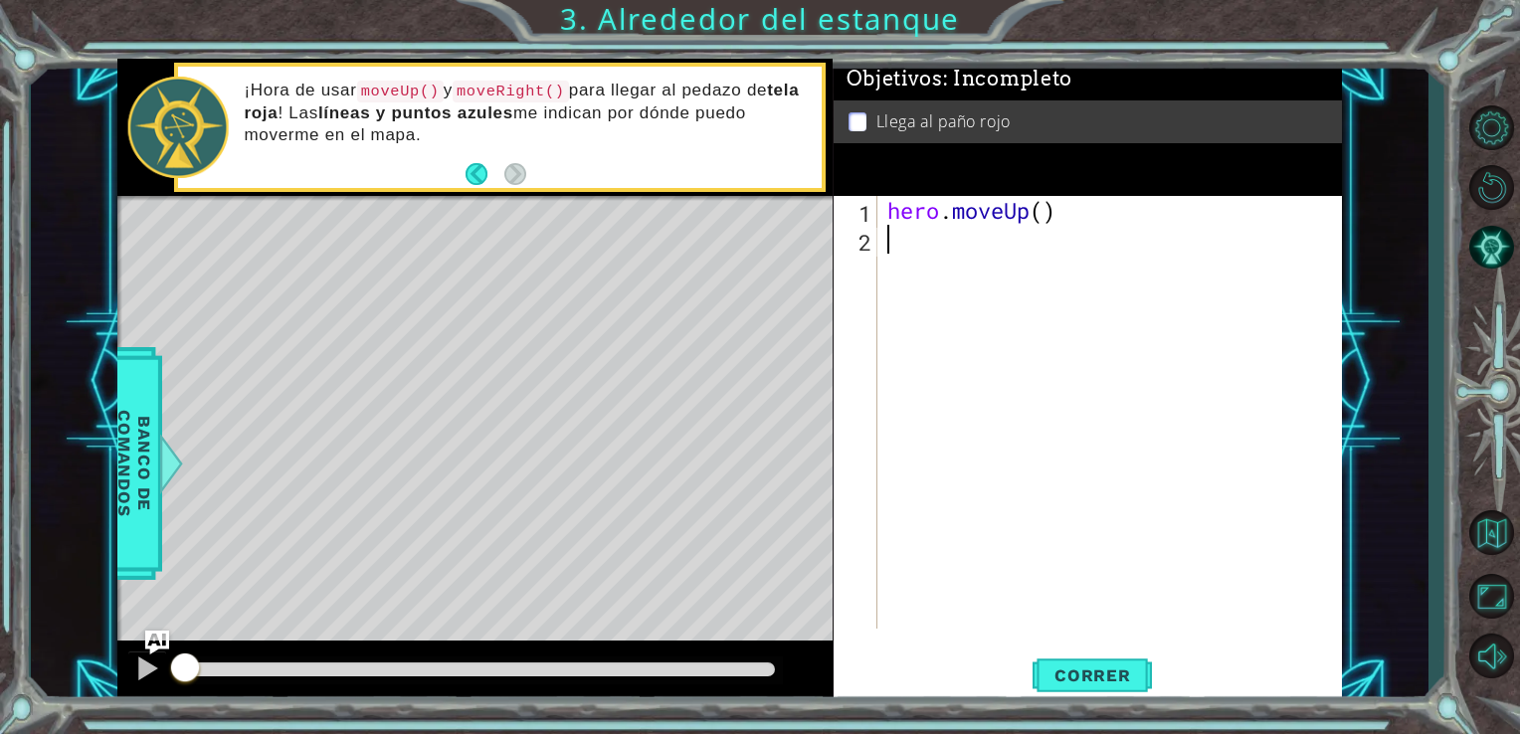
type textarea "h"
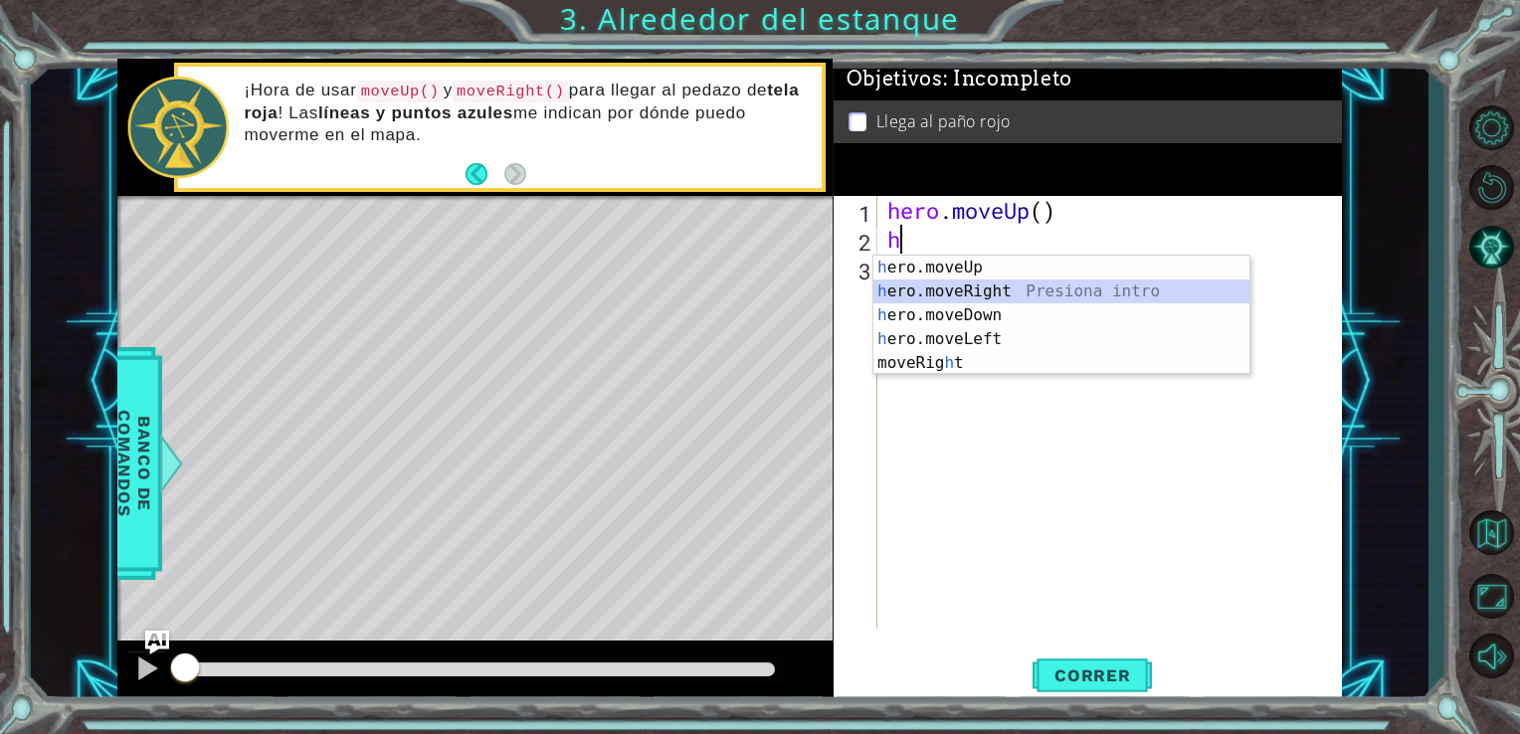
click at [1003, 284] on div "h ero.moveUp Presiona intro h ero.moveRight Presiona intro h ero.moveDown Presi…" at bounding box center [1061, 339] width 376 height 167
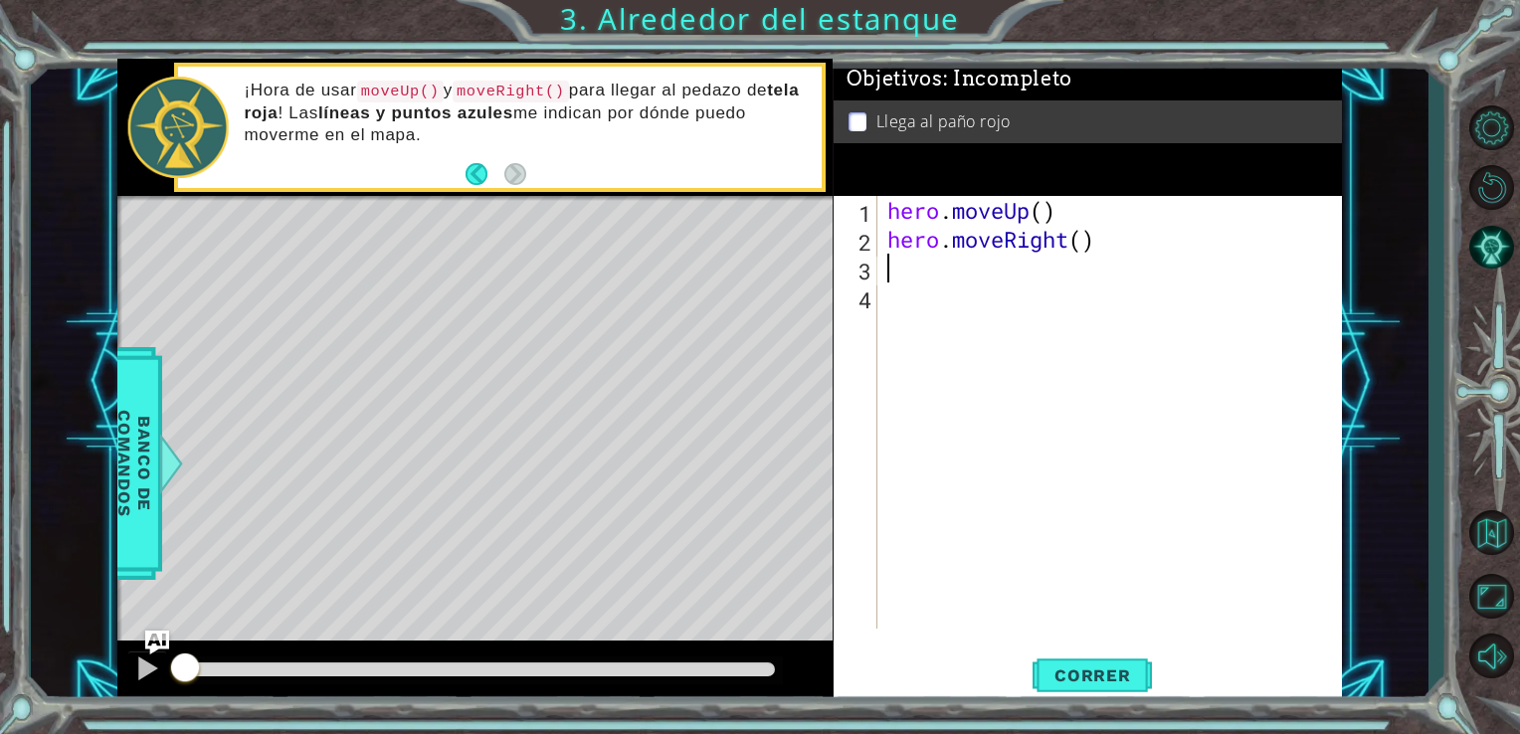
type textarea "h"
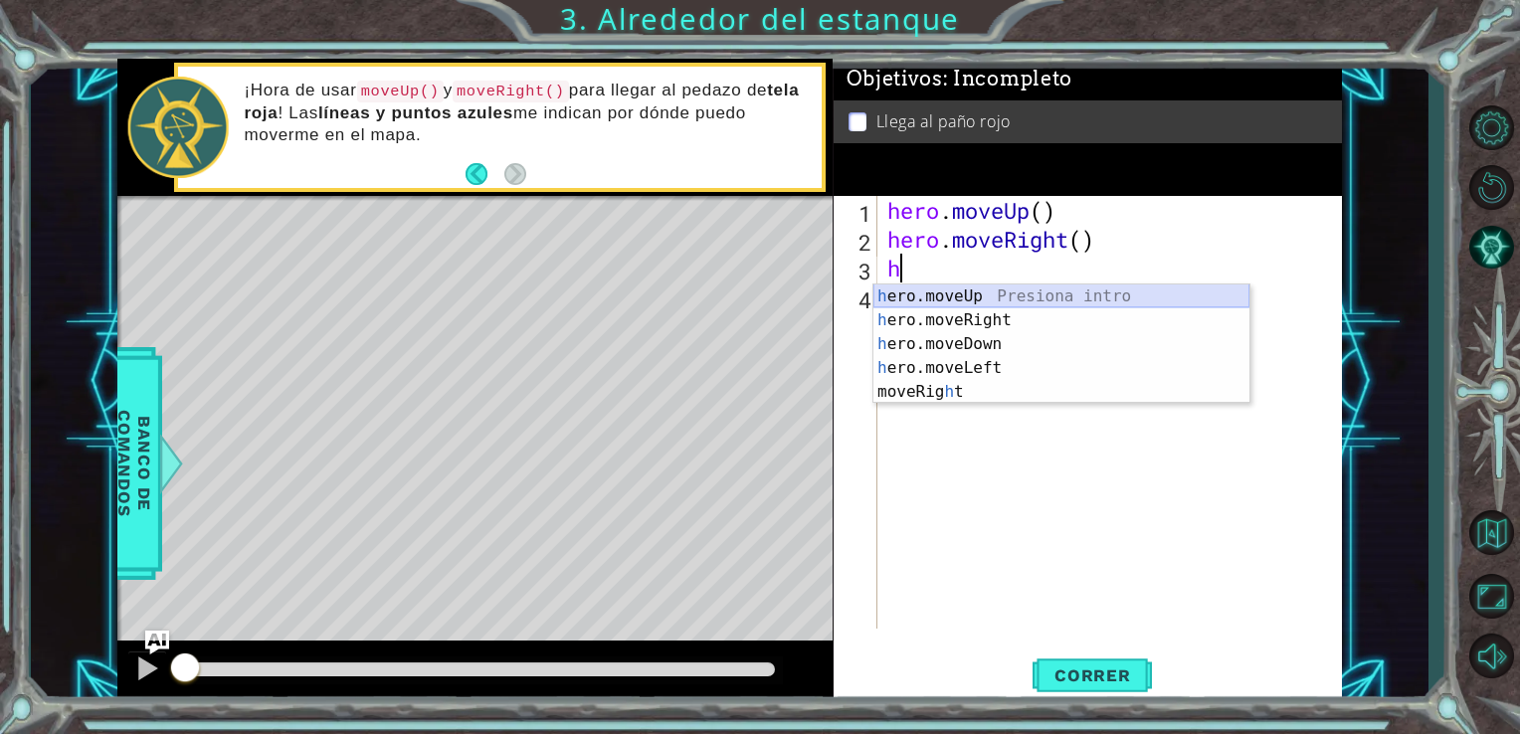
click at [968, 300] on div "h ero.moveUp Presiona intro h ero.moveRight Presiona intro h ero.moveDown Presi…" at bounding box center [1061, 367] width 376 height 167
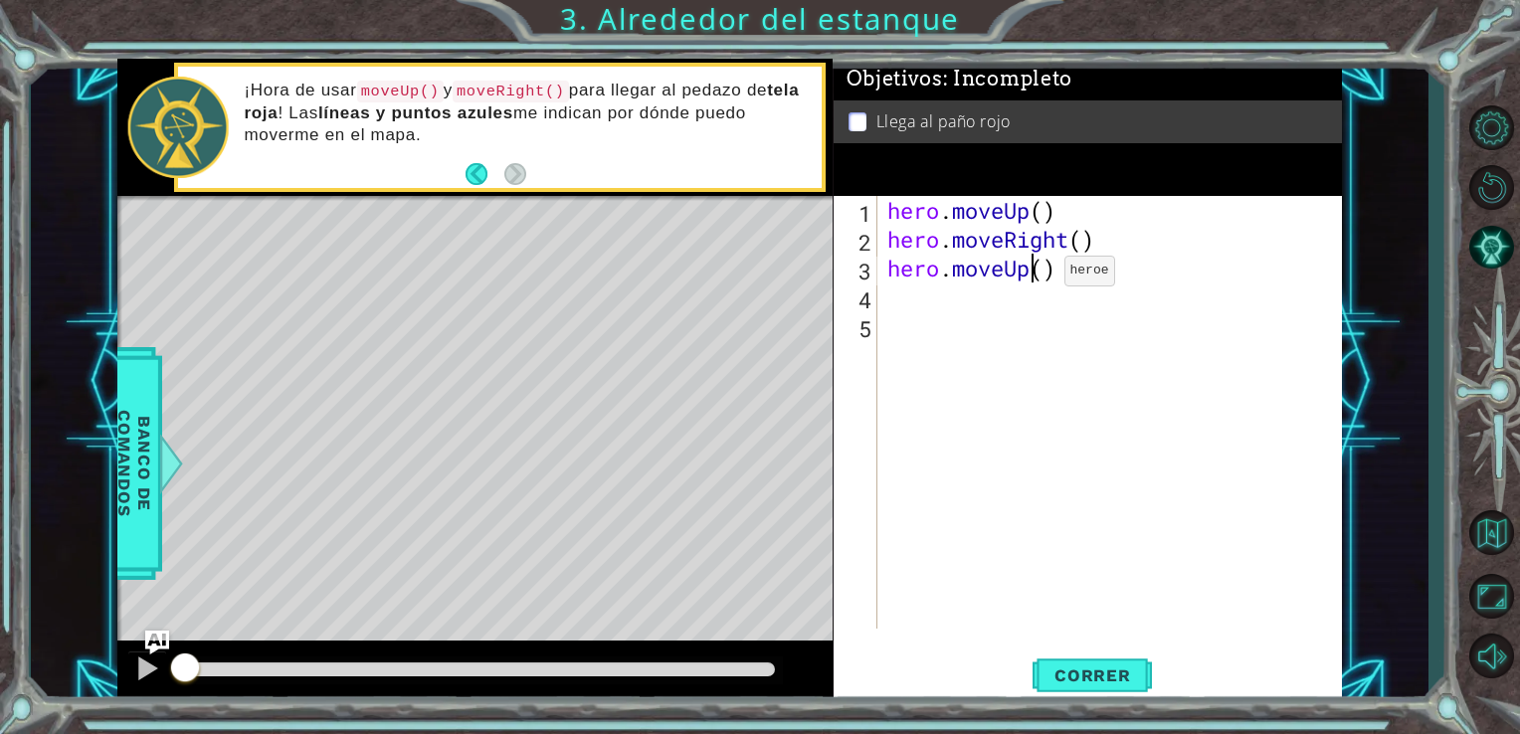
click at [1034, 275] on div "hero . moveUp ( ) hero . moveRight ( ) hero . moveUp ( )" at bounding box center [1115, 441] width 464 height 490
click at [1048, 274] on div "hero . moveUp ( ) hero . moveRight ( ) hero . moveUp ( )" at bounding box center [1115, 441] width 464 height 490
type textarea "hero.moveUp(3)"
click at [1131, 662] on button "Correr" at bounding box center [1091, 674] width 119 height 51
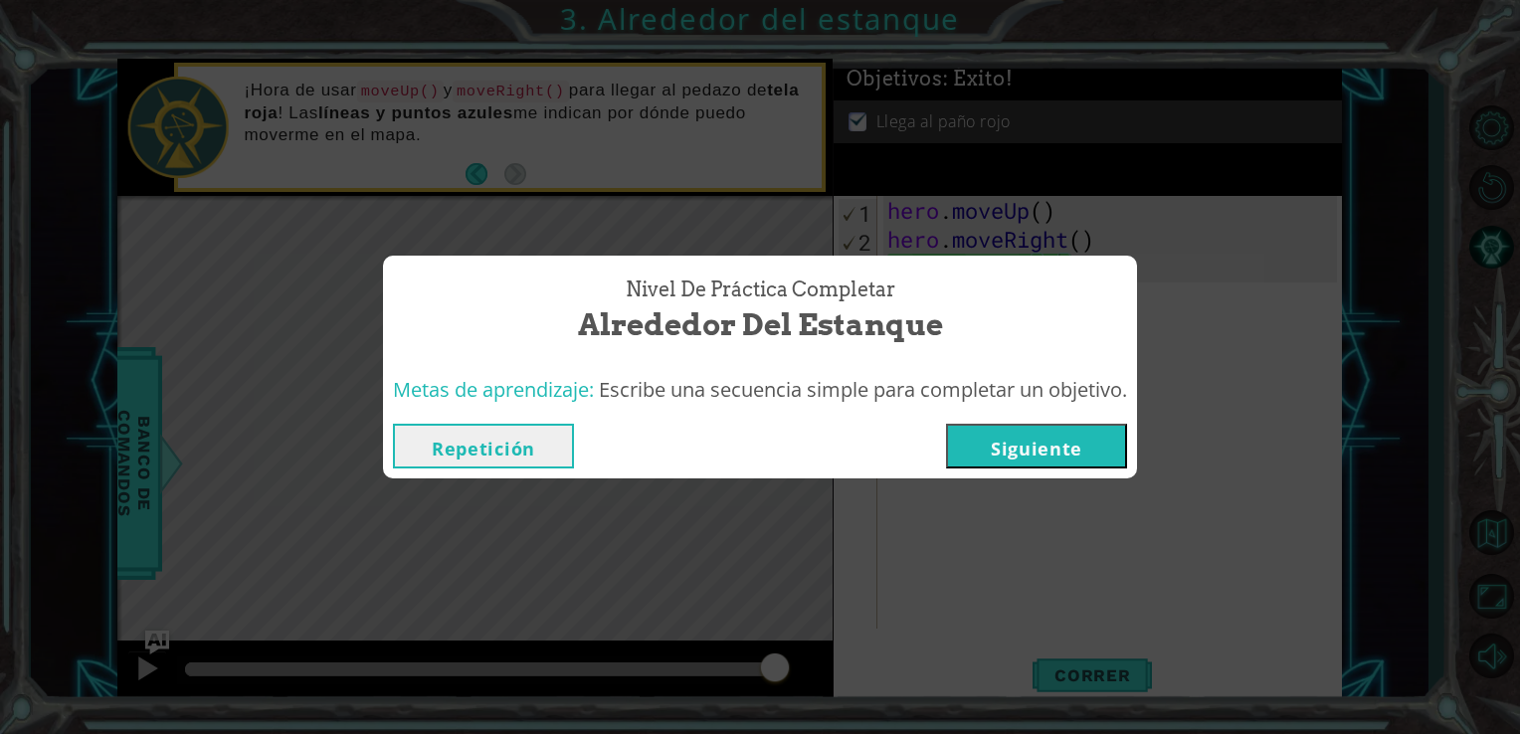
click at [1094, 454] on button "Siguiente" at bounding box center [1036, 446] width 181 height 45
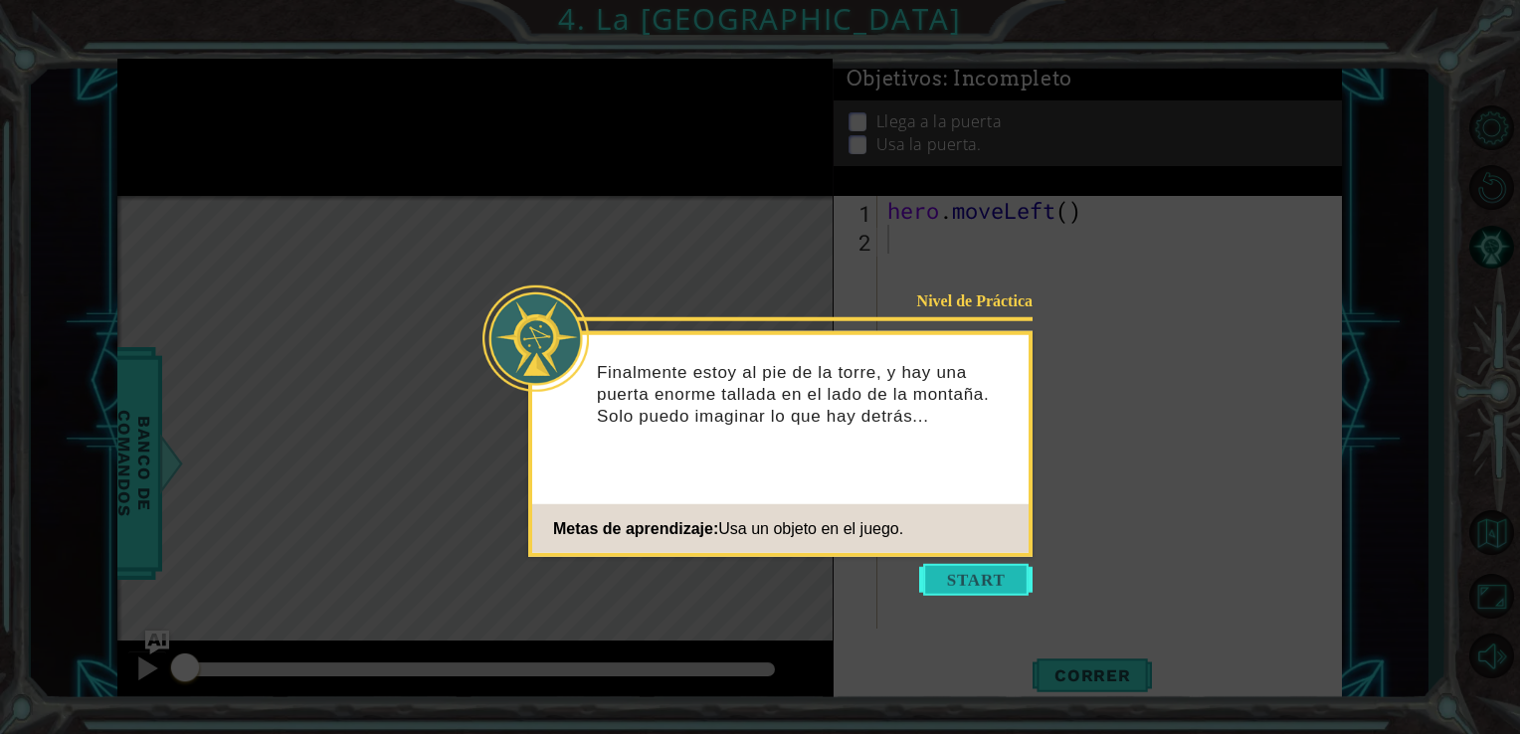
click at [971, 573] on button "Start" at bounding box center [975, 580] width 113 height 32
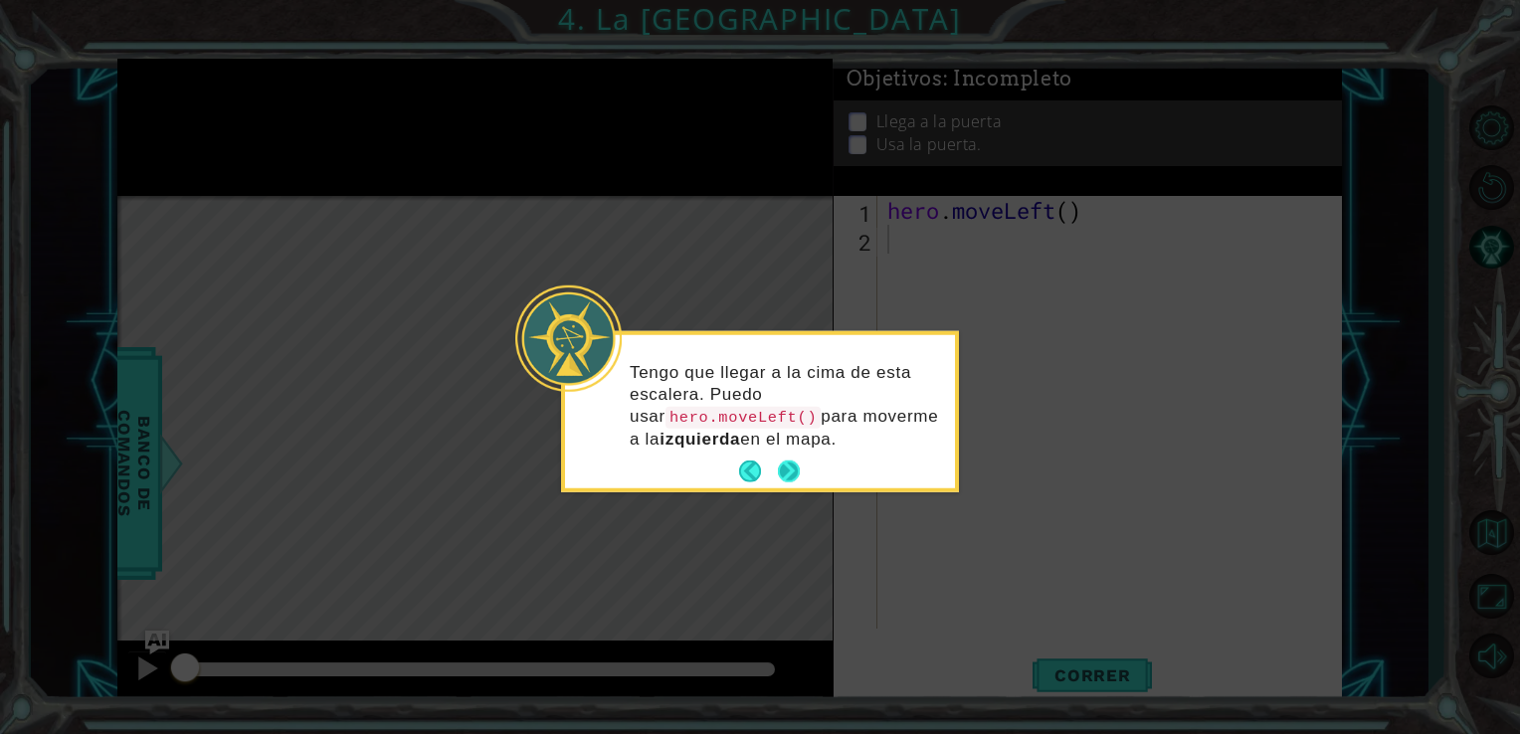
click at [799, 464] on button "Next" at bounding box center [789, 471] width 30 height 30
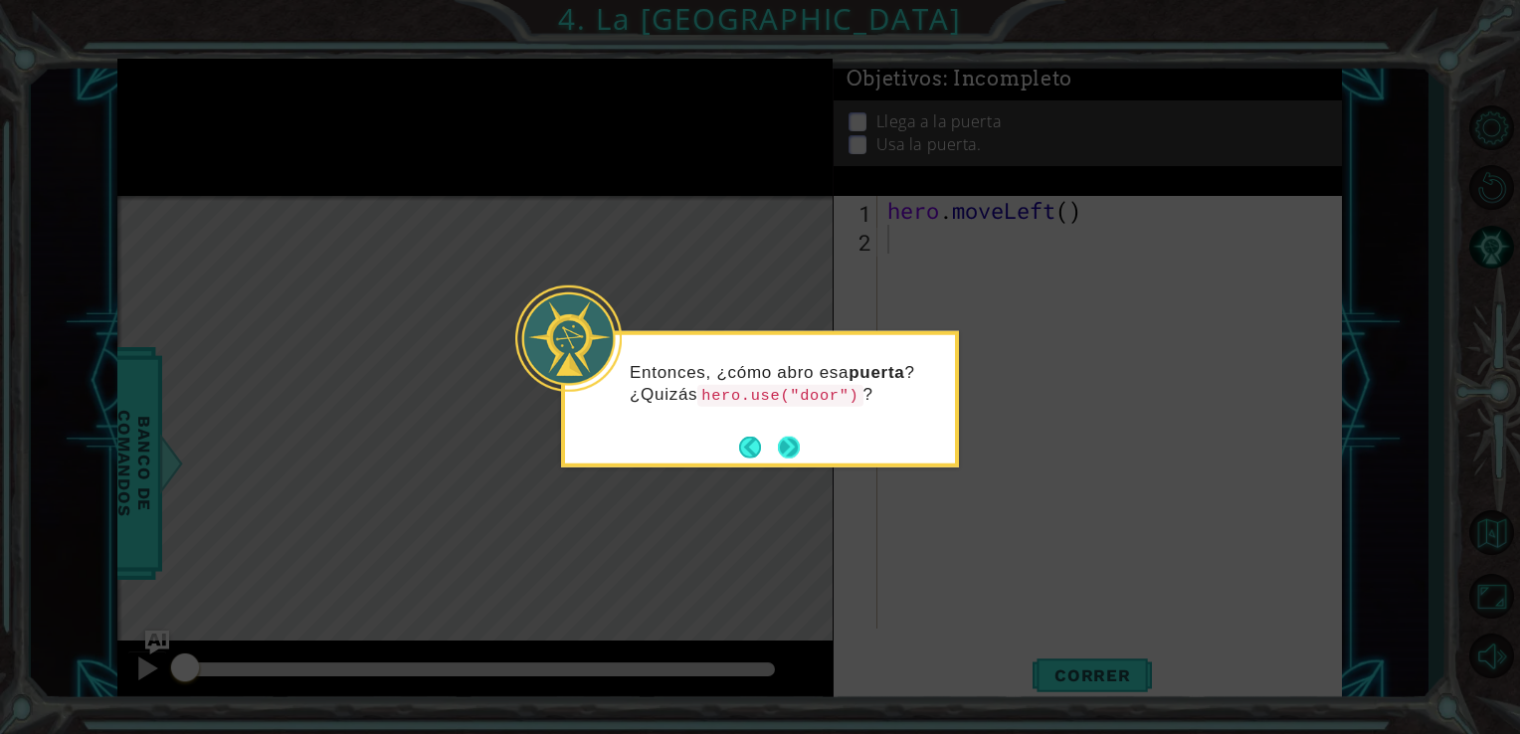
click at [799, 435] on button "Next" at bounding box center [789, 448] width 32 height 32
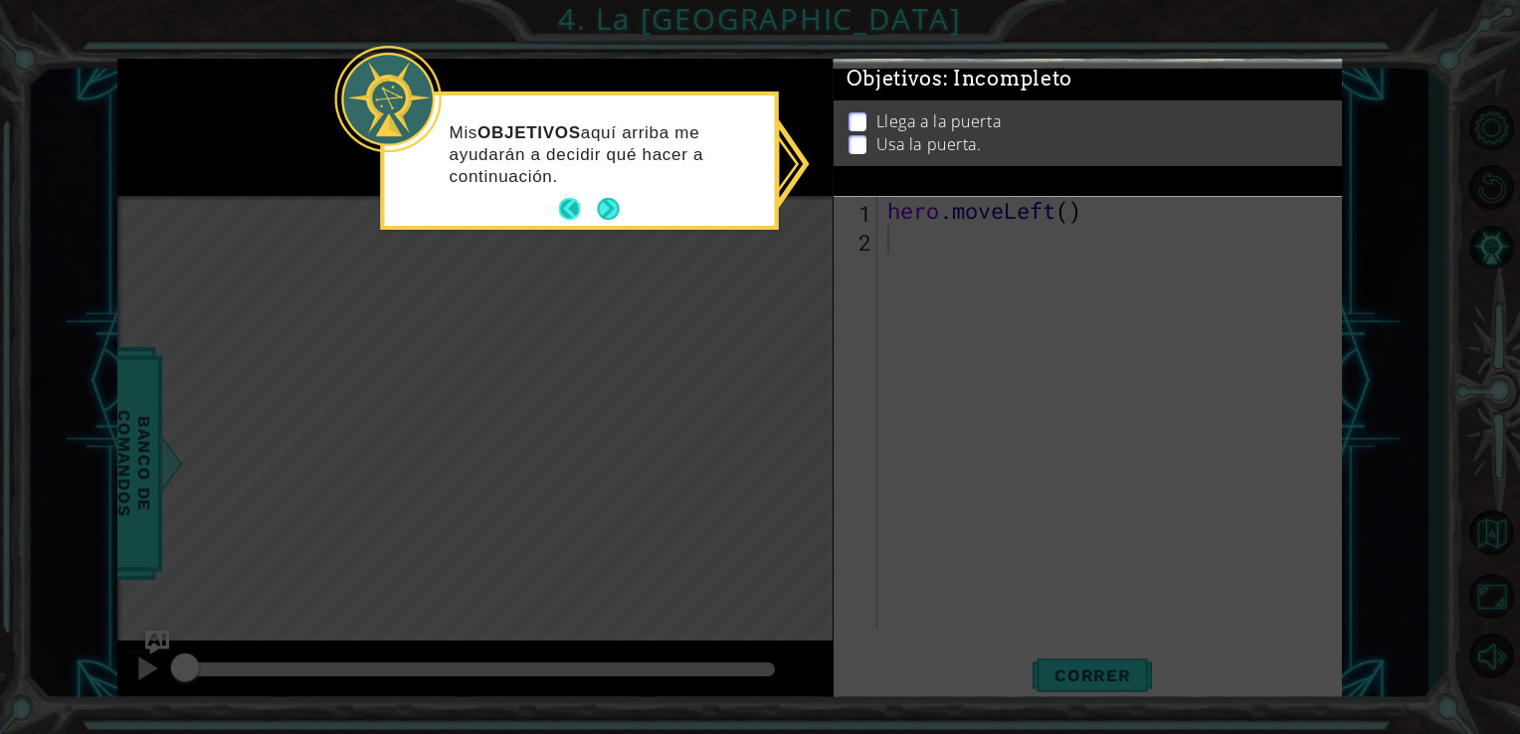
click at [575, 209] on button "Back" at bounding box center [578, 209] width 39 height 22
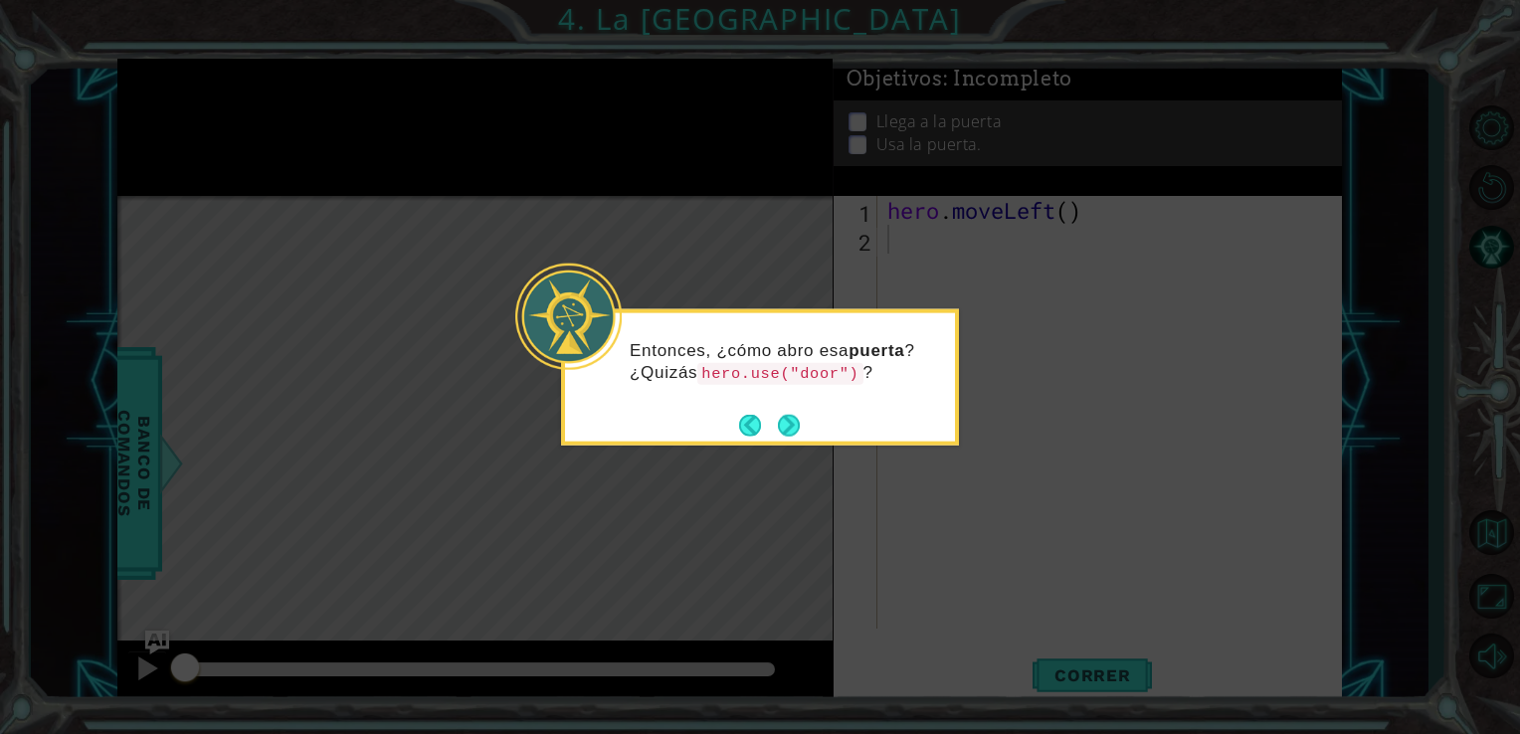
click at [797, 375] on code "hero.use("door")" at bounding box center [779, 373] width 165 height 22
click at [823, 369] on code "hero.use("door")" at bounding box center [779, 373] width 165 height 22
click at [851, 366] on code "hero.use("door")" at bounding box center [779, 373] width 165 height 22
click at [844, 369] on code "hero.use("door")" at bounding box center [779, 373] width 165 height 22
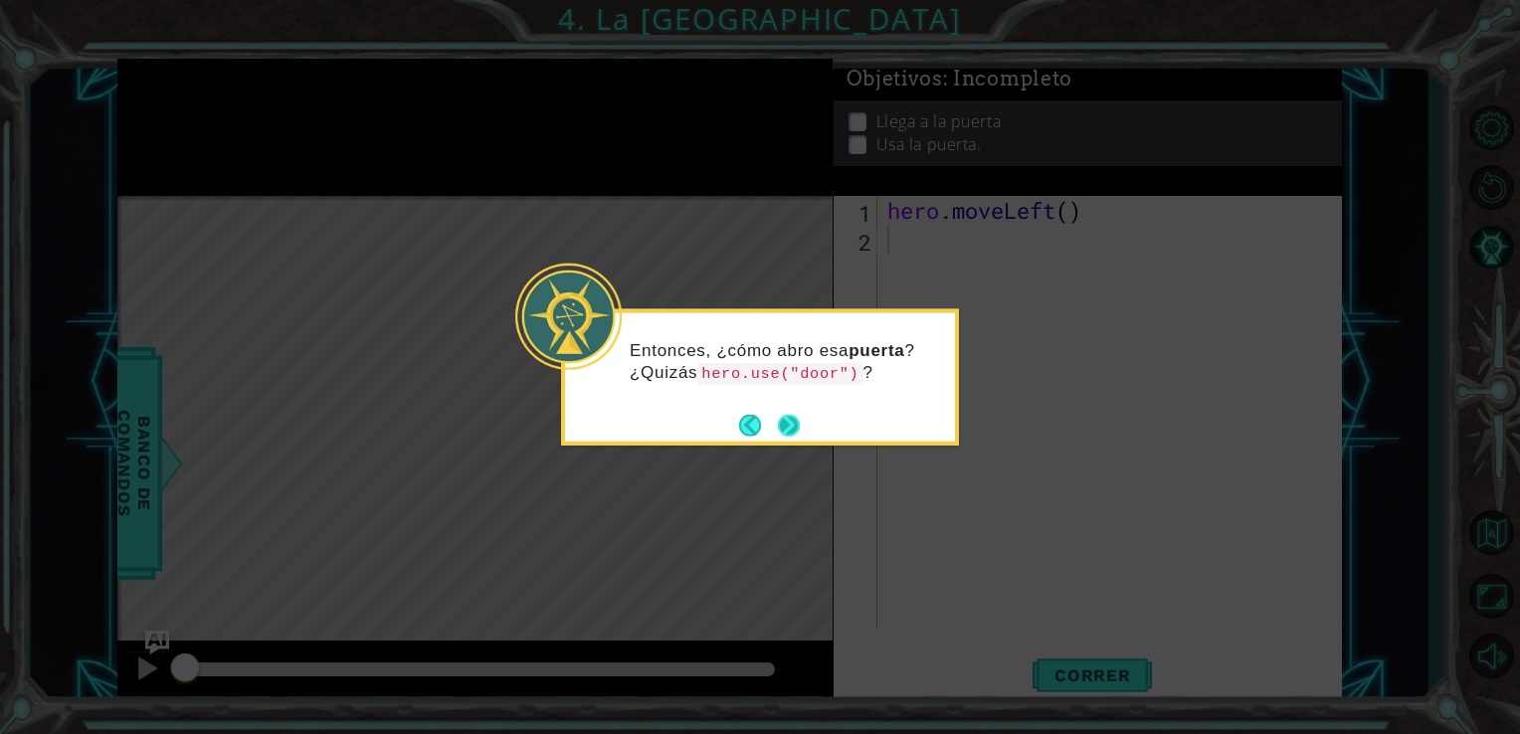
click at [793, 425] on button "Next" at bounding box center [788, 425] width 31 height 31
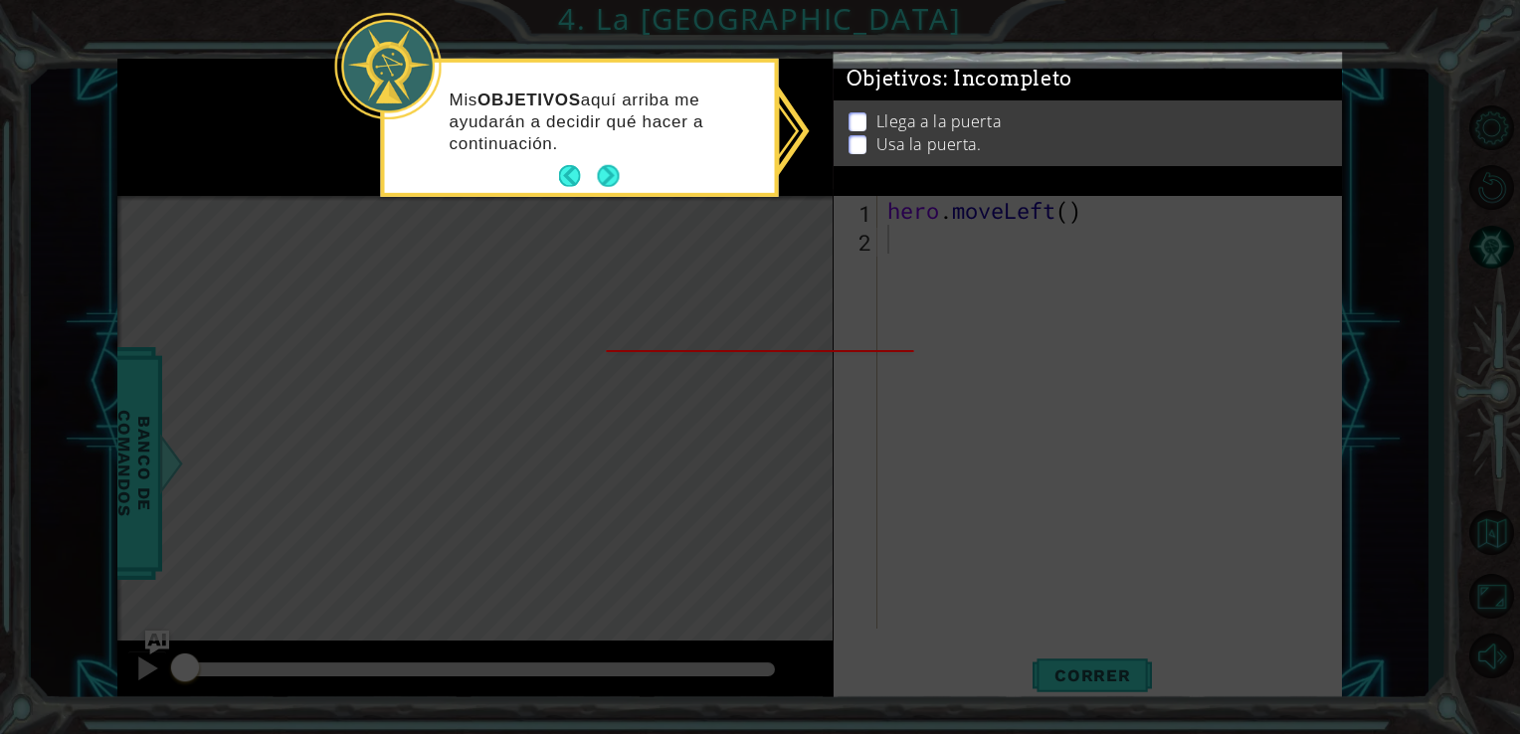
click at [855, 114] on li "Llega a la puerta" at bounding box center [1089, 116] width 483 height 23
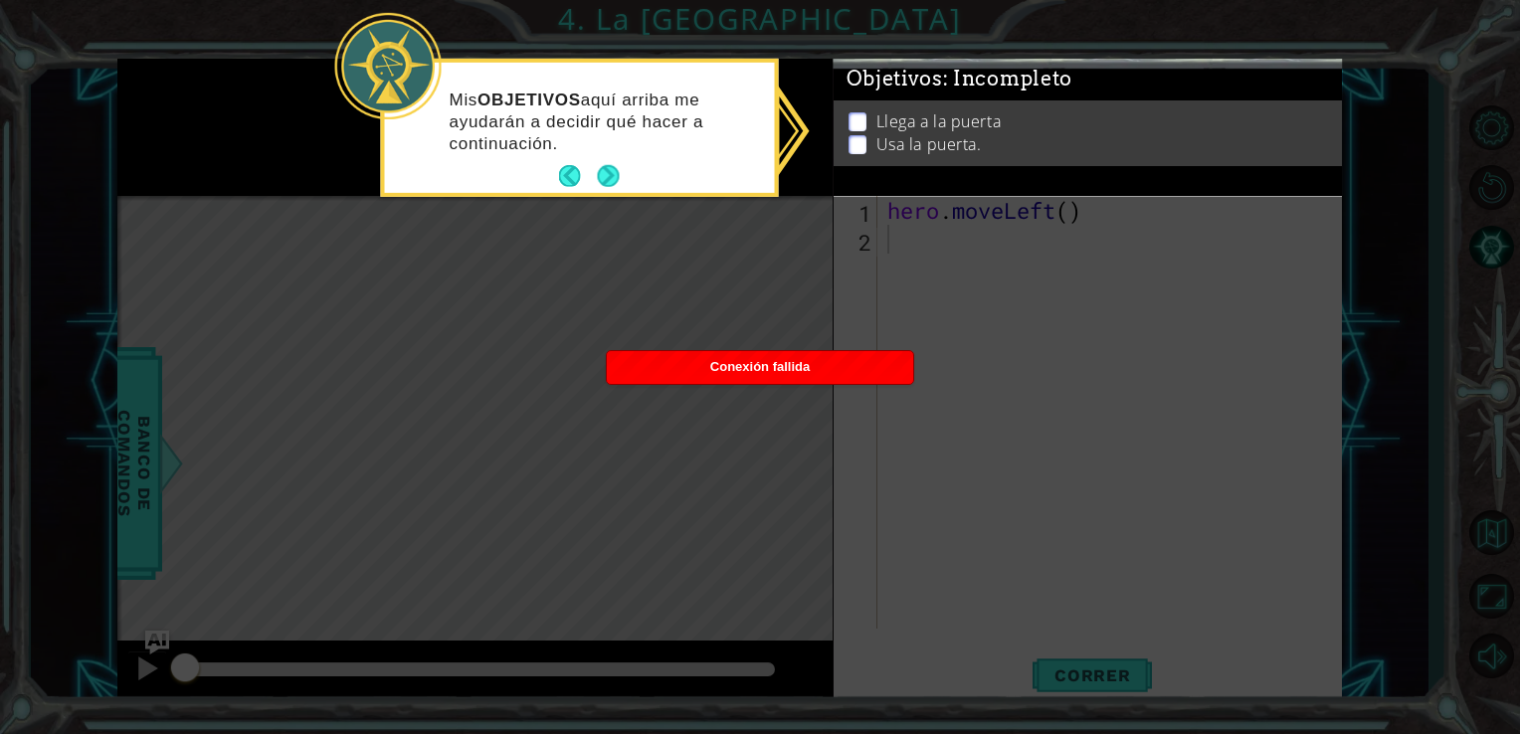
click at [855, 114] on p at bounding box center [857, 121] width 18 height 19
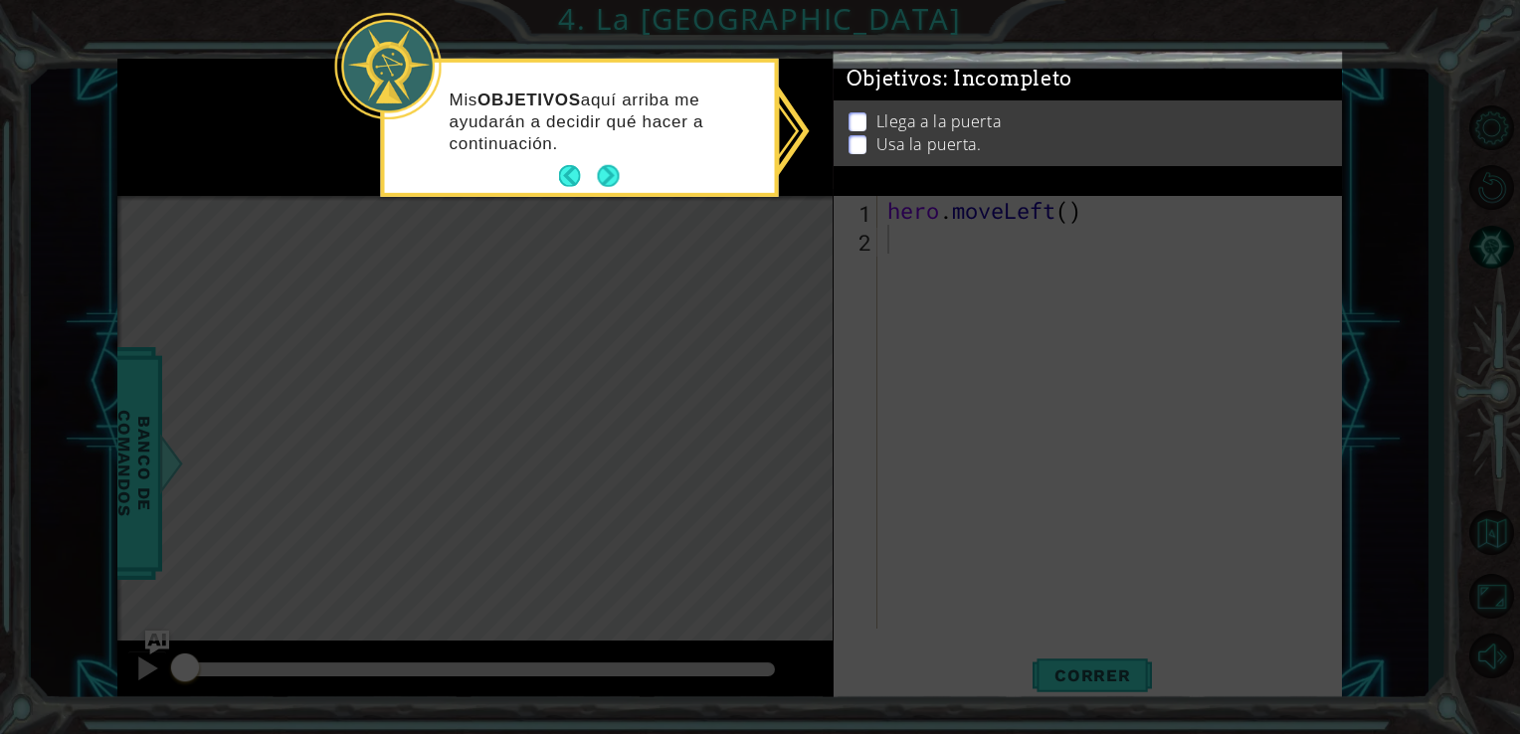
click at [856, 123] on ul "Llega a la puerta Usa la puerta." at bounding box center [1087, 133] width 488 height 46
click at [850, 123] on p at bounding box center [857, 132] width 18 height 19
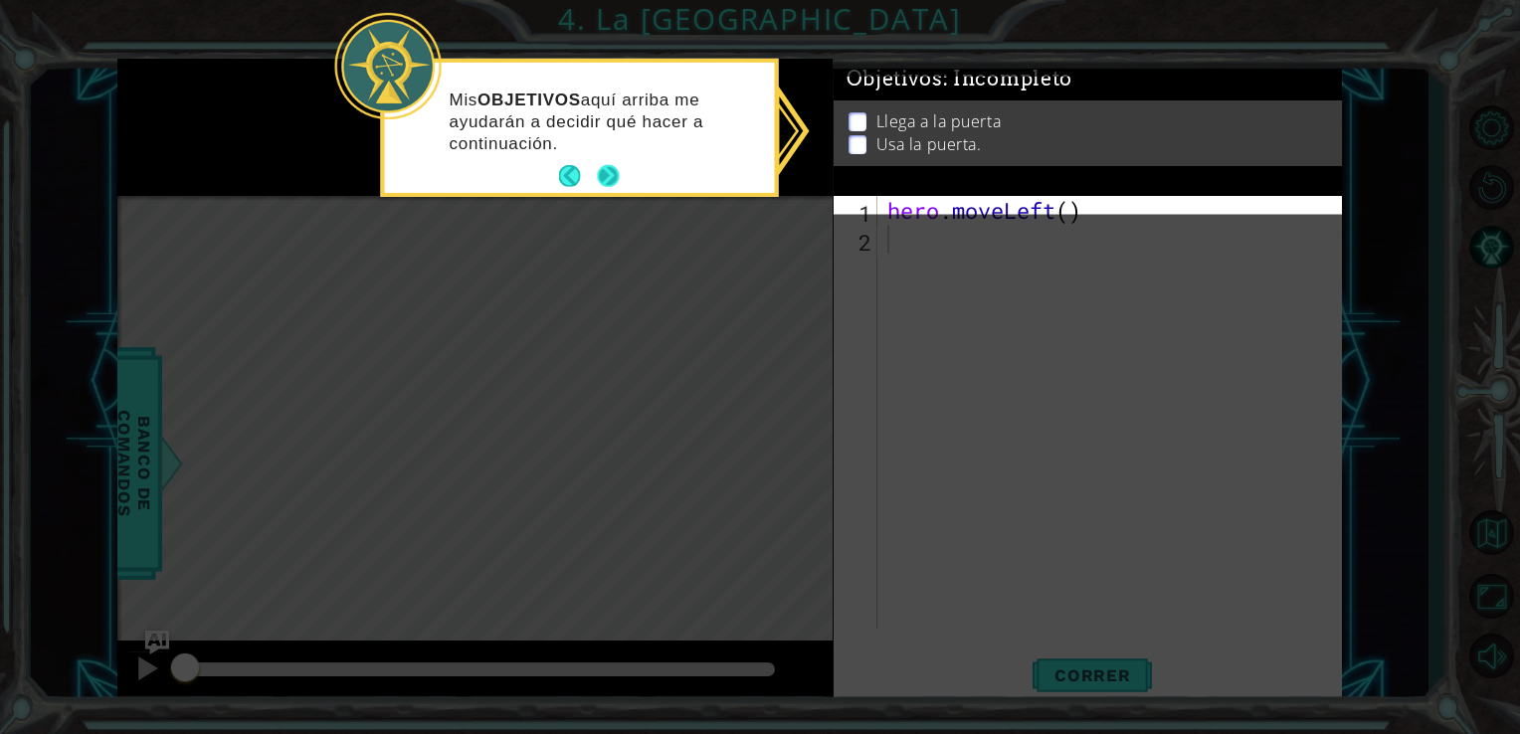
click at [607, 172] on button "Next" at bounding box center [609, 177] width 36 height 36
